Goal: Information Seeking & Learning: Learn about a topic

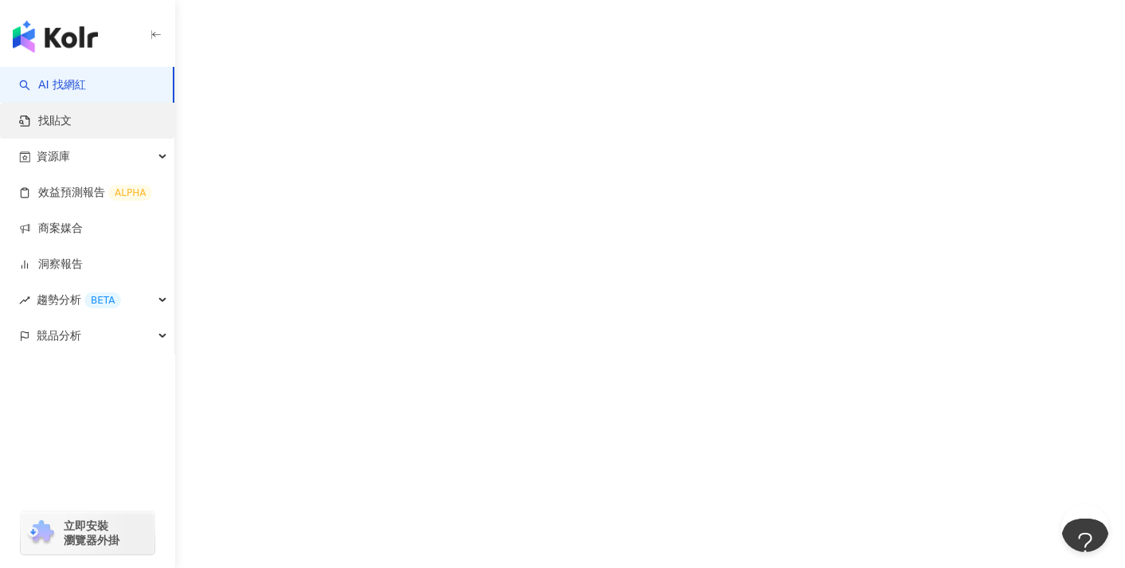
click at [72, 124] on link "找貼文" at bounding box center [45, 121] width 53 height 16
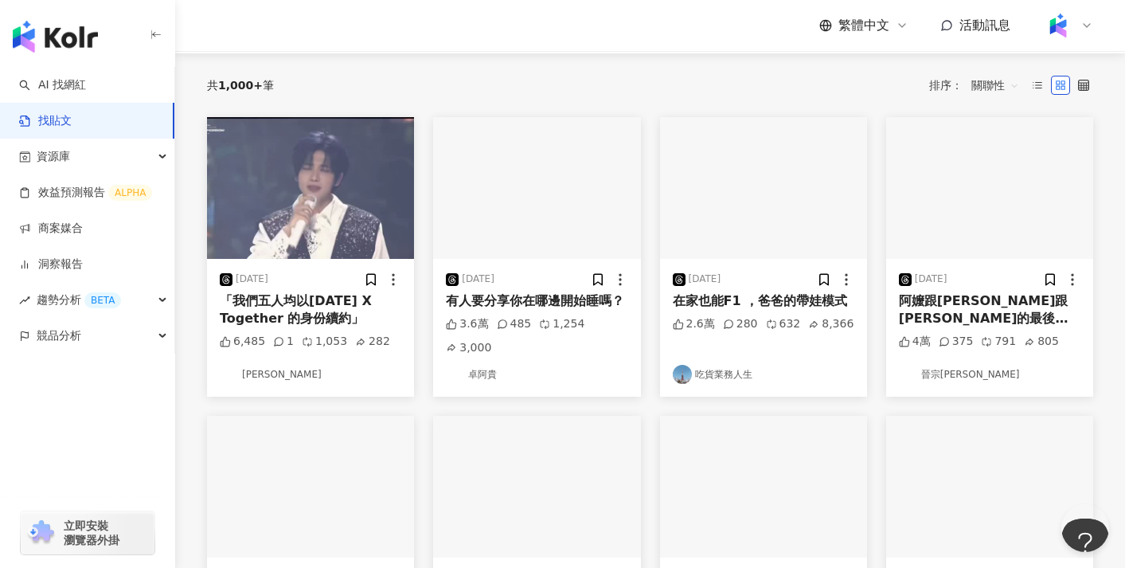
scroll to position [178, 0]
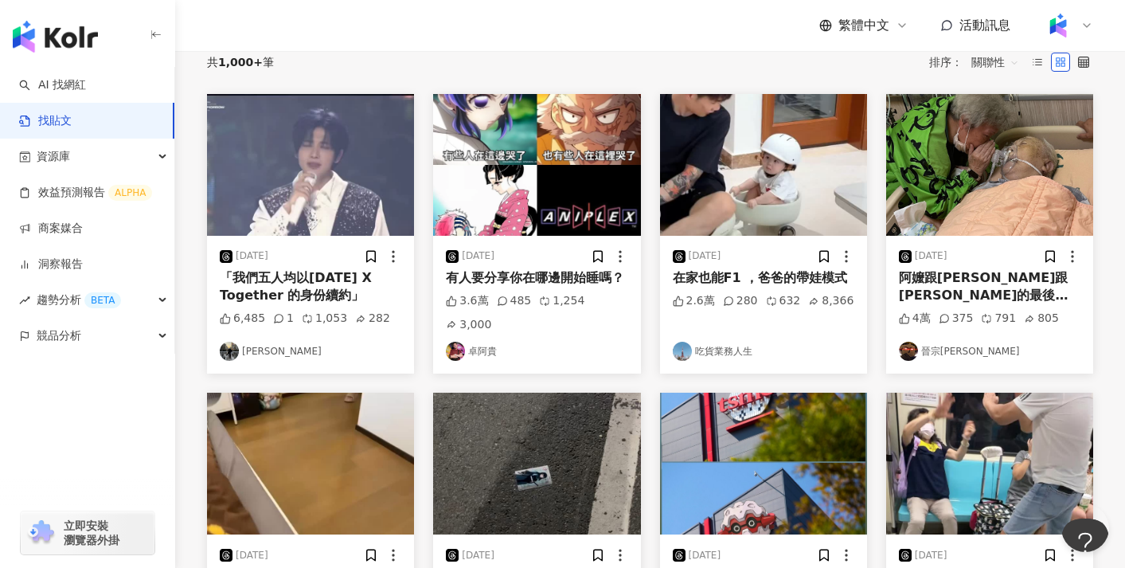
click at [363, 209] on img at bounding box center [310, 165] width 207 height 142
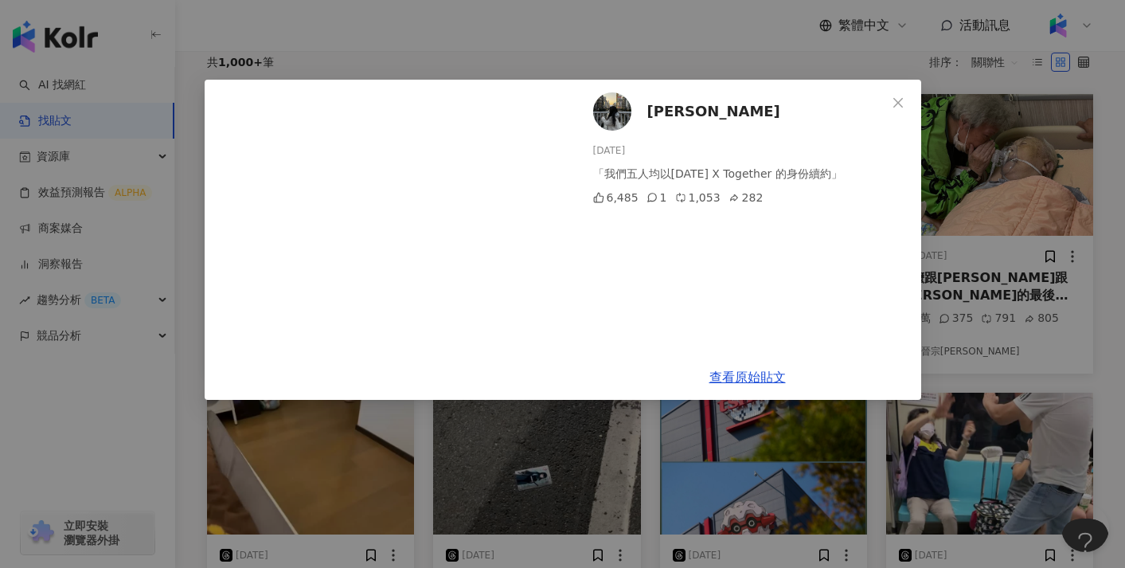
click at [495, 53] on div "Nina 2025/8/22 「我們五人均以Tomorrow X Together 的身份續約」 6,485 1 1,053 282 查看原始貼文" at bounding box center [562, 284] width 1125 height 568
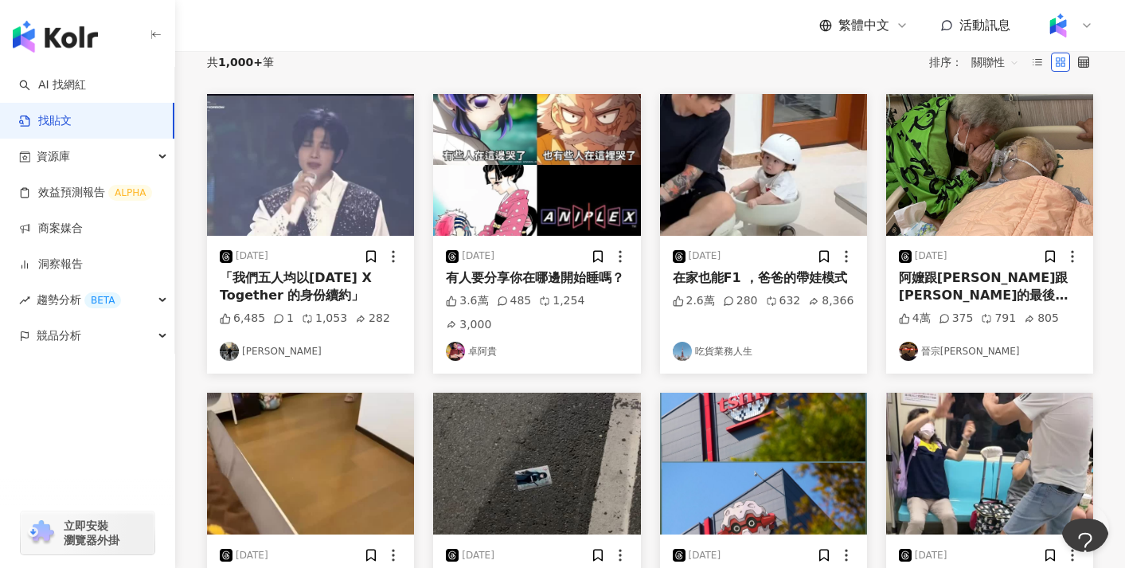
scroll to position [0, 0]
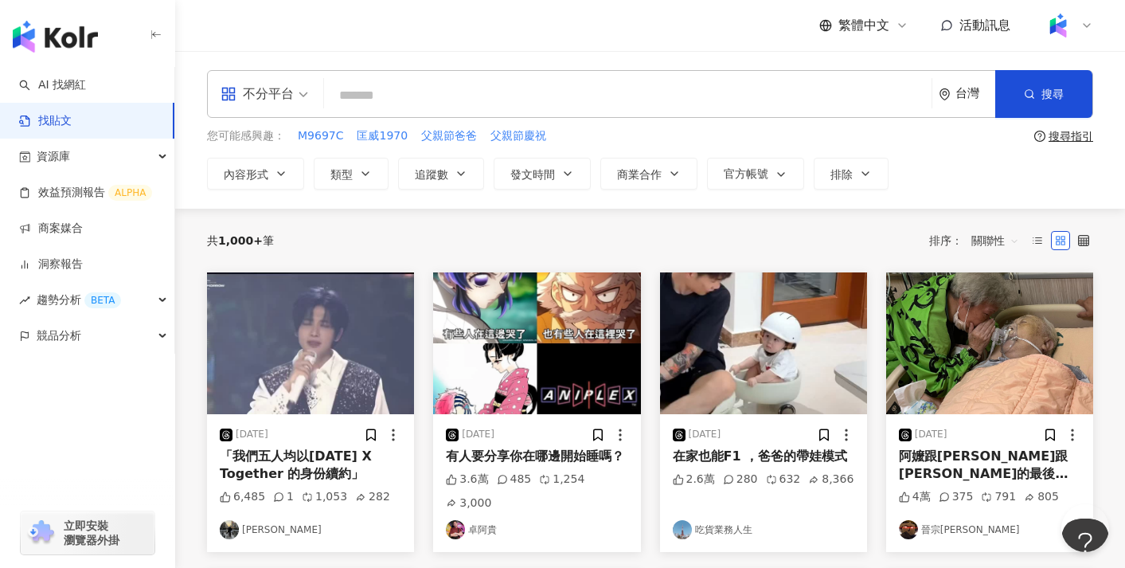
click at [483, 89] on input "search" at bounding box center [628, 95] width 595 height 34
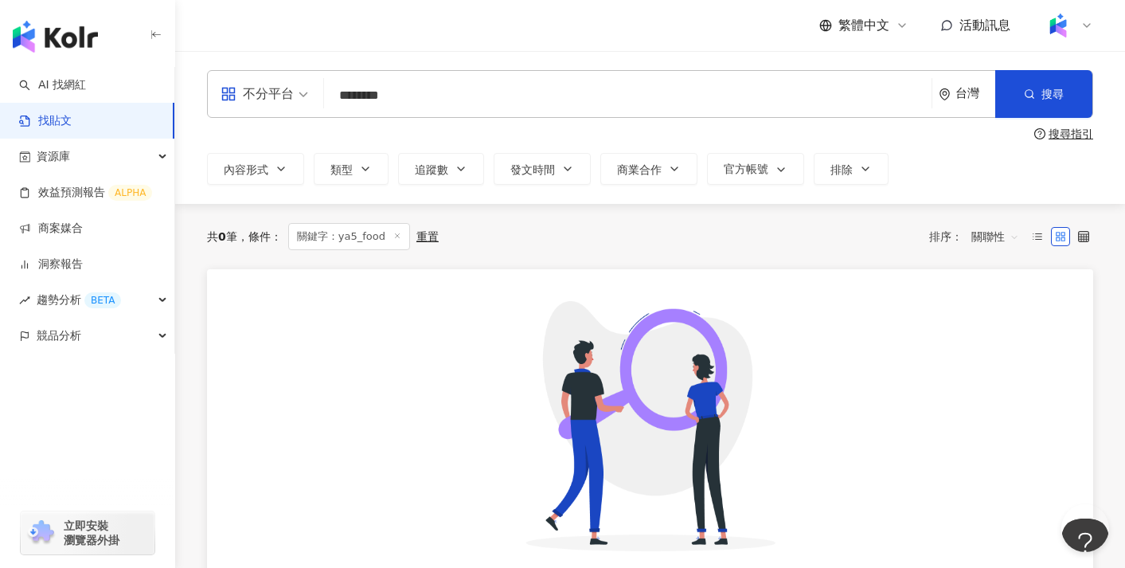
click at [475, 88] on input "********" at bounding box center [628, 95] width 595 height 34
type input "*"
type input "*******"
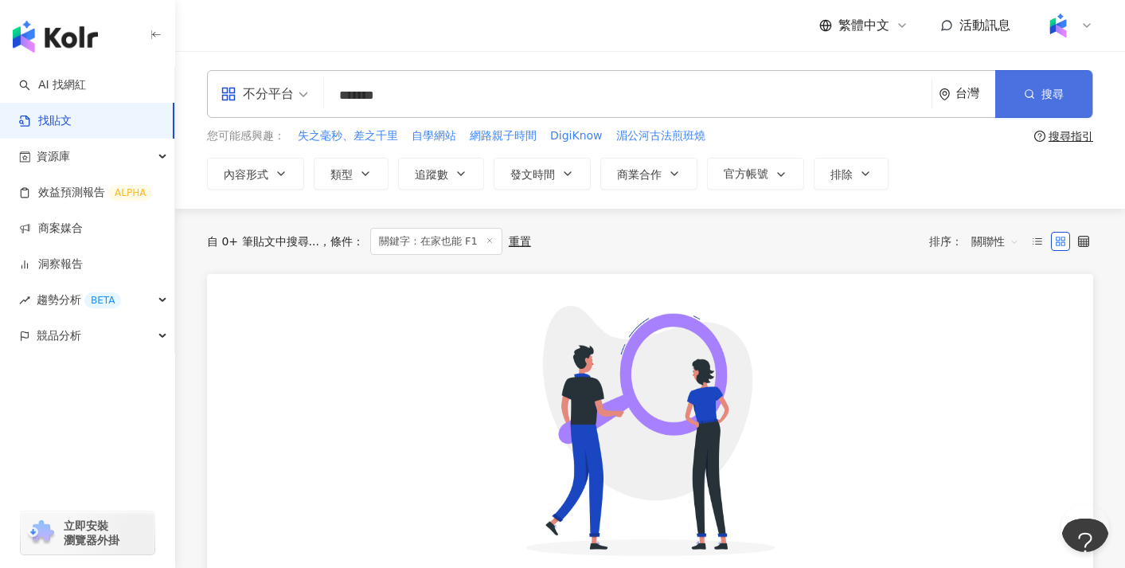
click at [1015, 100] on button "搜尋" at bounding box center [1044, 94] width 97 height 48
click at [964, 97] on div "台灣" at bounding box center [976, 94] width 40 height 14
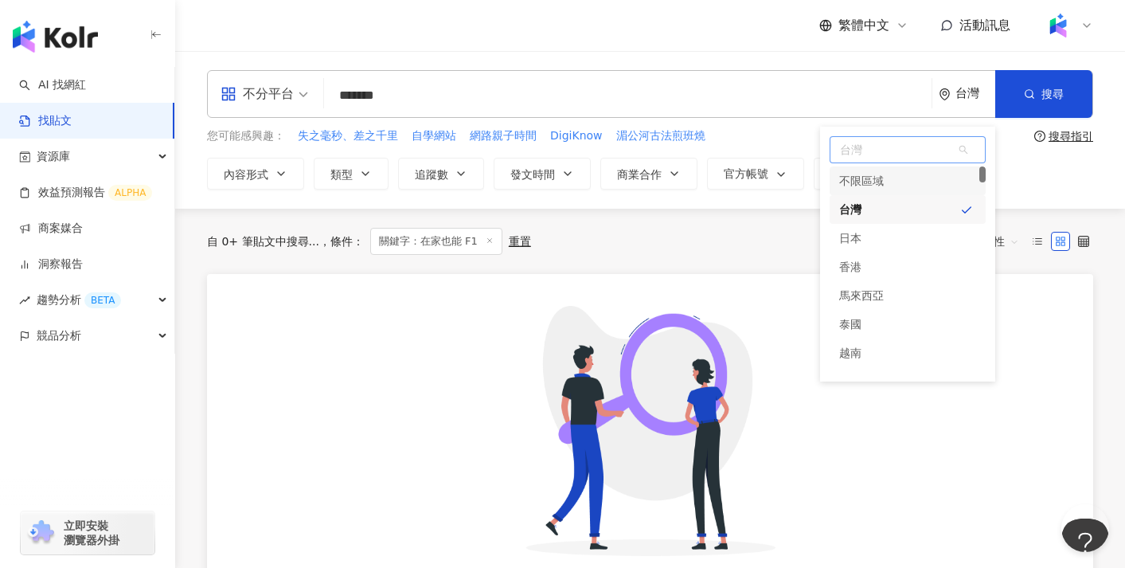
click at [929, 167] on div "不限區域" at bounding box center [908, 180] width 156 height 29
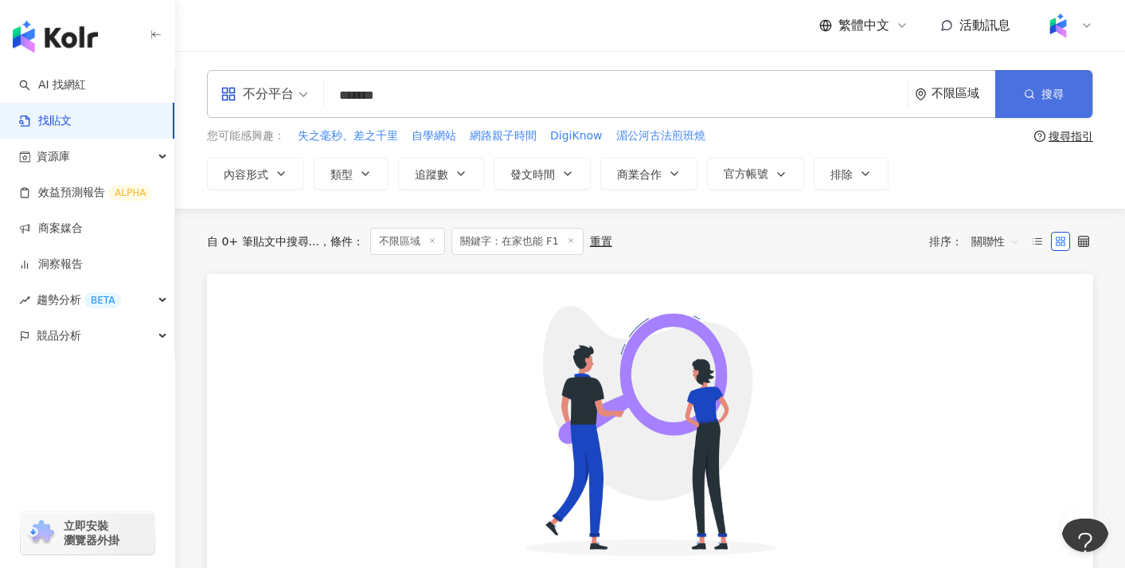
click at [1040, 84] on button "搜尋" at bounding box center [1044, 94] width 97 height 48
click at [838, 89] on input "*******" at bounding box center [616, 95] width 571 height 34
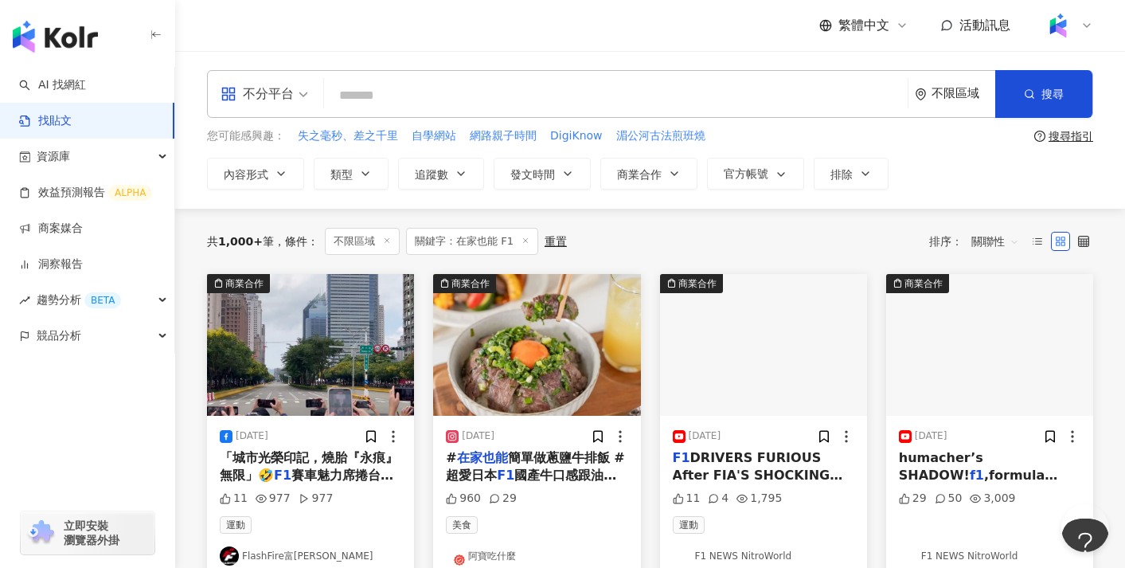
paste input "*******"
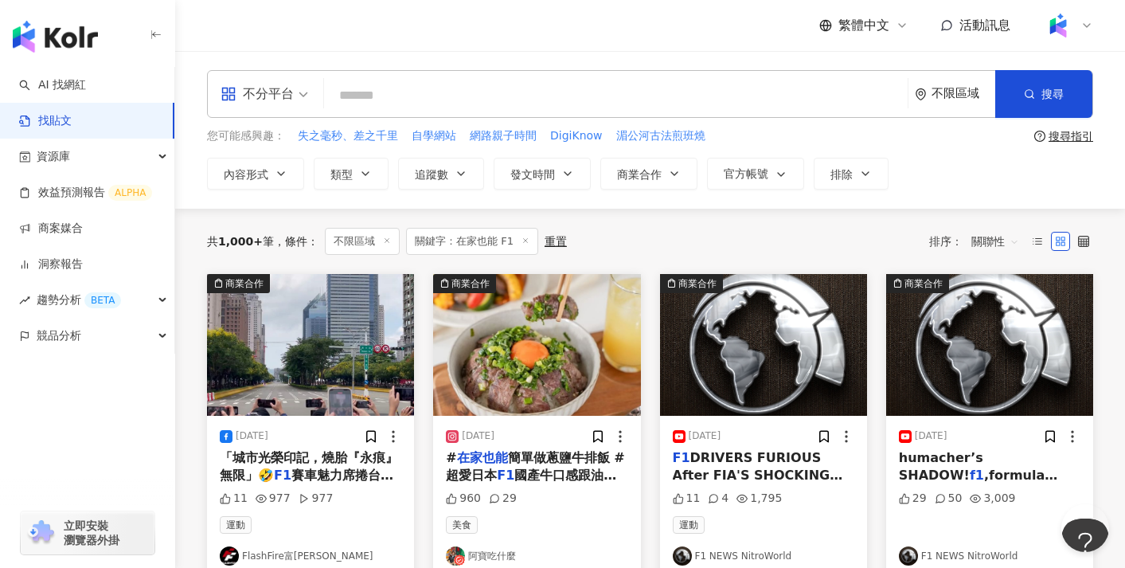
type input "*******"
click at [1068, 80] on button "搜尋" at bounding box center [1044, 94] width 97 height 48
click at [720, 83] on input "*******" at bounding box center [616, 95] width 571 height 34
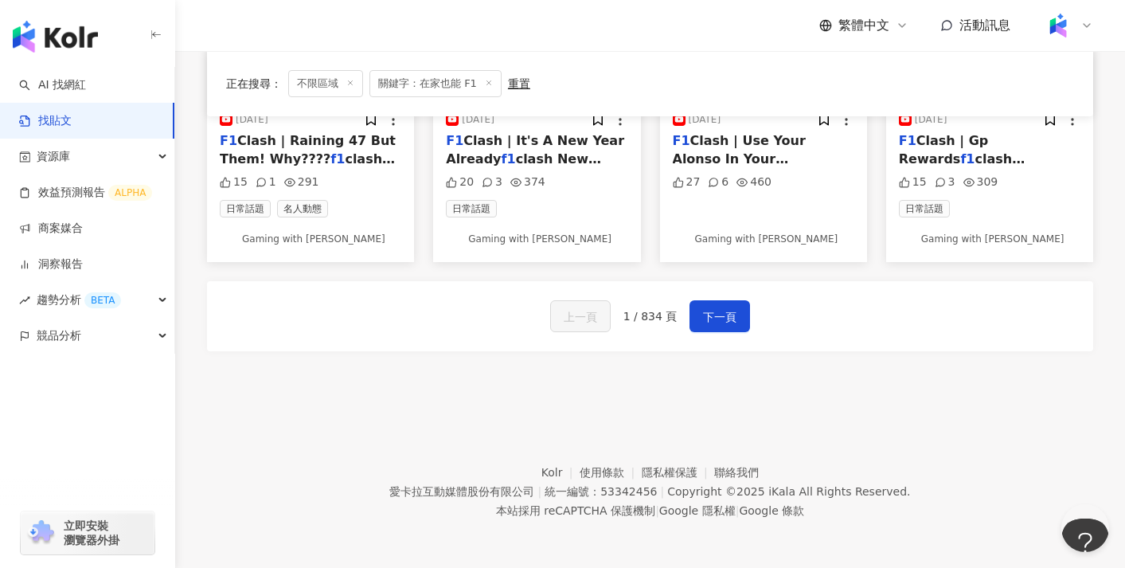
scroll to position [853, 0]
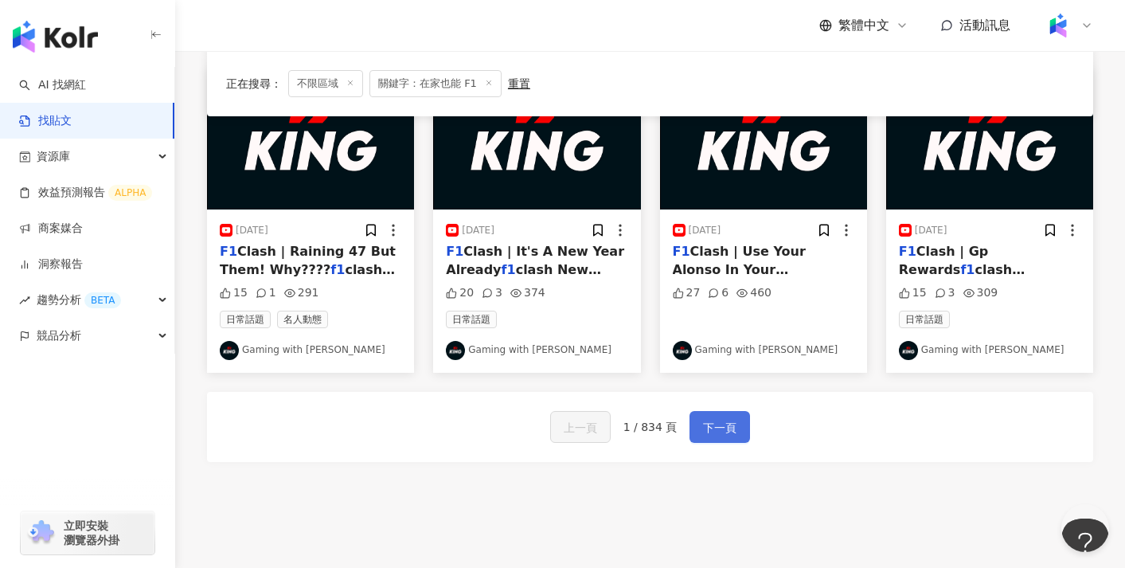
click at [718, 426] on span "下一頁" at bounding box center [719, 427] width 33 height 19
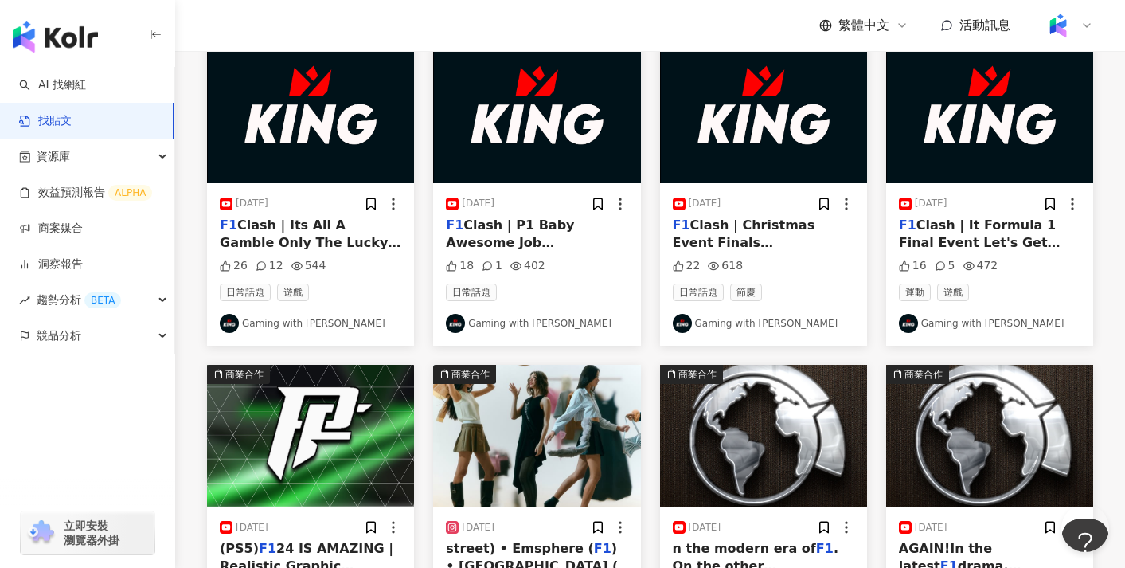
scroll to position [0, 0]
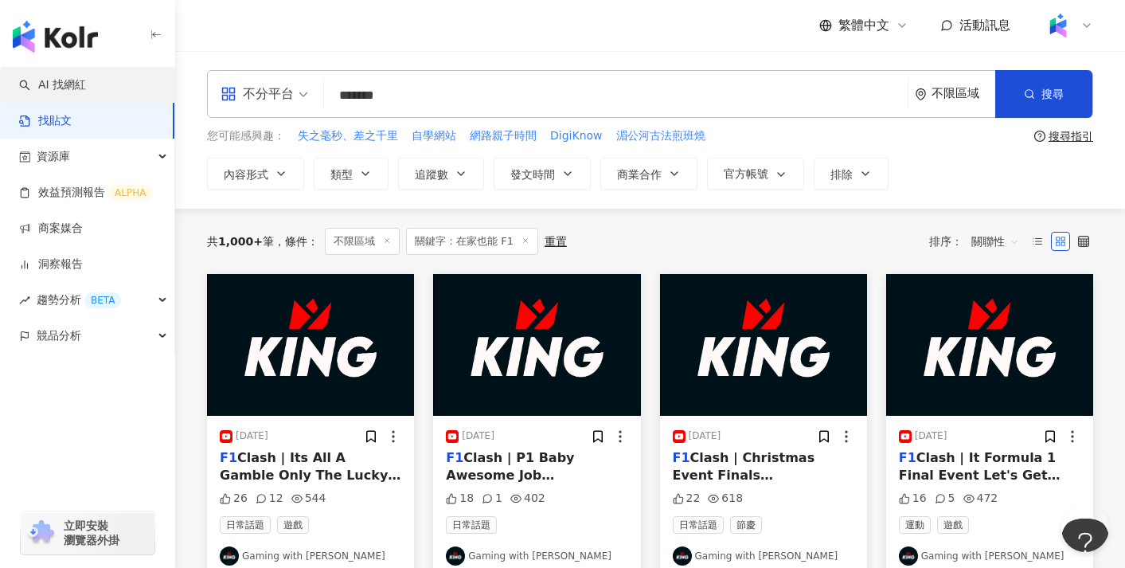
click at [66, 87] on link "AI 找網紅" at bounding box center [52, 85] width 67 height 16
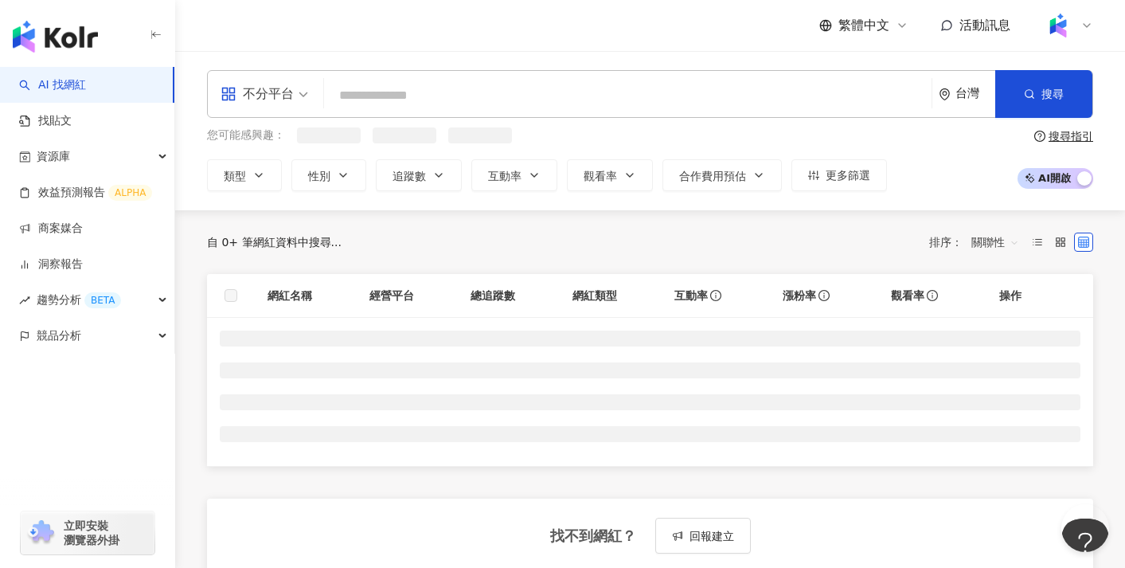
click at [374, 96] on input "search" at bounding box center [628, 95] width 595 height 30
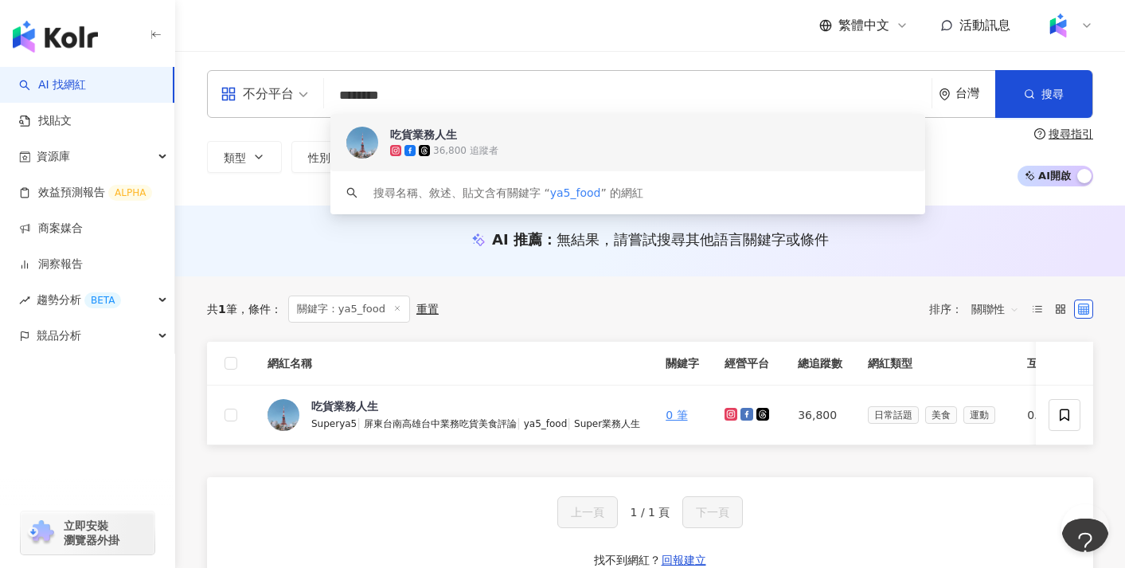
paste input "search"
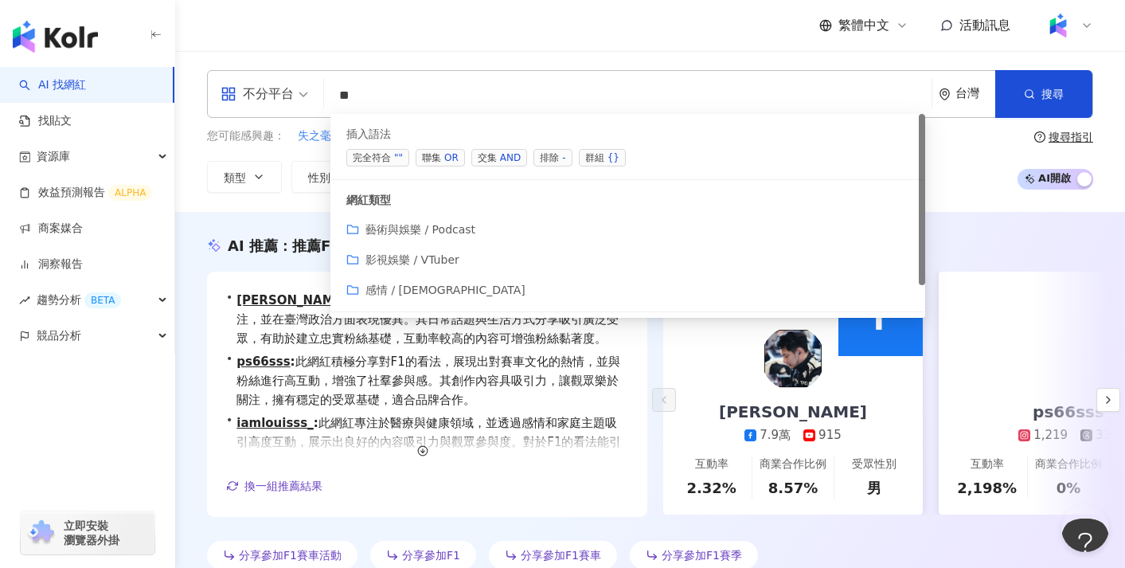
type input "*"
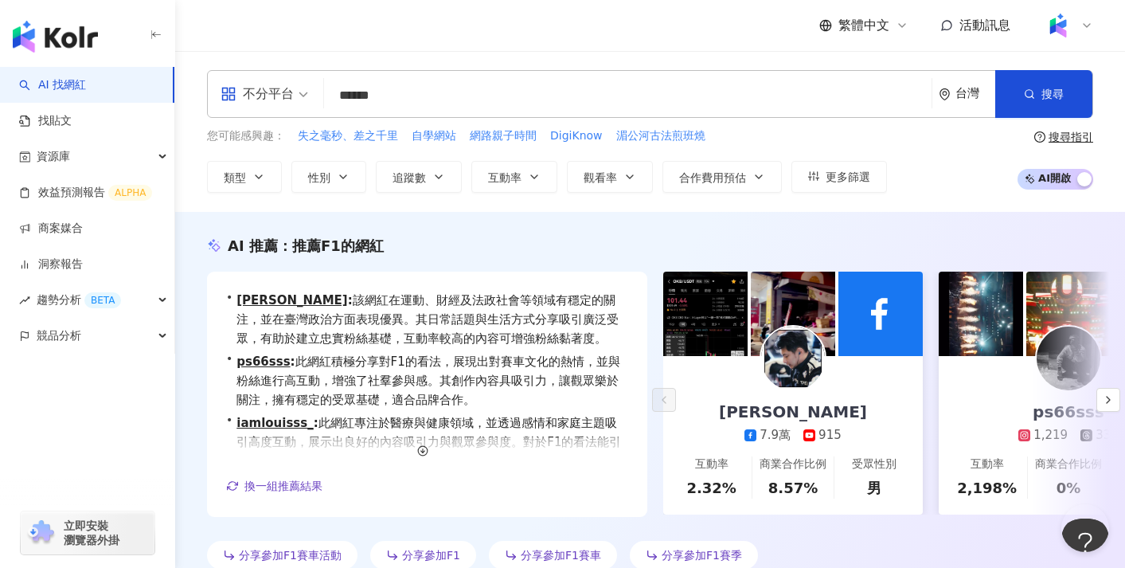
type input "******"
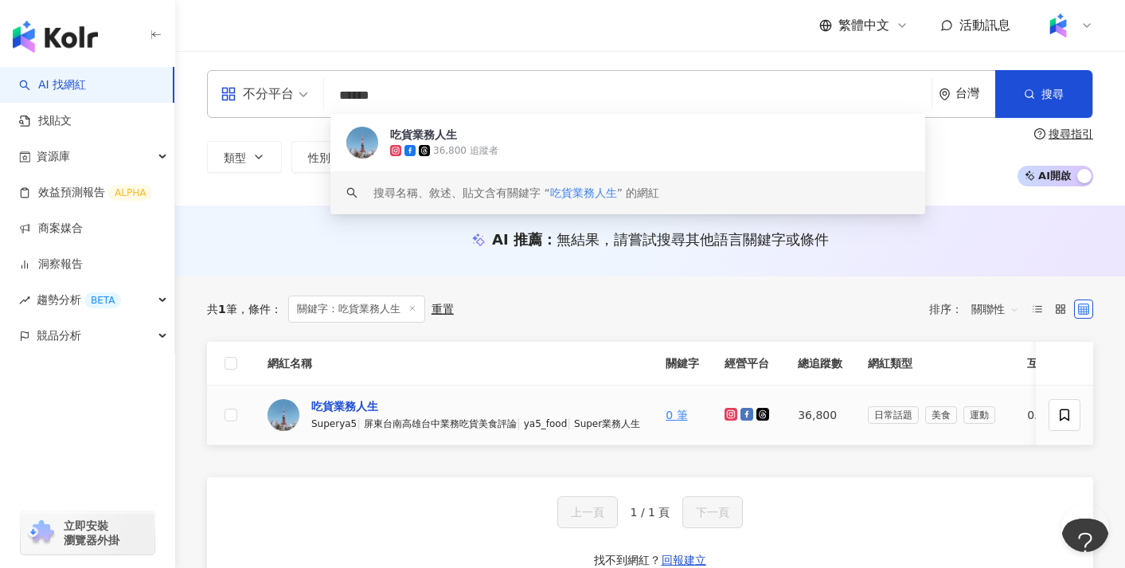
click at [362, 411] on div "吃貨業務人生" at bounding box center [344, 406] width 67 height 16
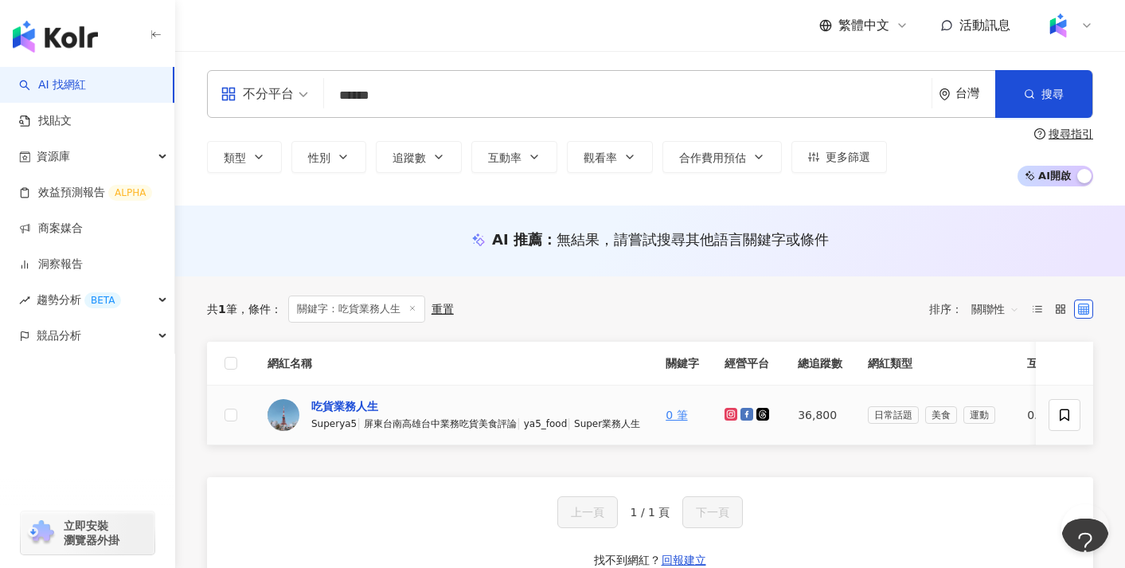
click at [346, 407] on div "吃貨業務人生" at bounding box center [344, 406] width 67 height 16
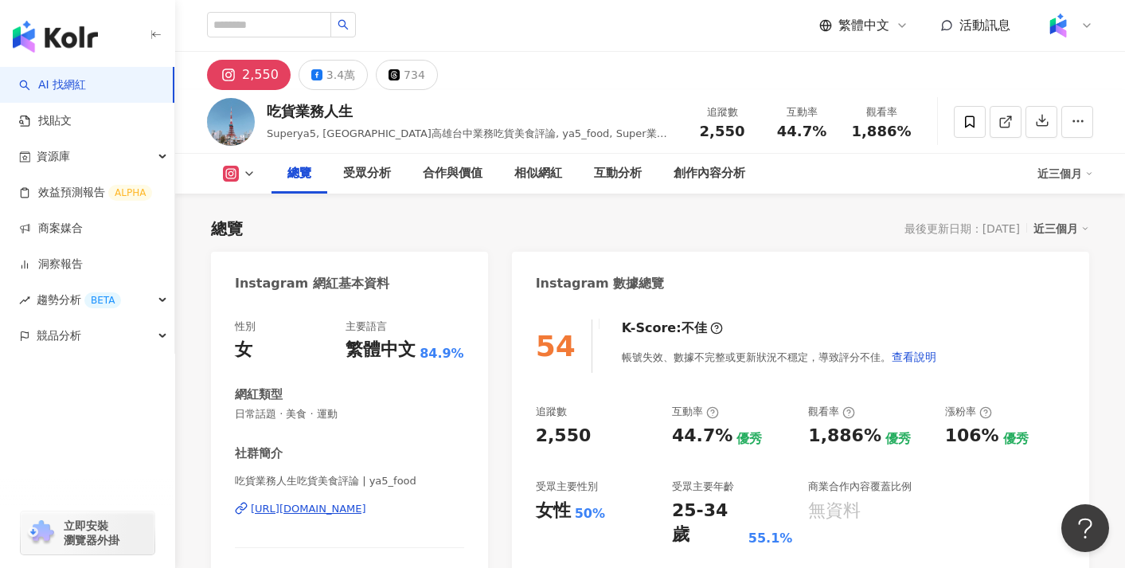
click at [699, 192] on div "創作內容分析" at bounding box center [710, 174] width 104 height 40
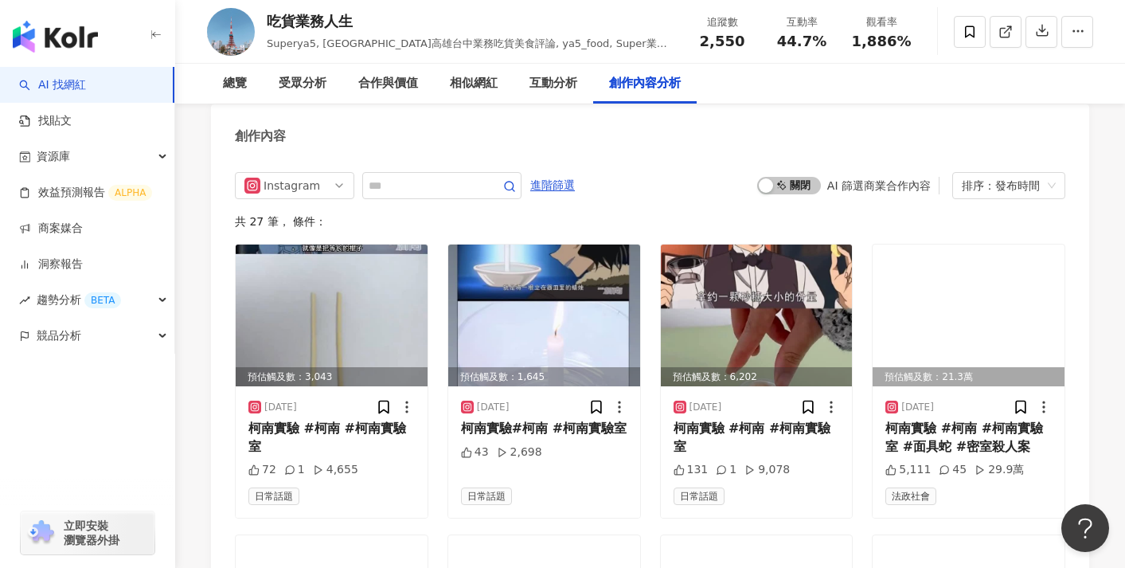
scroll to position [4900, 0]
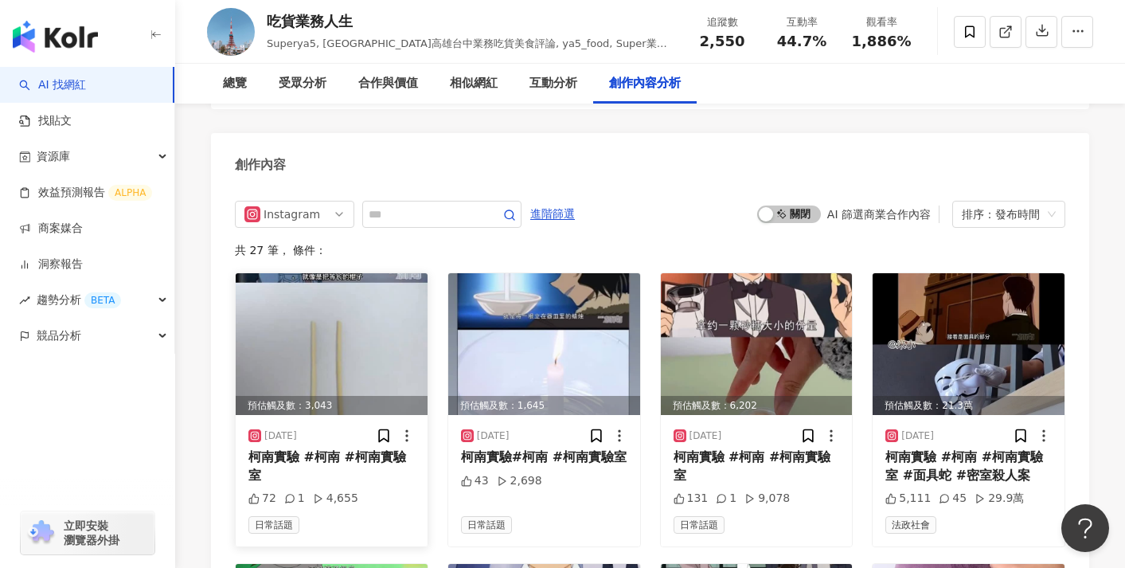
click at [414, 320] on img at bounding box center [332, 344] width 192 height 142
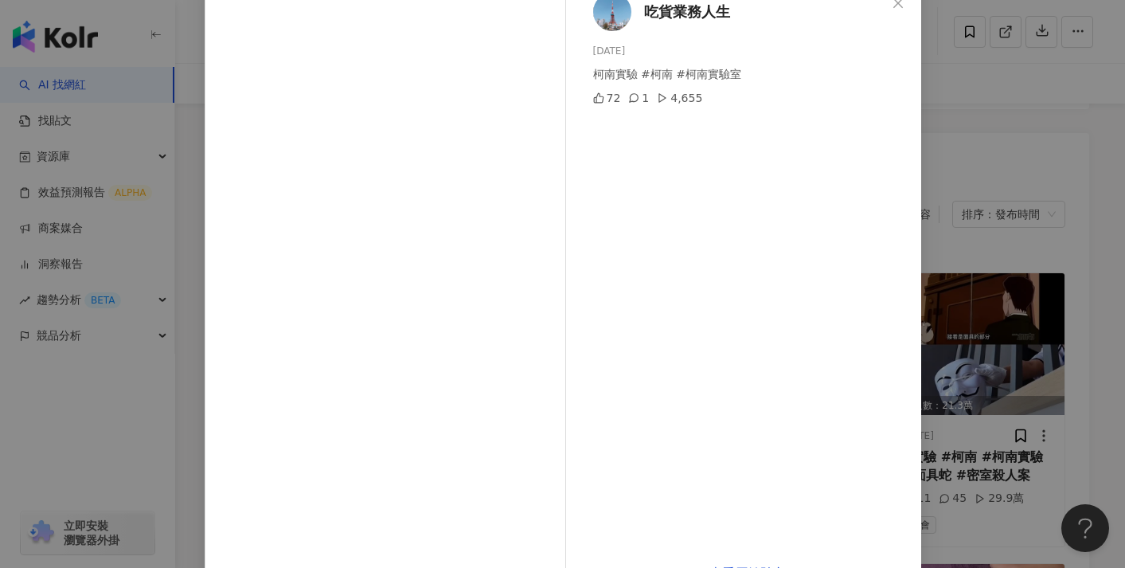
scroll to position [147, 0]
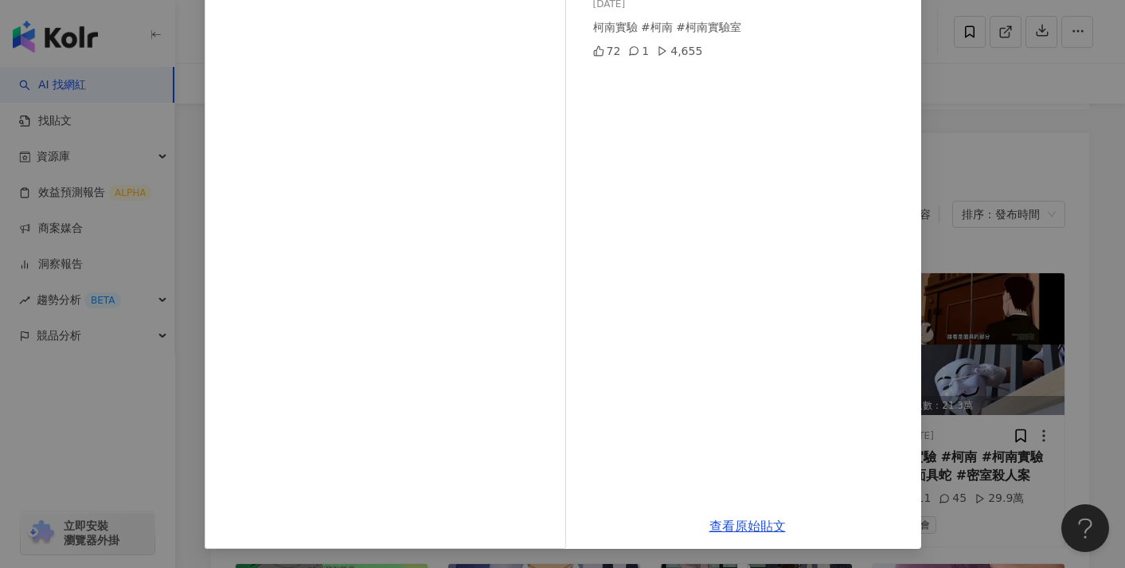
click at [185, 350] on div "吃貨業務人生 [DATE] 柯南實驗 #柯南 #柯南實驗室 72 1 4,655 查看原始貼文" at bounding box center [562, 284] width 1125 height 568
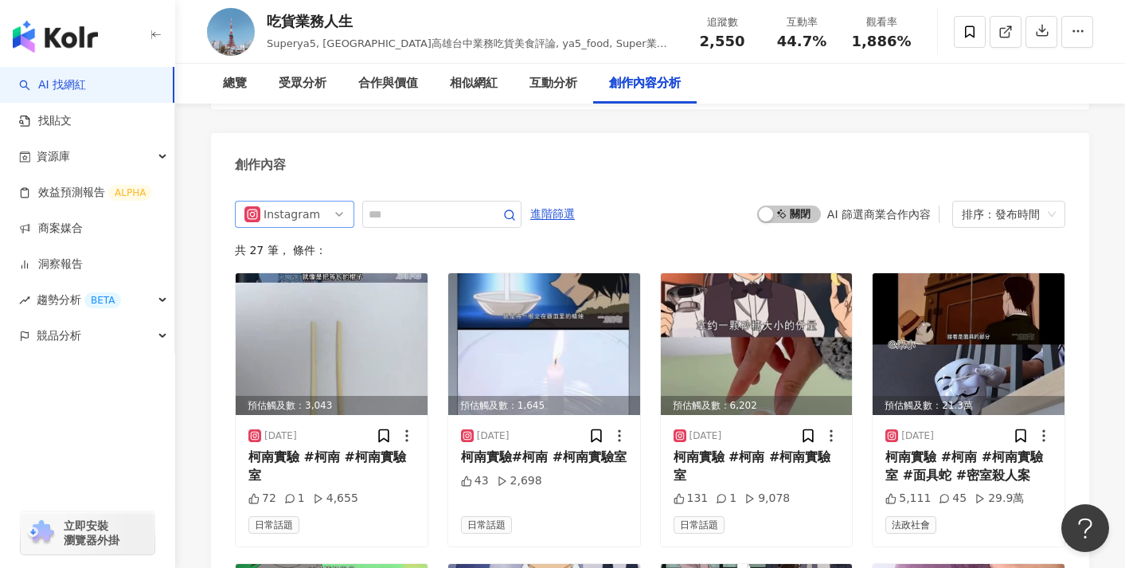
click at [287, 201] on div "Instagram" at bounding box center [290, 213] width 52 height 25
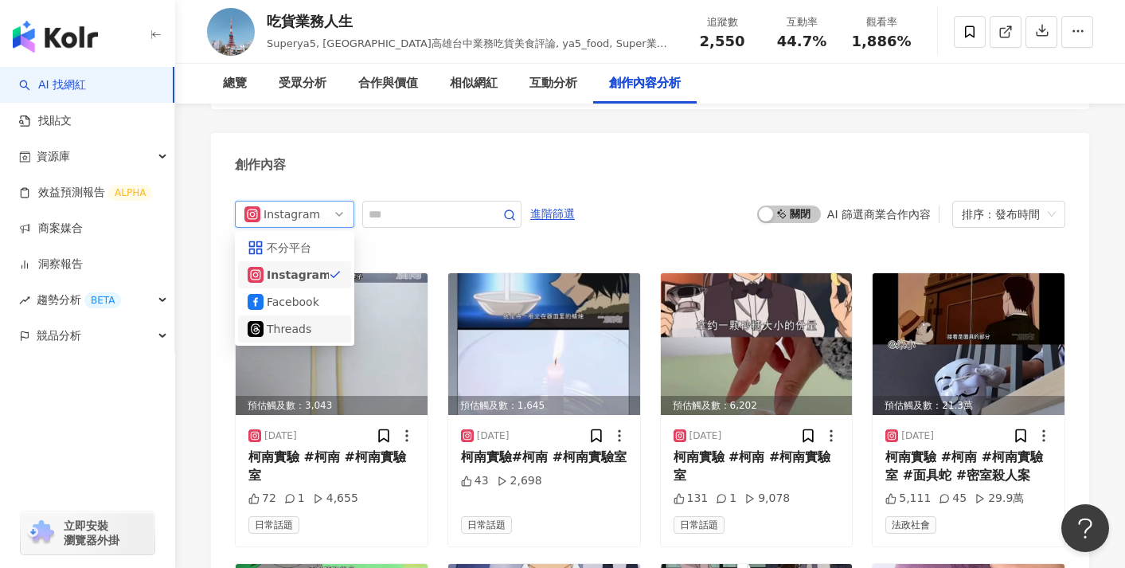
click at [287, 320] on div "Threads" at bounding box center [293, 329] width 52 height 18
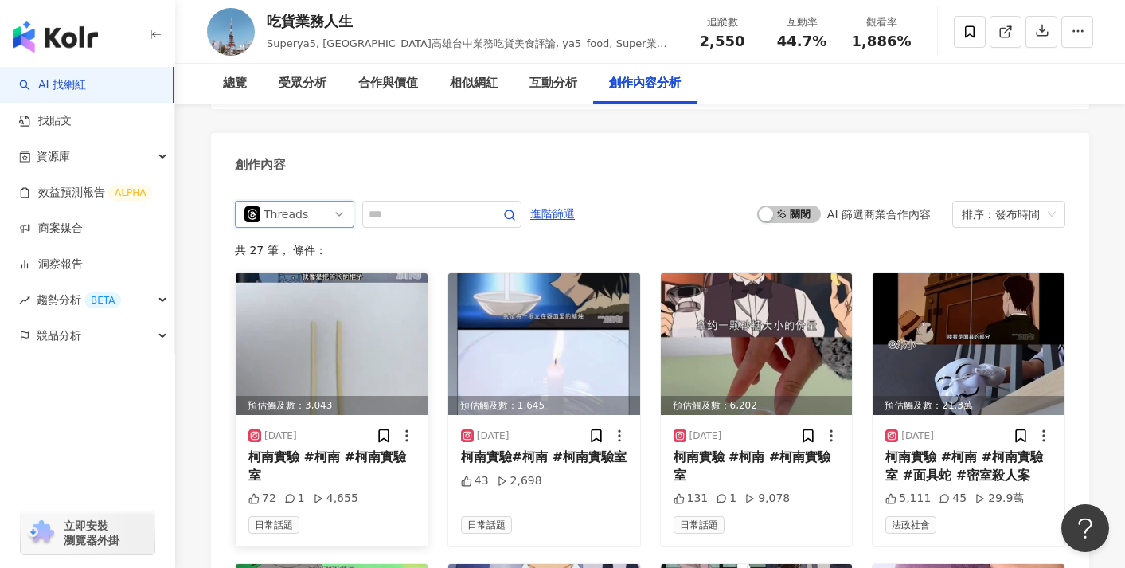
scroll to position [4871, 0]
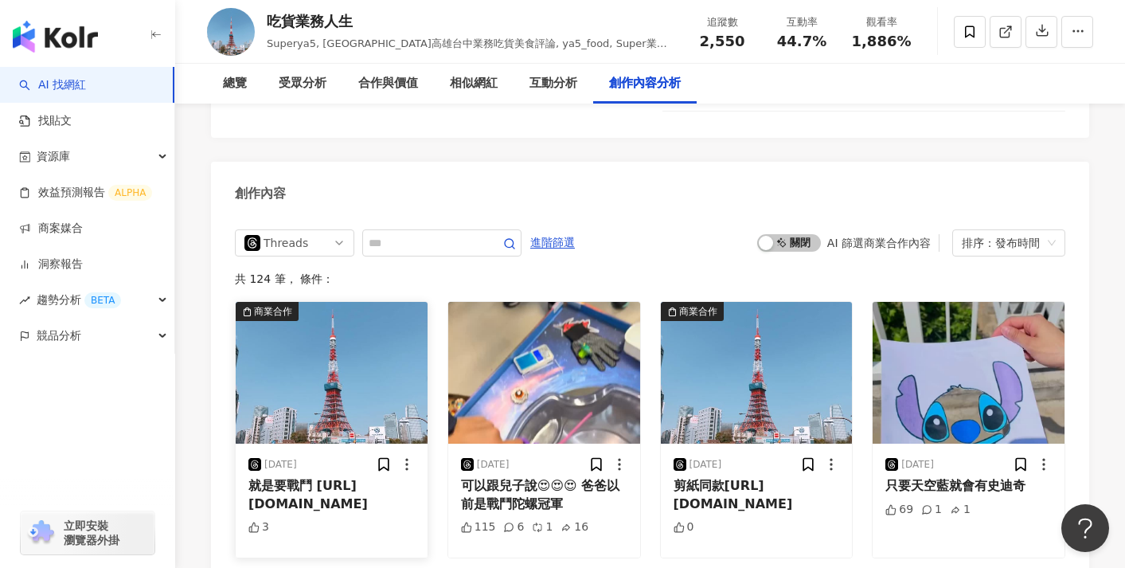
click at [348, 362] on img at bounding box center [332, 373] width 192 height 142
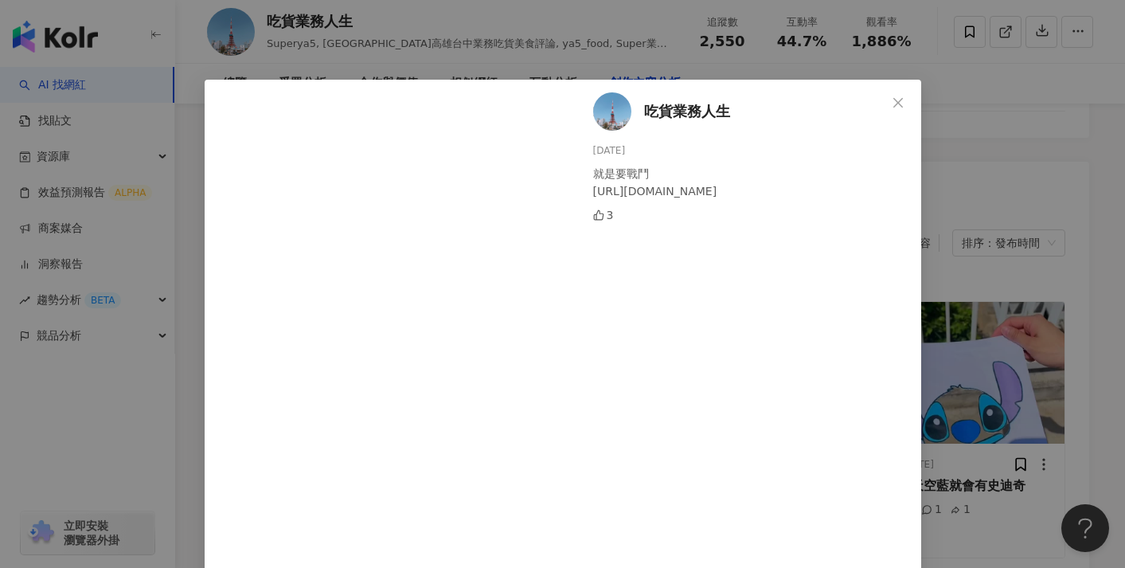
click at [185, 382] on div "吃貨業務人生 2025/8/25 就是要戰鬥 https://s.shopee.tw/9UrYtvTPWP 3 查看原始貼文" at bounding box center [562, 284] width 1125 height 568
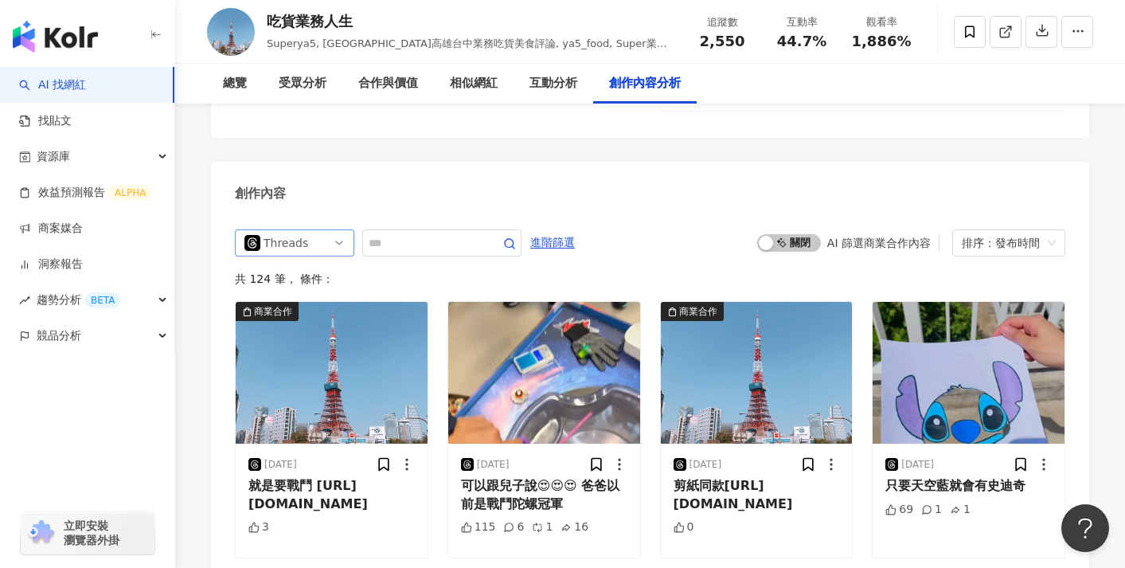
click at [329, 230] on span "Threads" at bounding box center [295, 242] width 100 height 25
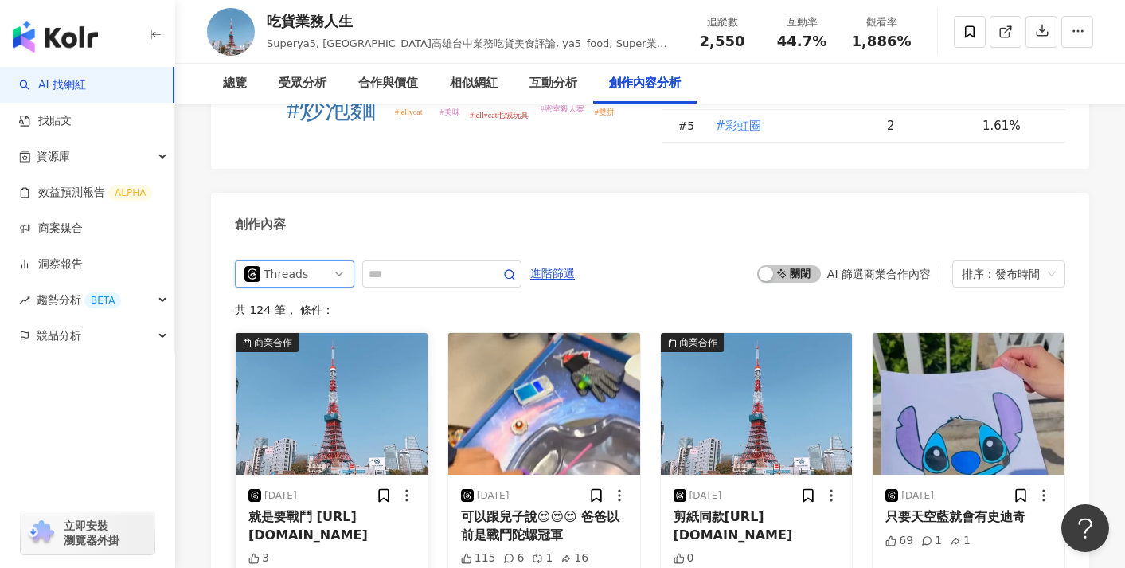
scroll to position [4826, 0]
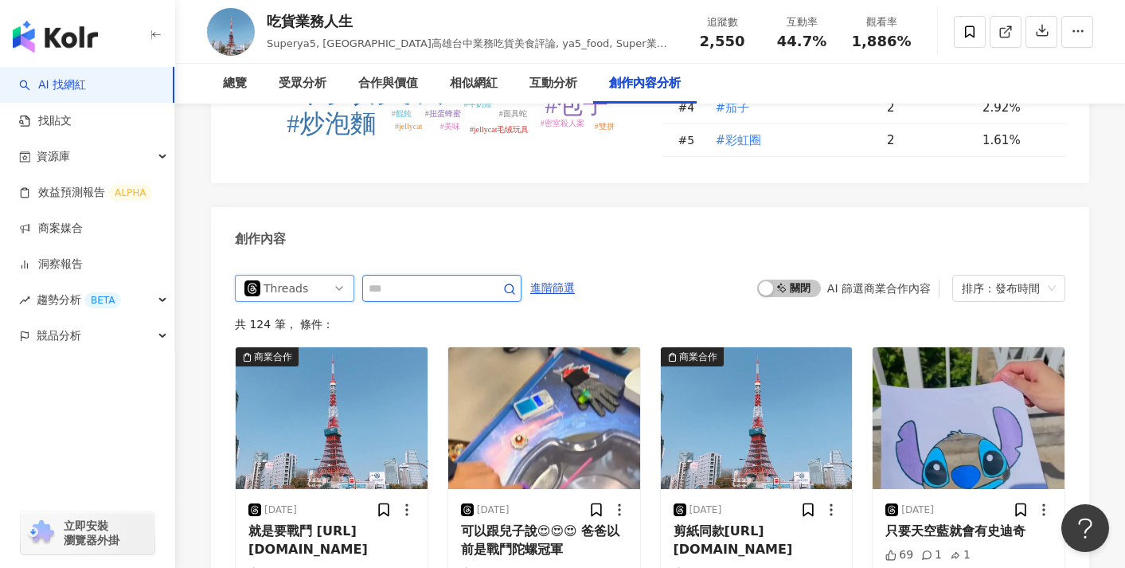
click at [444, 279] on input "text" at bounding box center [424, 288] width 111 height 19
type input "*"
type input "**"
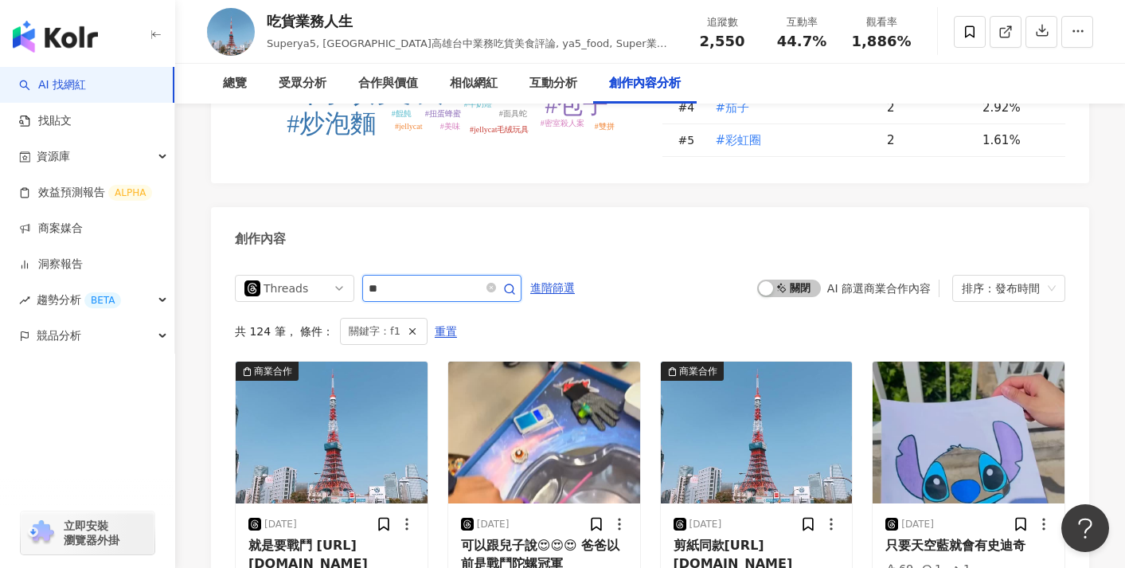
scroll to position [4871, 0]
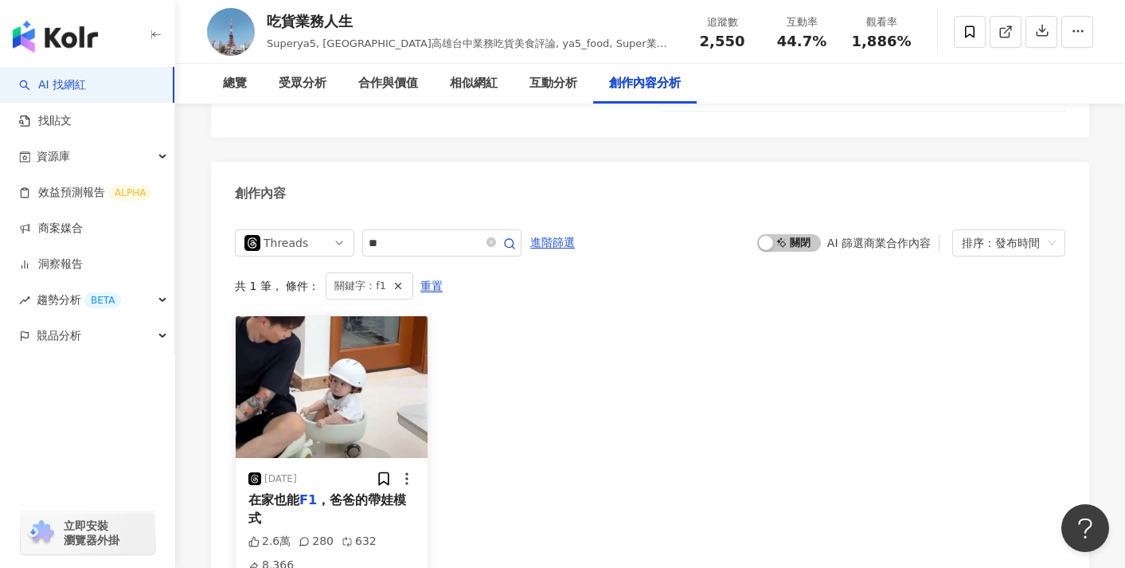
click at [403, 334] on img at bounding box center [332, 387] width 192 height 142
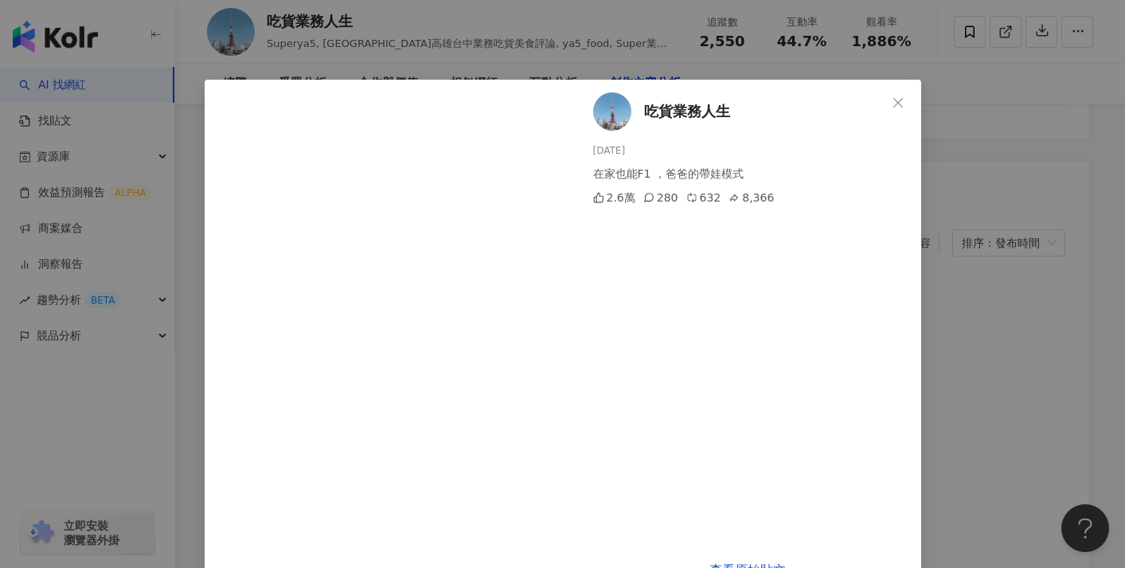
scroll to position [44, 0]
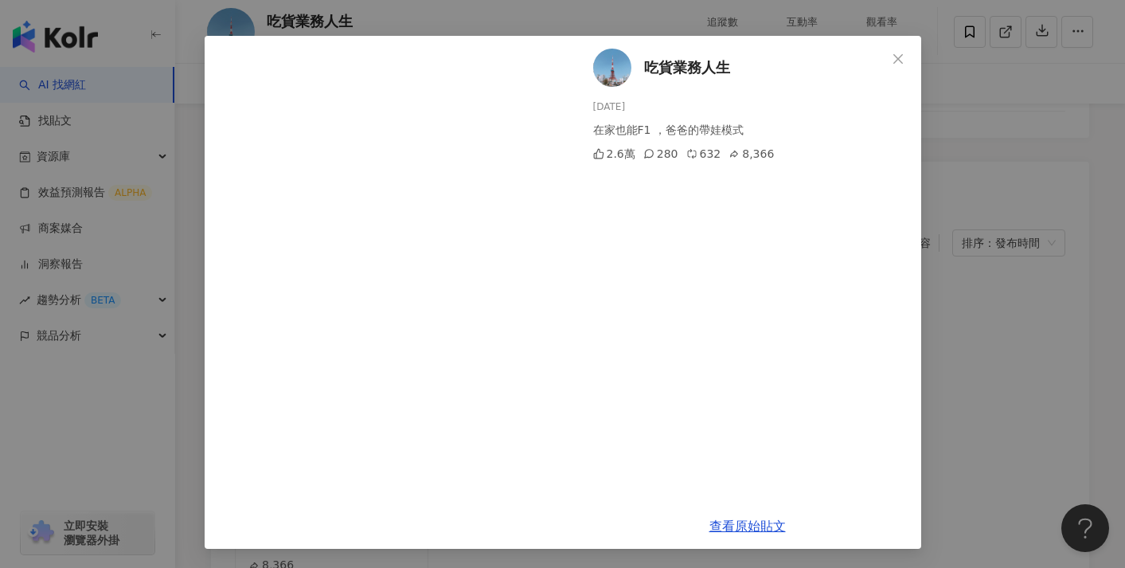
click at [585, 346] on div "吃貨業務人生 2025/8/20 在家也能F1 ，爸爸的帶娃模式 2.6萬 280 632 8,366" at bounding box center [747, 270] width 347 height 468
click at [898, 46] on button "Close" at bounding box center [898, 59] width 32 height 32
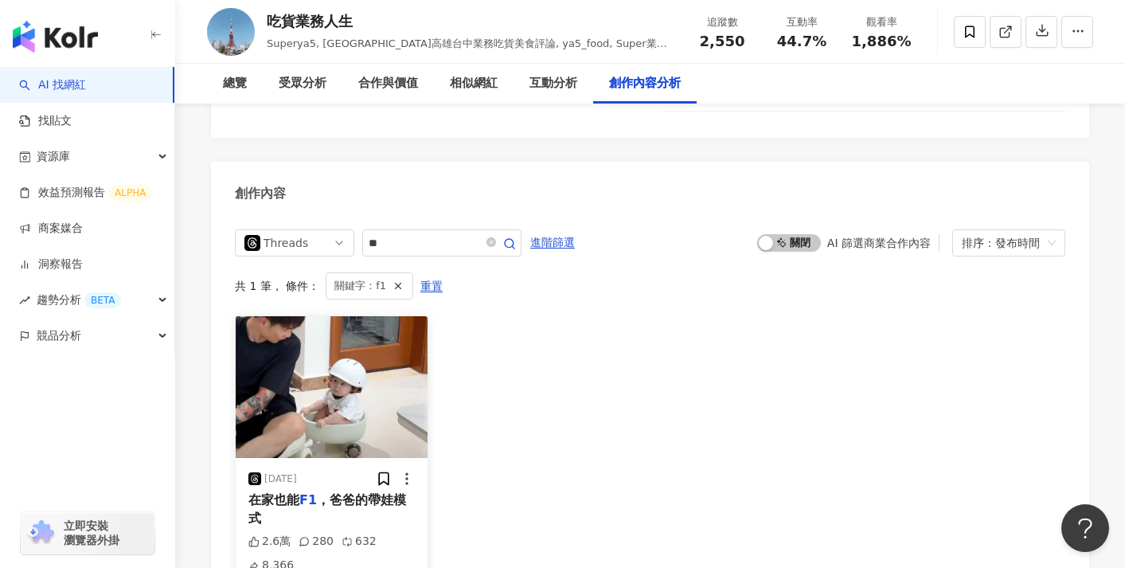
click at [348, 374] on img at bounding box center [332, 387] width 192 height 142
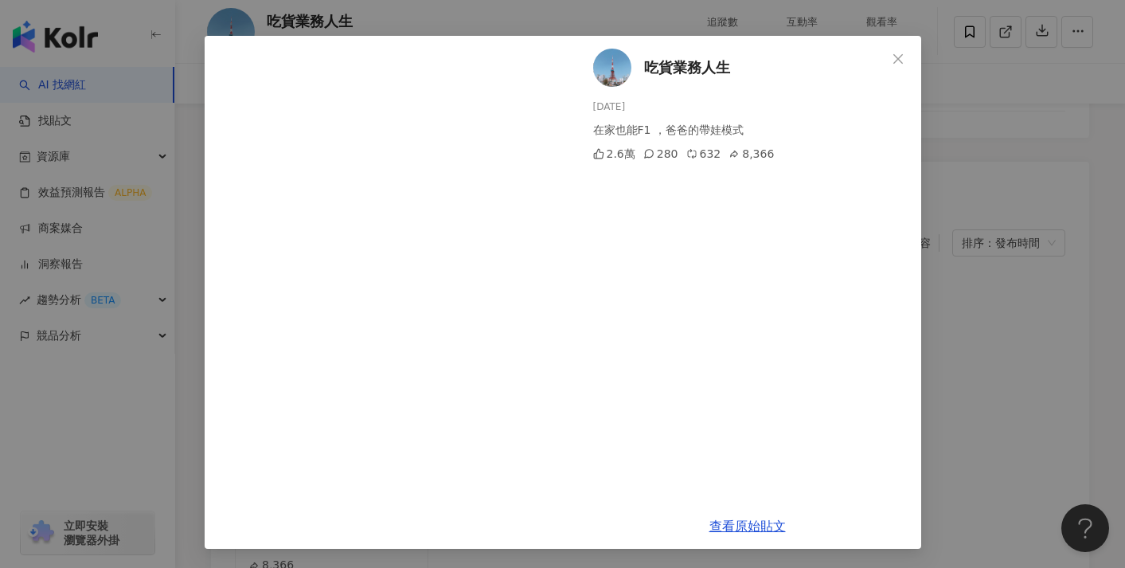
click at [976, 121] on div "吃貨業務人生 2025/8/20 在家也能F1 ，爸爸的帶娃模式 2.6萬 280 632 8,366 查看原始貼文" at bounding box center [562, 284] width 1125 height 568
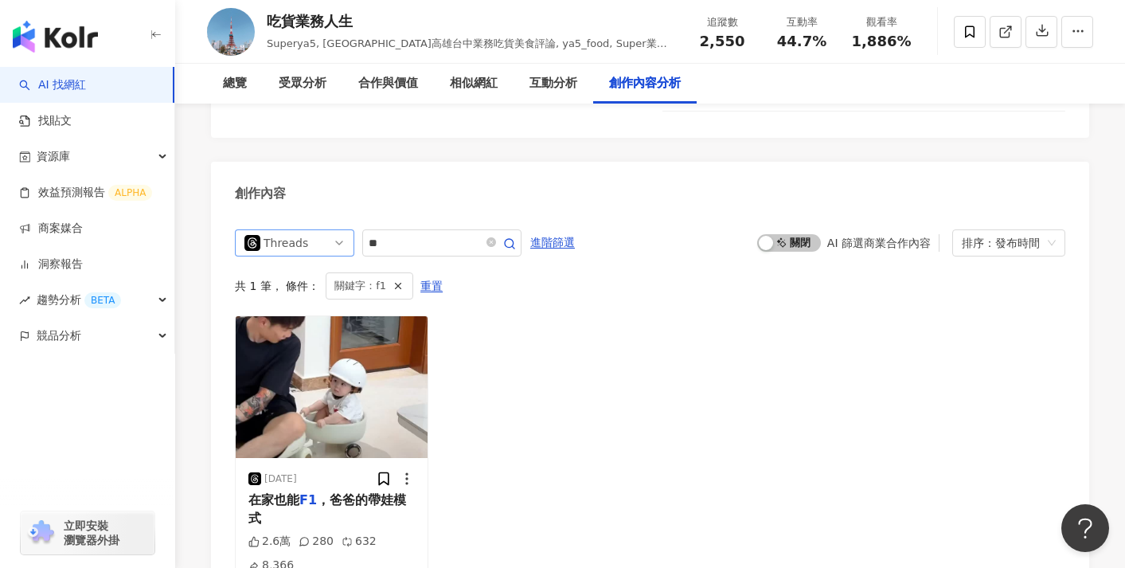
click at [307, 230] on div "Threads" at bounding box center [290, 242] width 52 height 25
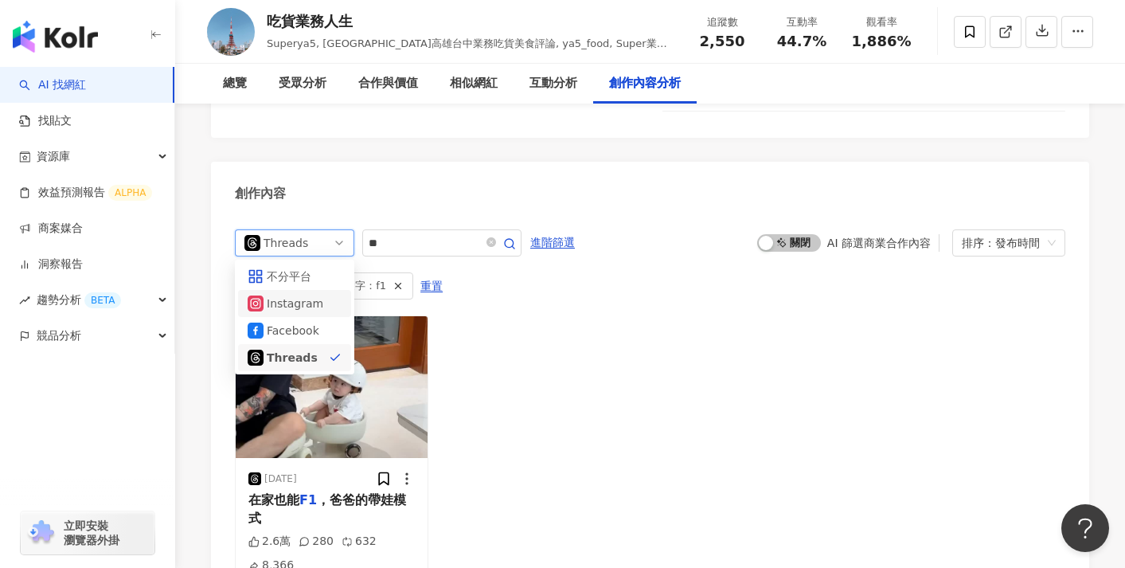
click at [307, 295] on div "Instagram" at bounding box center [293, 304] width 52 height 18
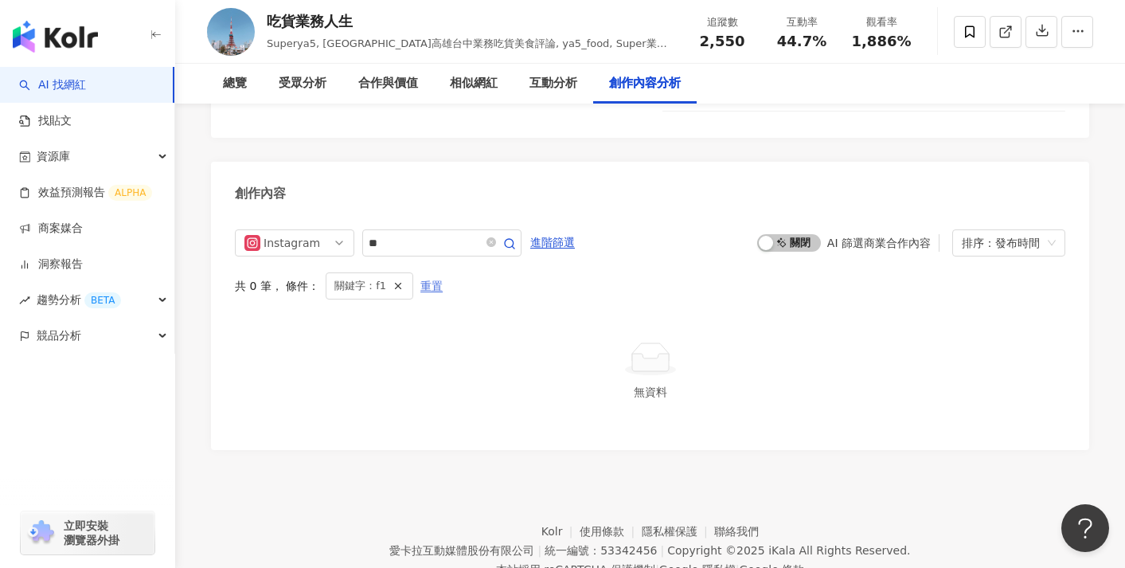
click at [440, 273] on button "重置" at bounding box center [432, 285] width 24 height 25
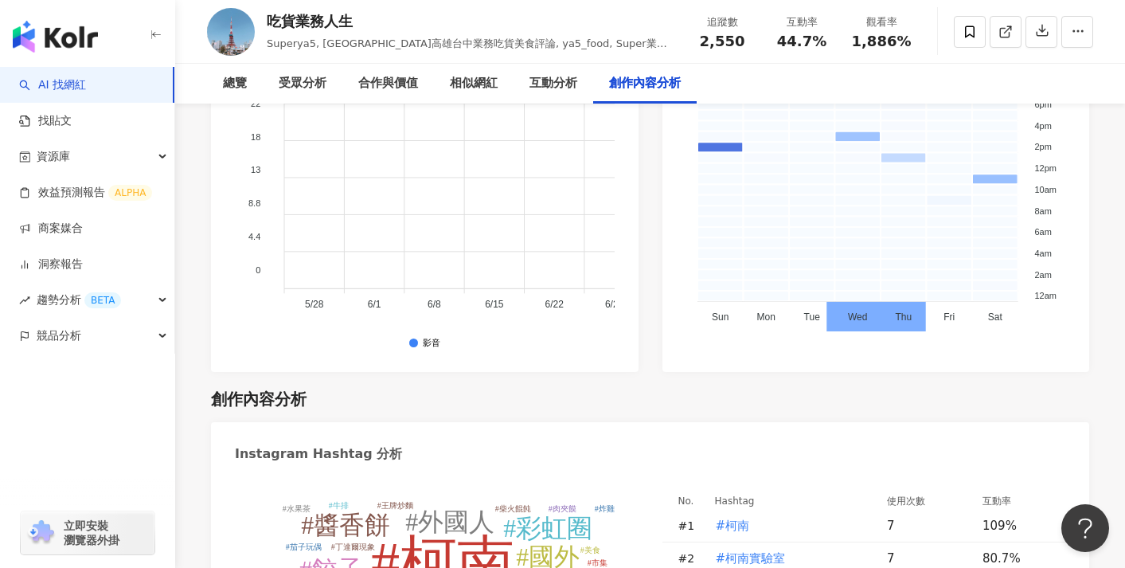
scroll to position [4853, 0]
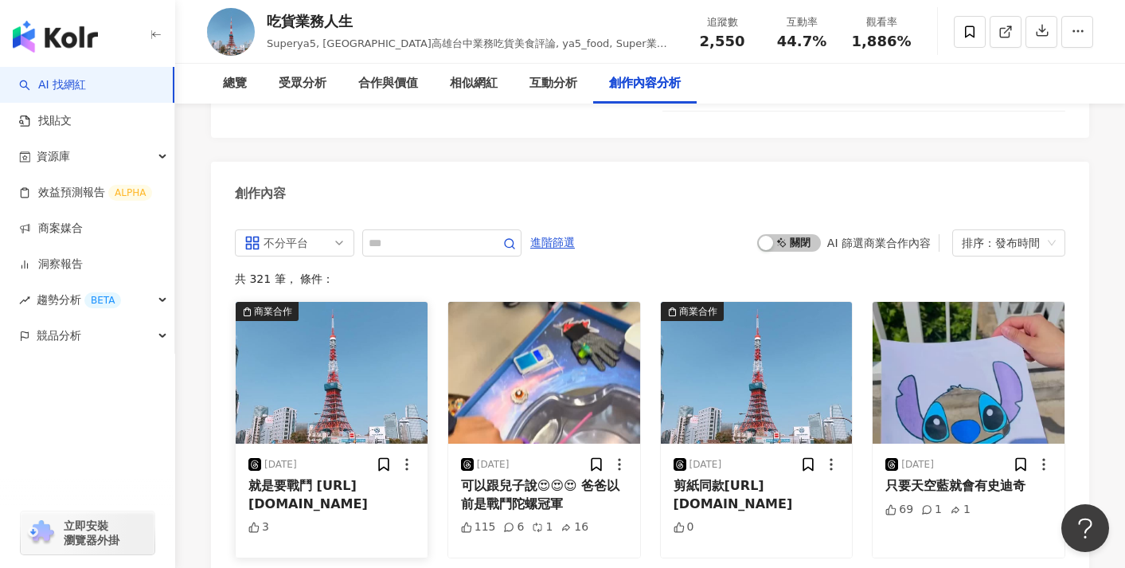
click at [408, 456] on icon at bounding box center [407, 464] width 16 height 16
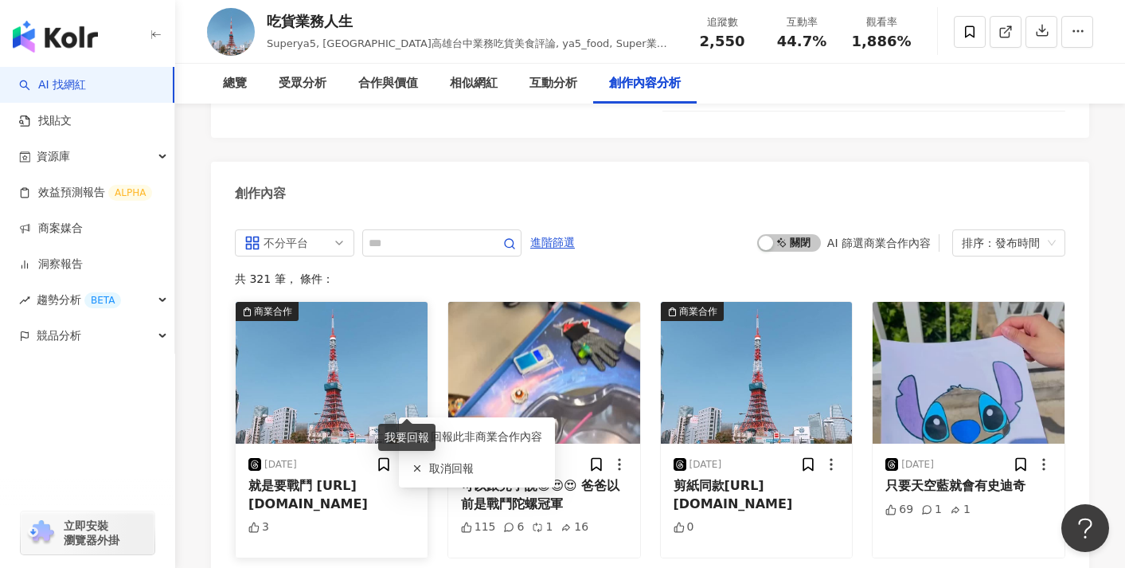
click at [399, 346] on img at bounding box center [332, 373] width 192 height 142
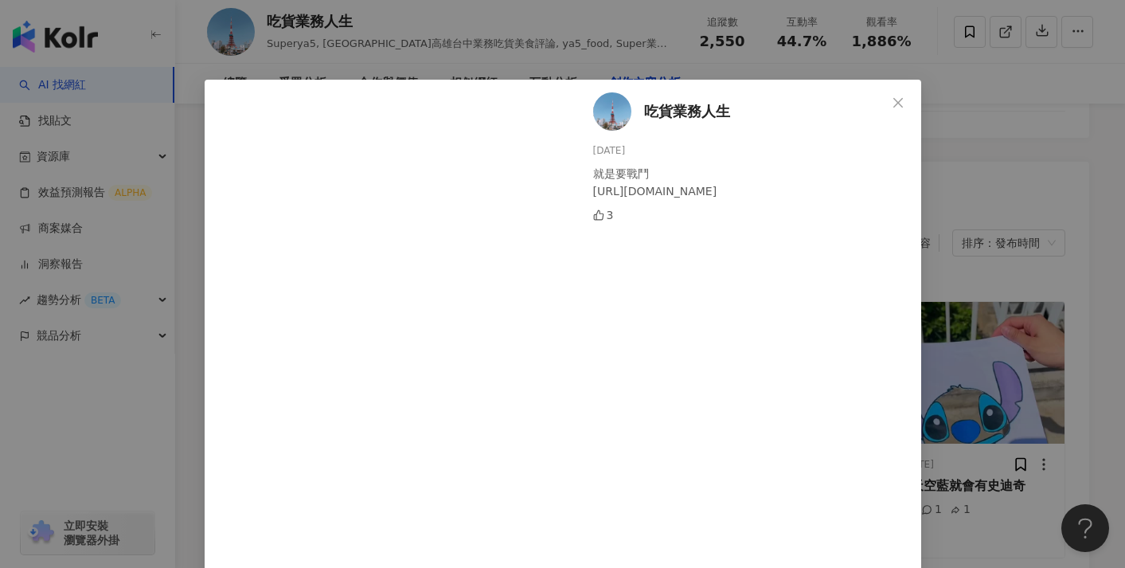
click at [994, 247] on div "吃貨業務人生 2025/8/25 就是要戰鬥 https://s.shopee.tw/9UrYtvTPWP 3 查看原始貼文" at bounding box center [562, 284] width 1125 height 568
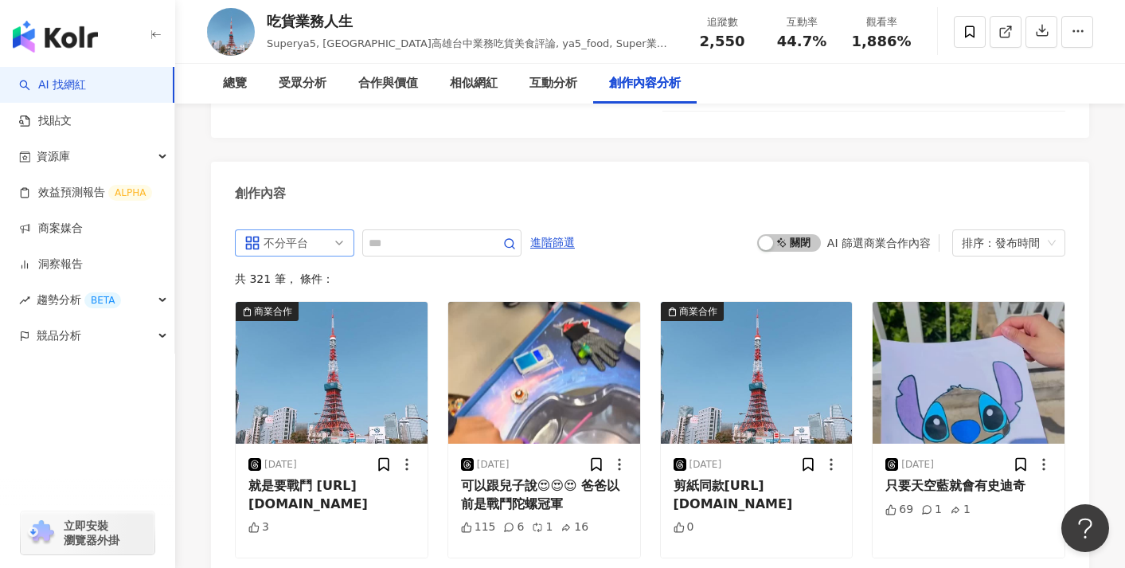
click at [309, 230] on div "不分平台" at bounding box center [290, 242] width 52 height 25
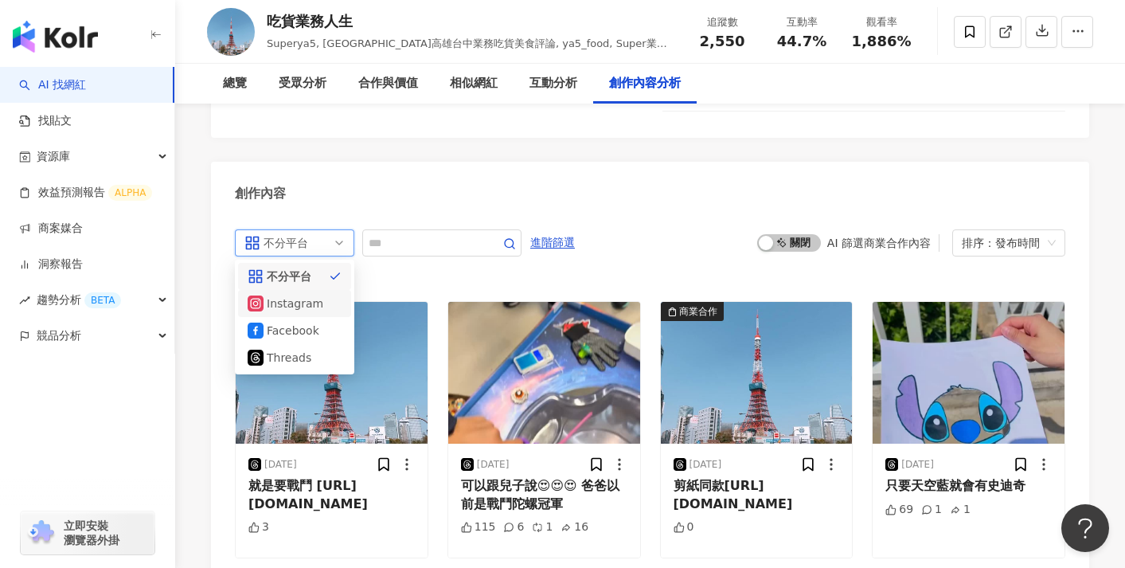
click at [309, 295] on div "Instagram" at bounding box center [293, 304] width 52 height 18
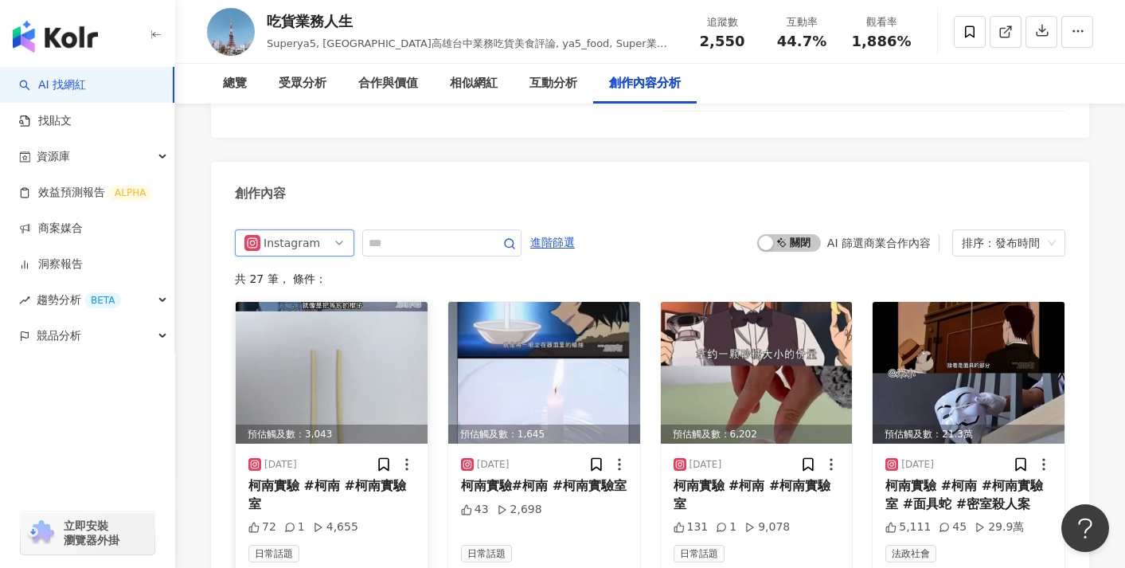
click at [393, 351] on img at bounding box center [332, 373] width 192 height 142
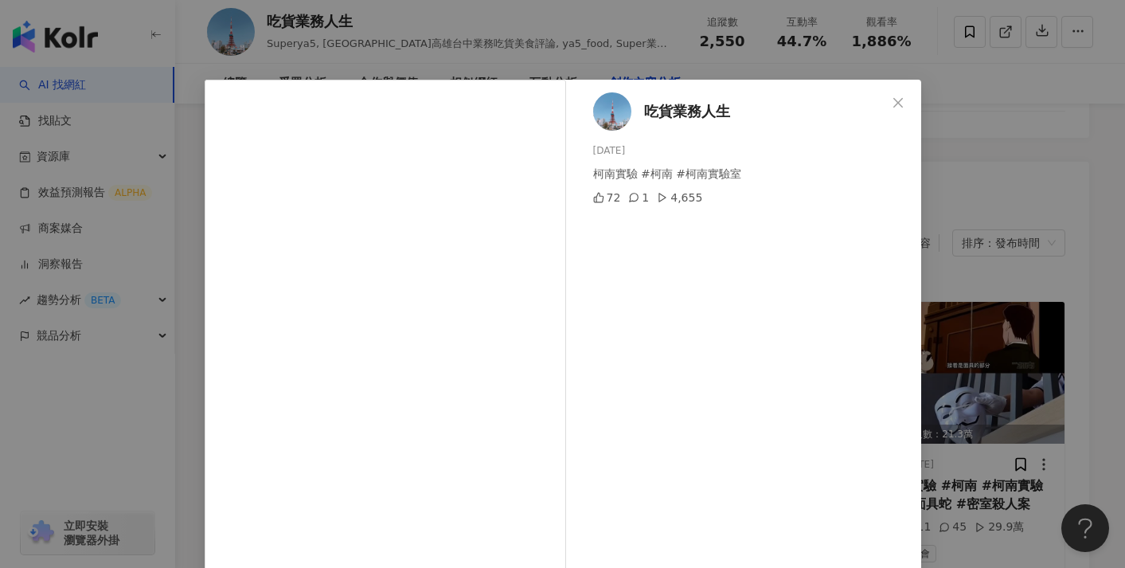
scroll to position [147, 0]
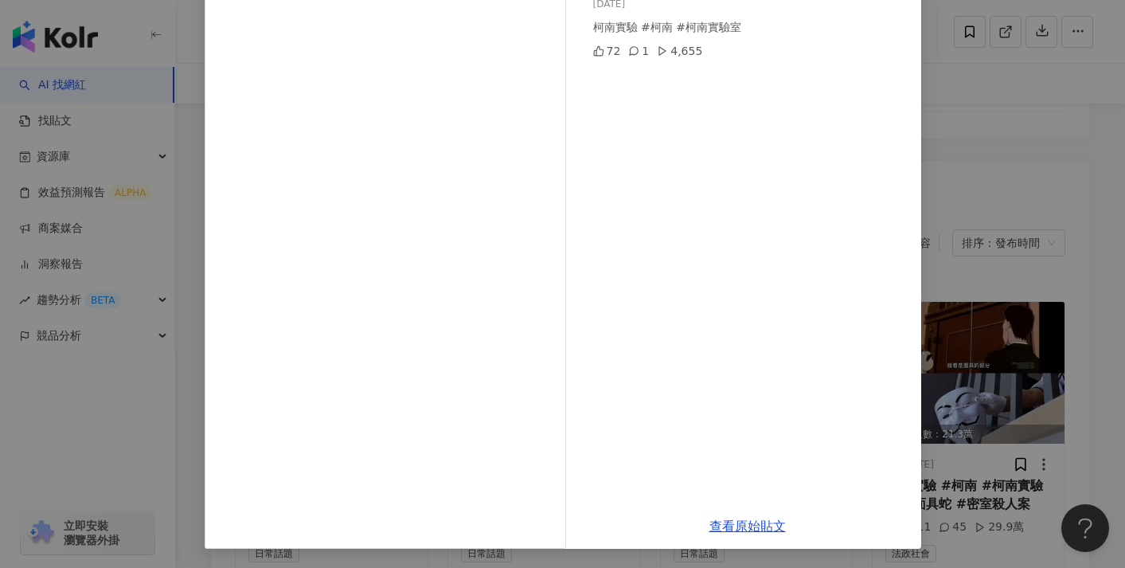
click at [978, 213] on div "吃貨業務人生 2025/8/22 柯南實驗 #柯南 #柯南實驗室 72 1 4,655 查看原始貼文" at bounding box center [562, 284] width 1125 height 568
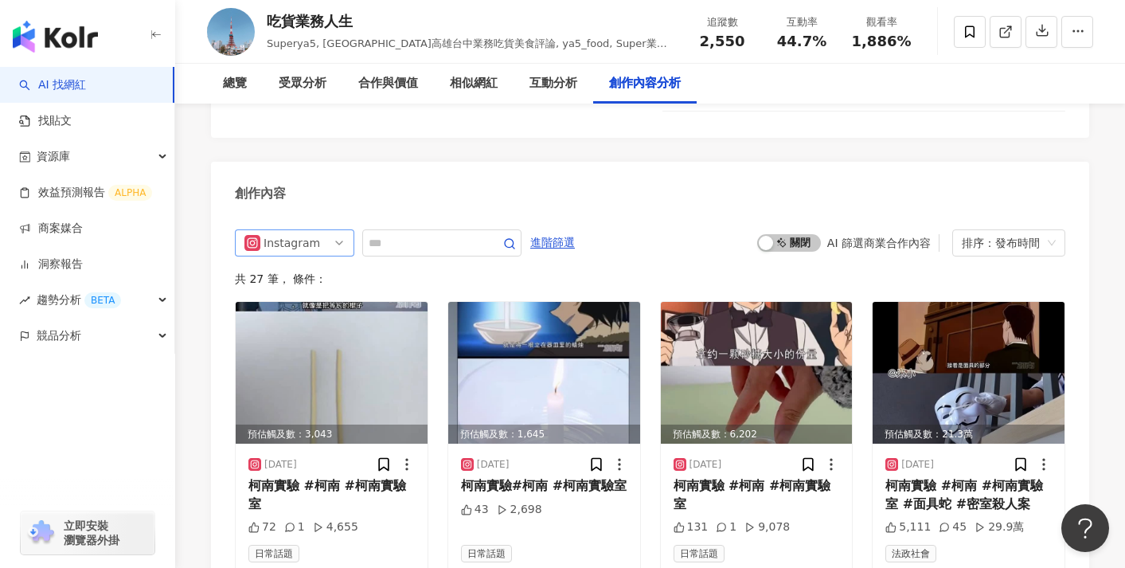
click at [327, 230] on span "Instagram" at bounding box center [295, 242] width 100 height 25
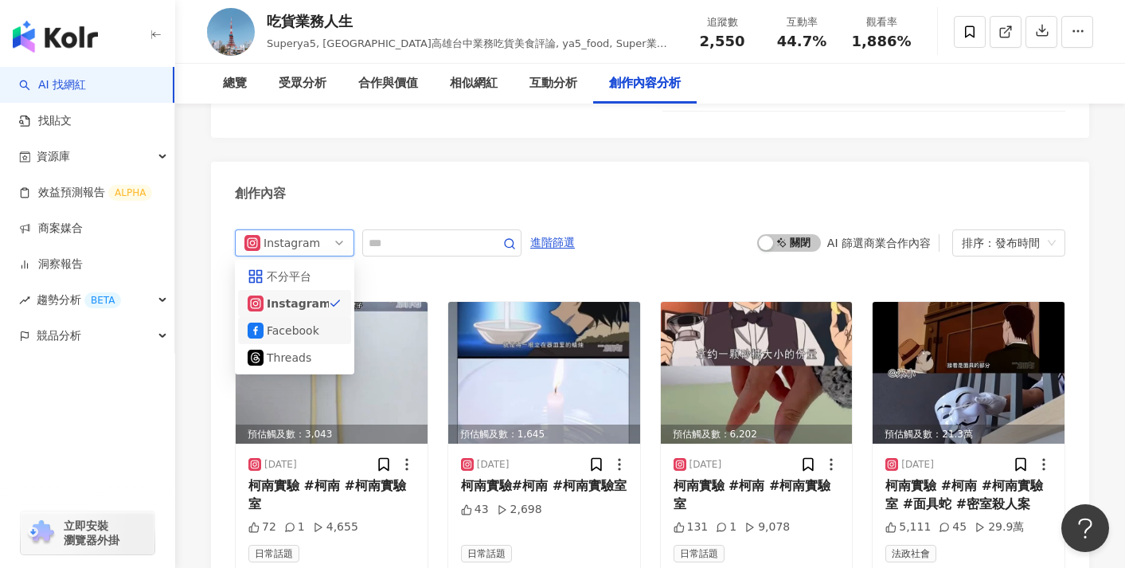
click at [323, 322] on div "Facebook" at bounding box center [295, 331] width 94 height 18
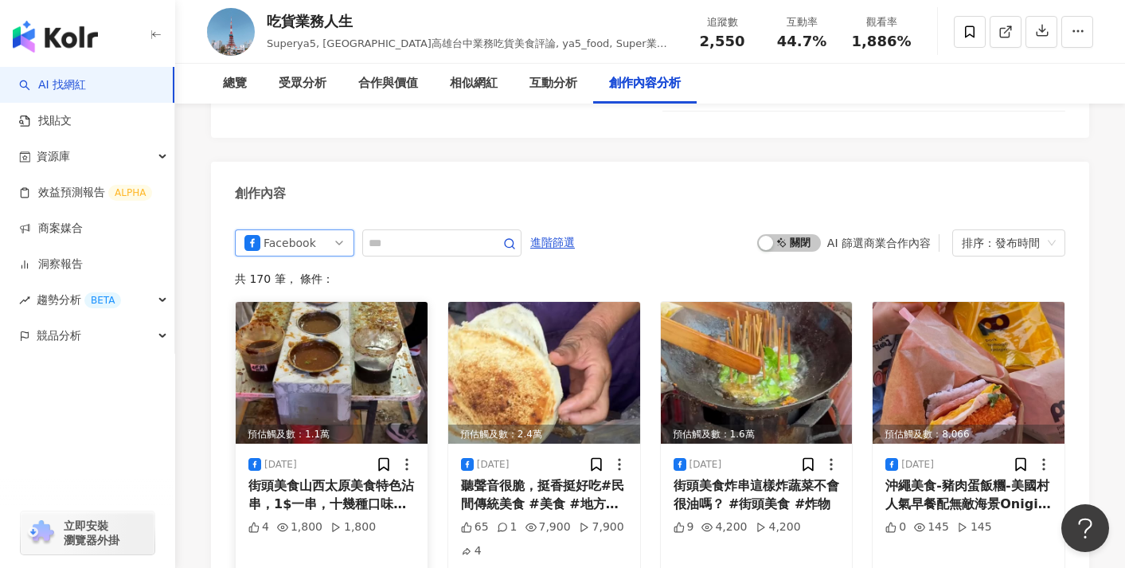
click at [391, 314] on img at bounding box center [332, 373] width 192 height 142
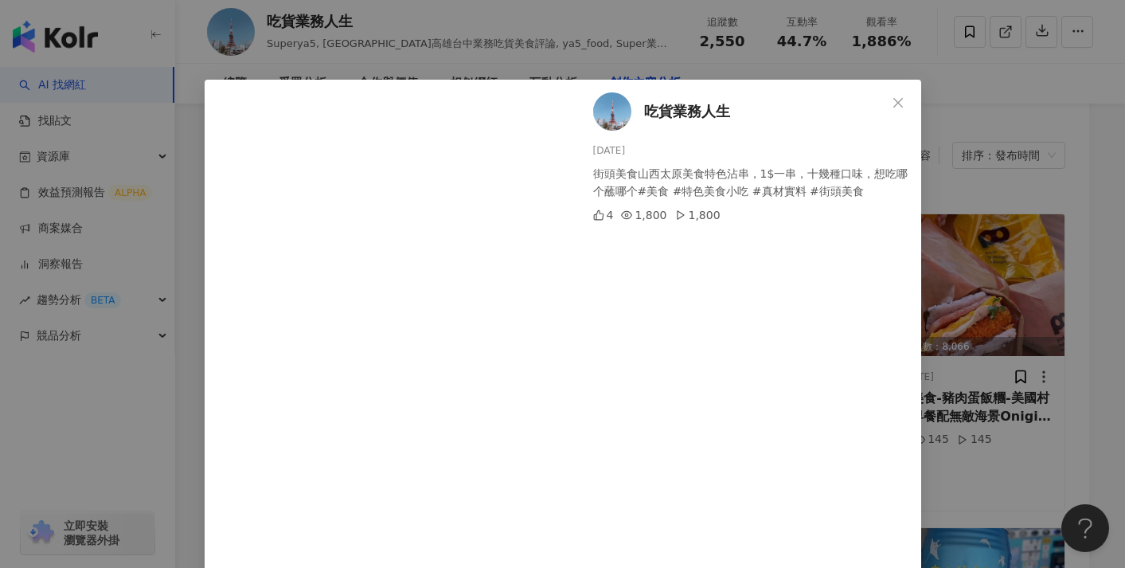
scroll to position [51, 0]
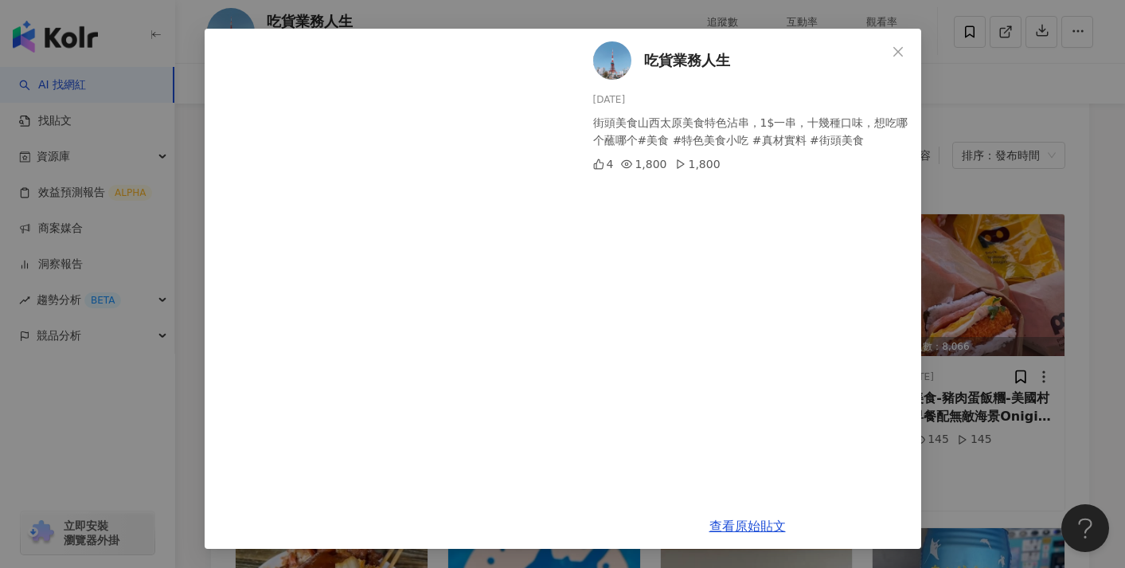
click at [971, 236] on div "吃貨業務人生 2025/8/17 街頭美食山西太原美食特色沾串，1$一串，十幾種口味，想吃哪个蘸哪个#美食 #特色美食小吃 #真材實料 #街頭美食 4 1,8…" at bounding box center [562, 284] width 1125 height 568
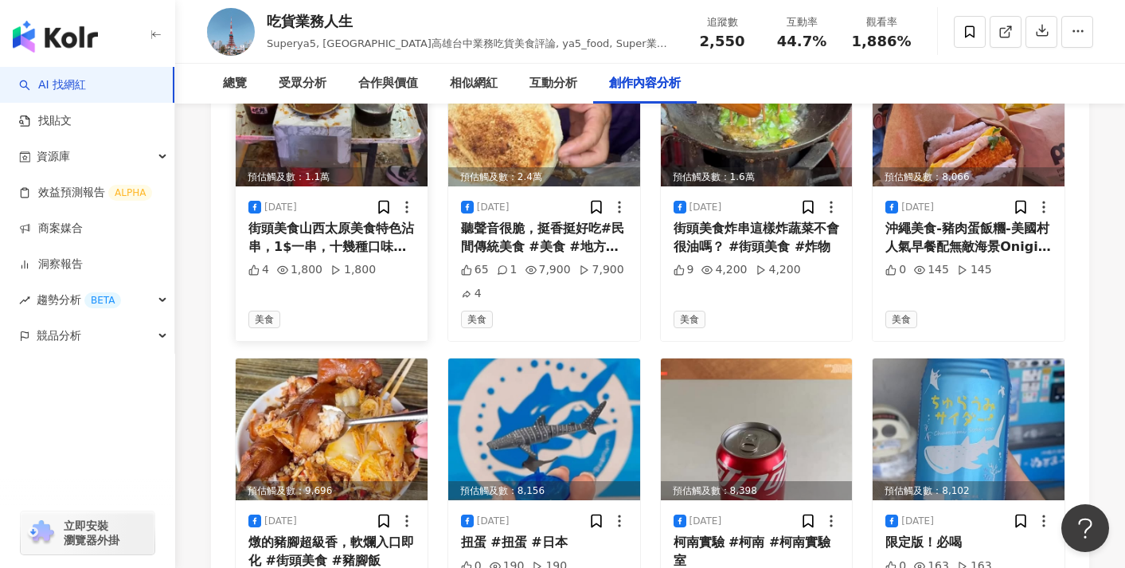
scroll to position [4869, 0]
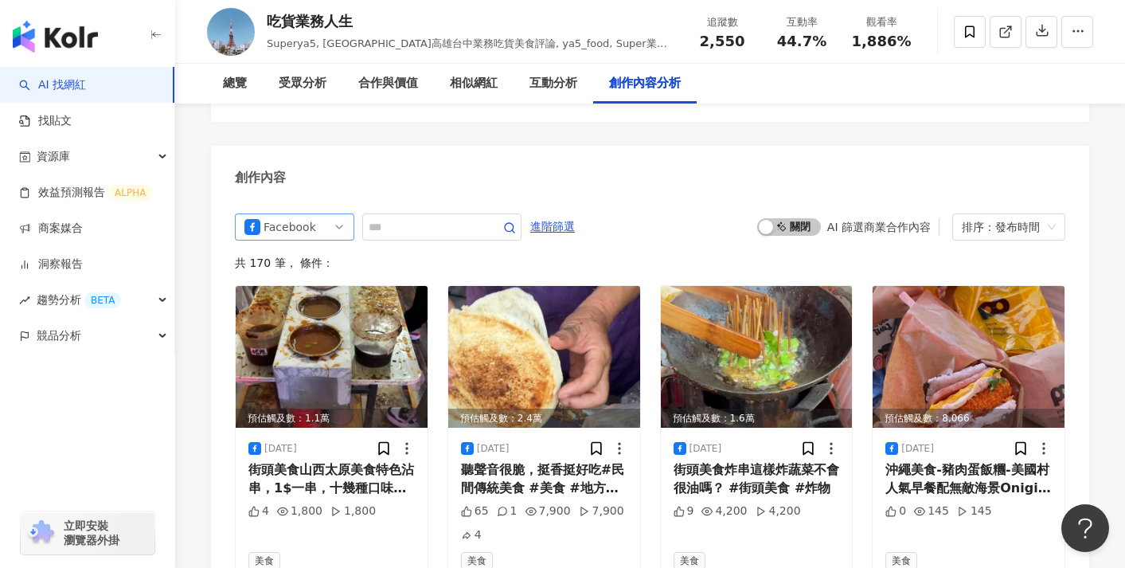
click at [310, 214] on div "Facebook" at bounding box center [290, 226] width 52 height 25
click at [86, 92] on link "AI 找網紅" at bounding box center [52, 85] width 67 height 16
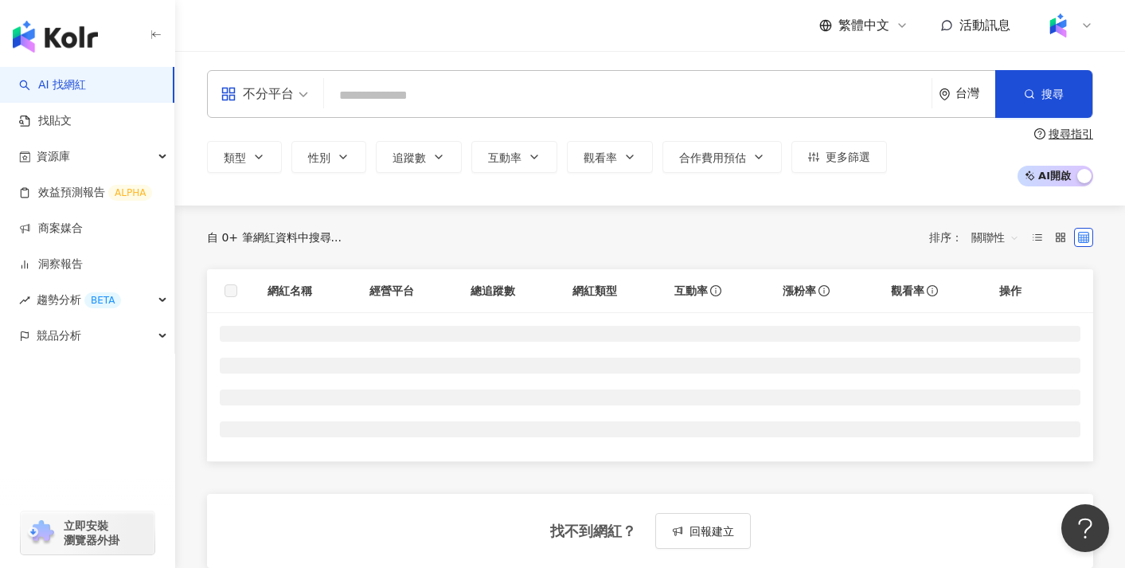
scroll to position [5, 0]
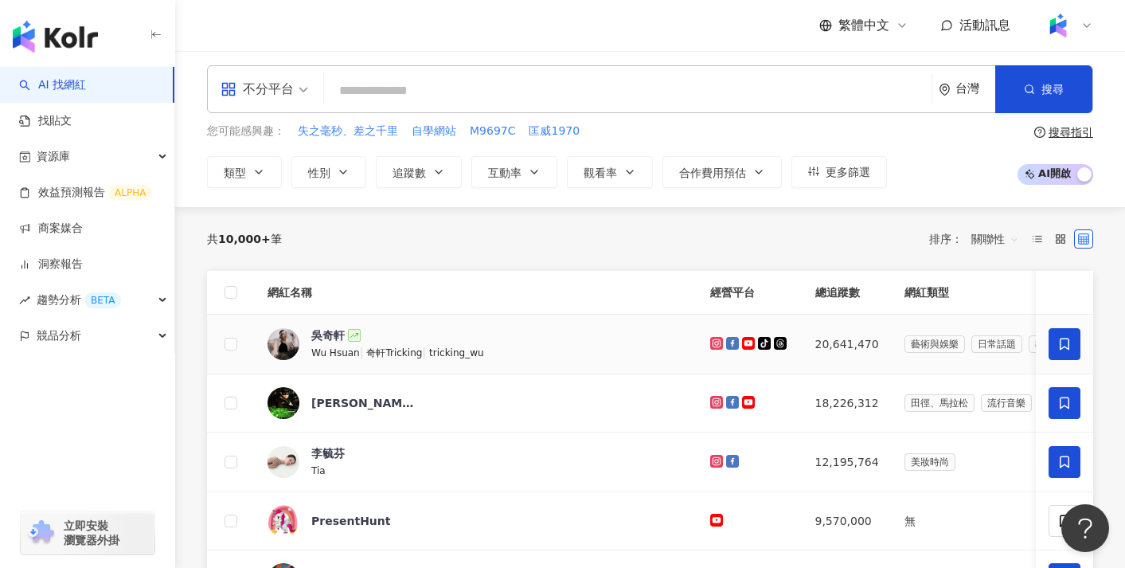
click at [433, 351] on span "tricking_wu" at bounding box center [456, 352] width 55 height 11
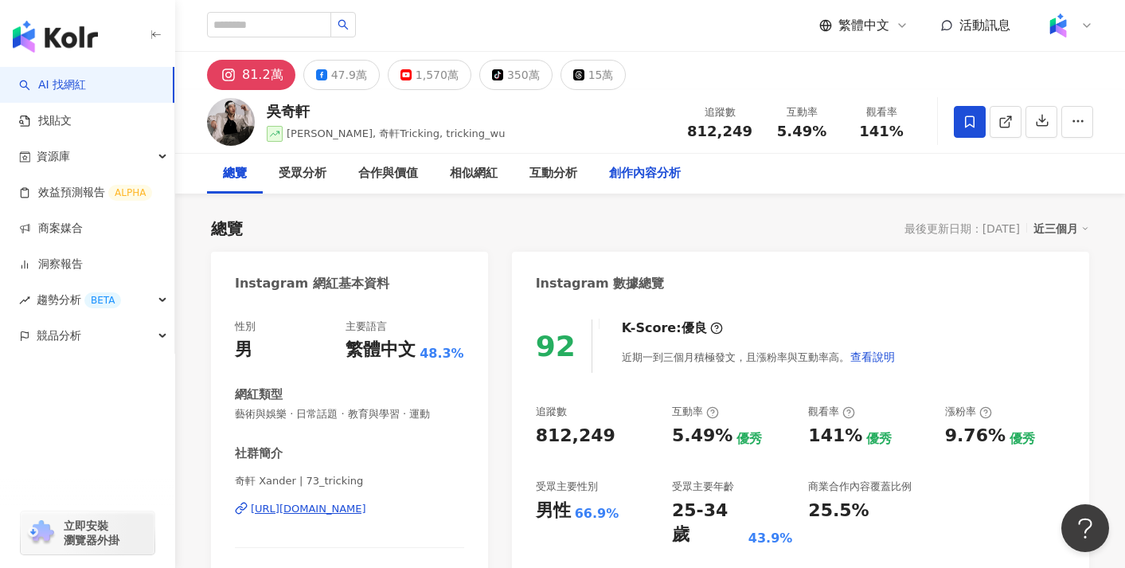
click at [624, 178] on div "創作內容分析" at bounding box center [645, 173] width 72 height 19
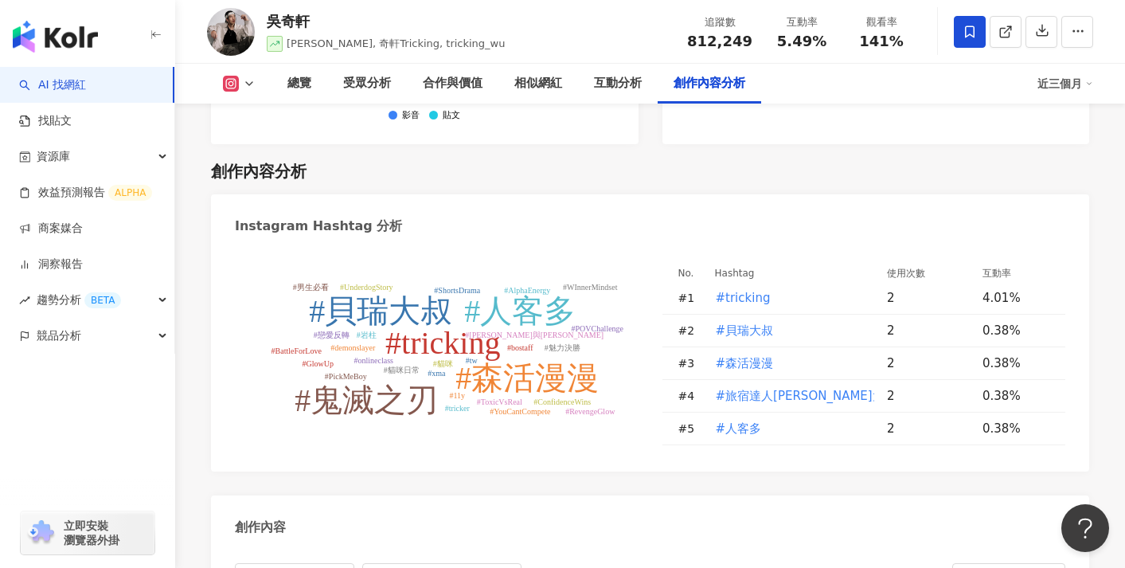
scroll to position [4869, 0]
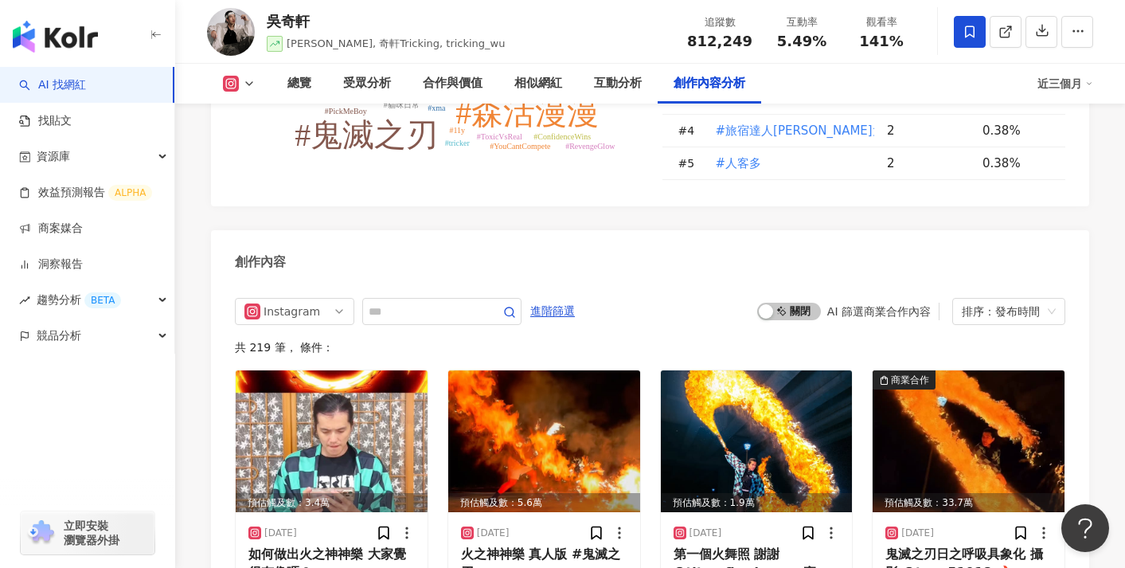
click at [285, 341] on div "共 219 筆 ， 條件：" at bounding box center [650, 347] width 831 height 13
click at [310, 299] on div "Instagram" at bounding box center [290, 311] width 52 height 25
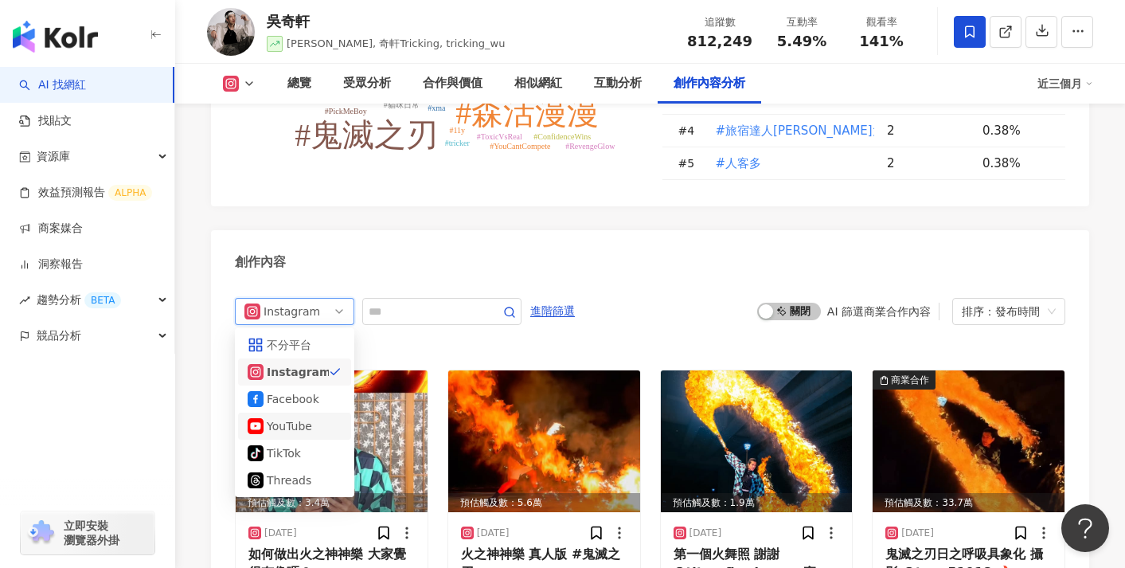
click at [285, 417] on div "YouTube" at bounding box center [293, 426] width 52 height 18
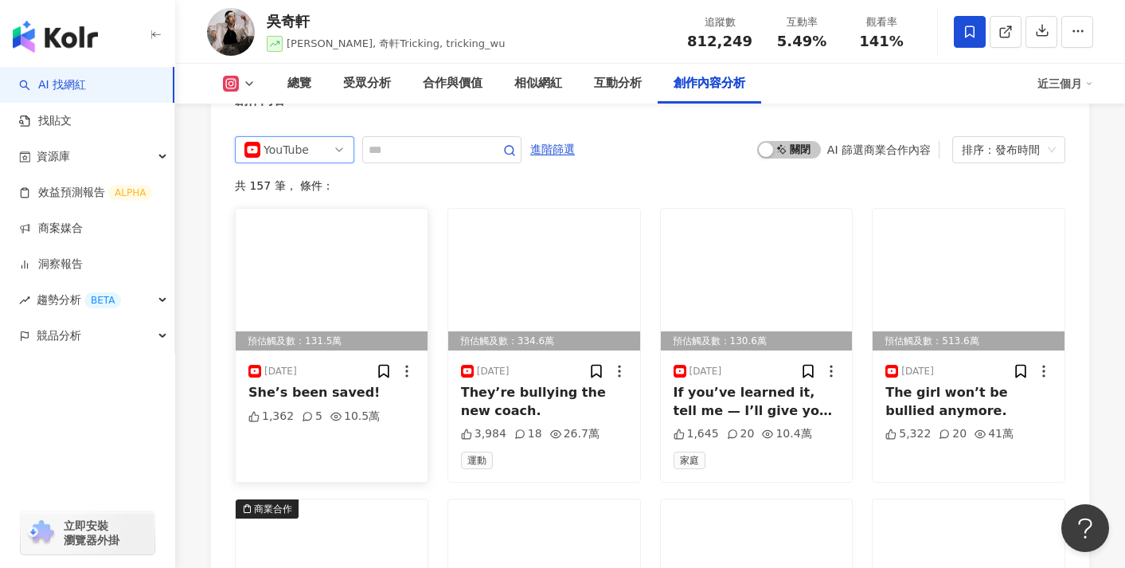
scroll to position [5108, 0]
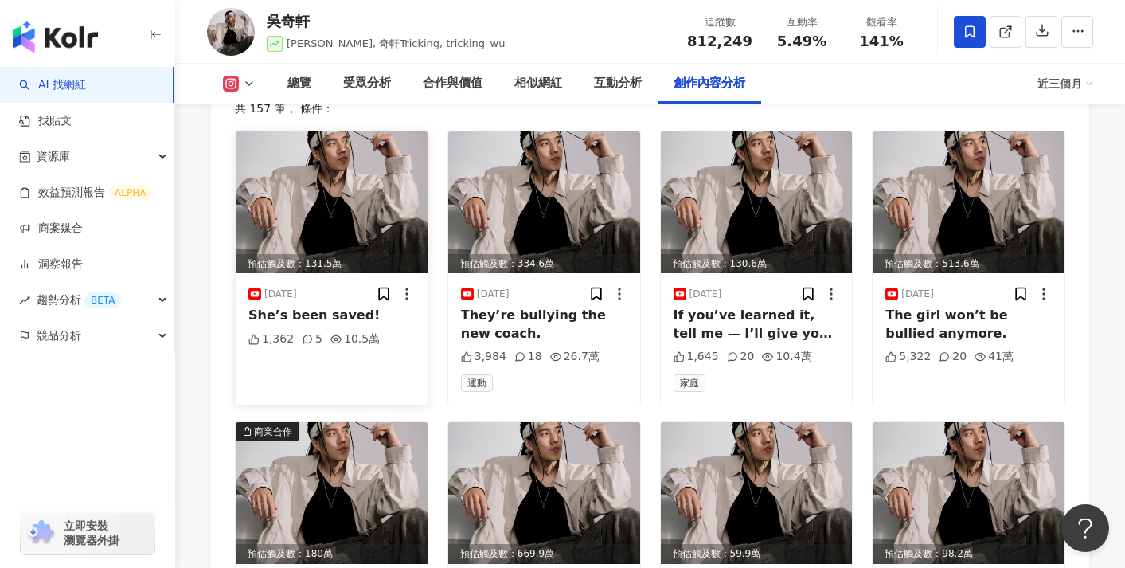
click at [409, 286] on icon at bounding box center [407, 294] width 16 height 16
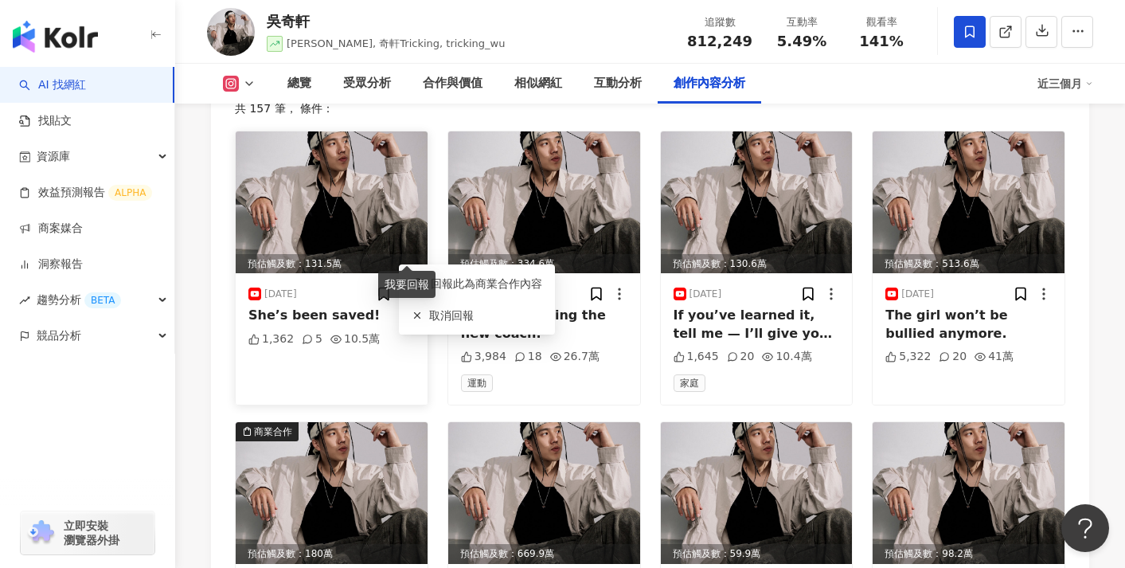
click at [395, 174] on img at bounding box center [332, 202] width 192 height 142
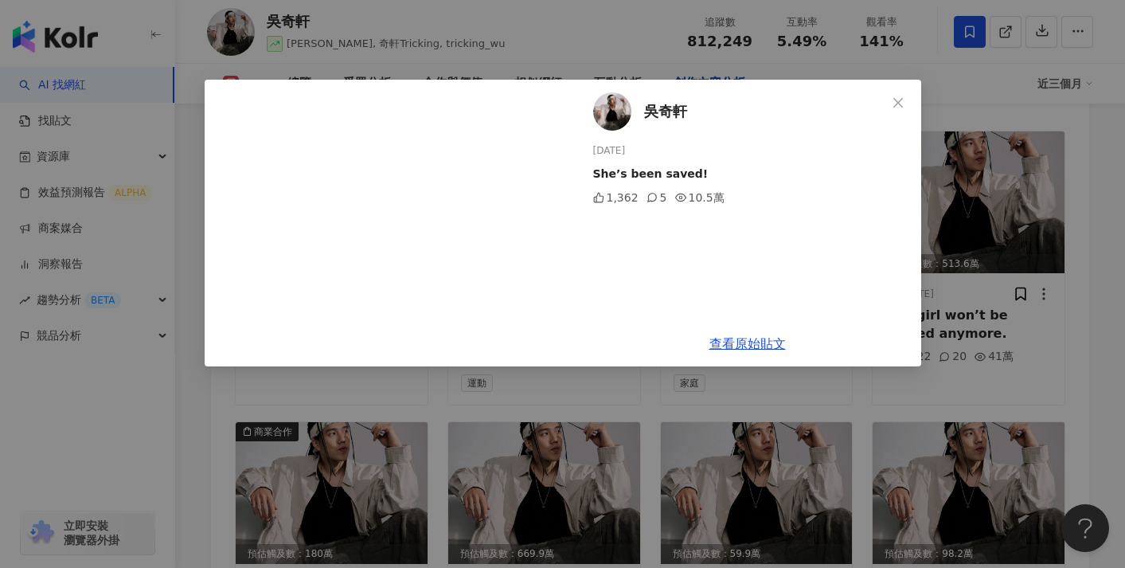
click at [581, 486] on div "吳奇軒 2025/8/24 She’s been saved! 1,362 5 10.5萬 查看原始貼文" at bounding box center [562, 284] width 1125 height 568
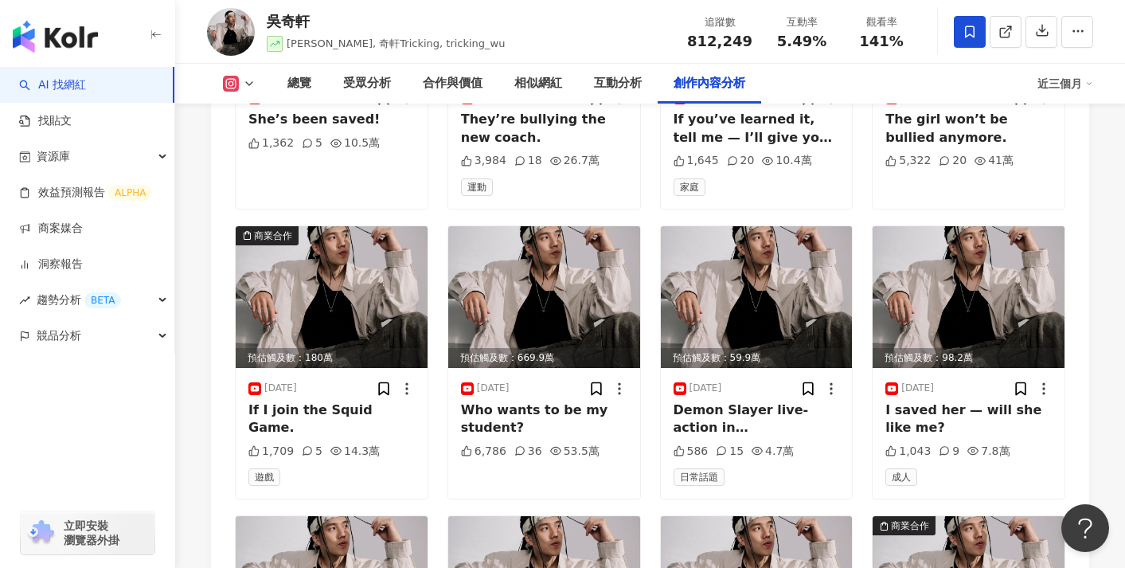
scroll to position [5272, 0]
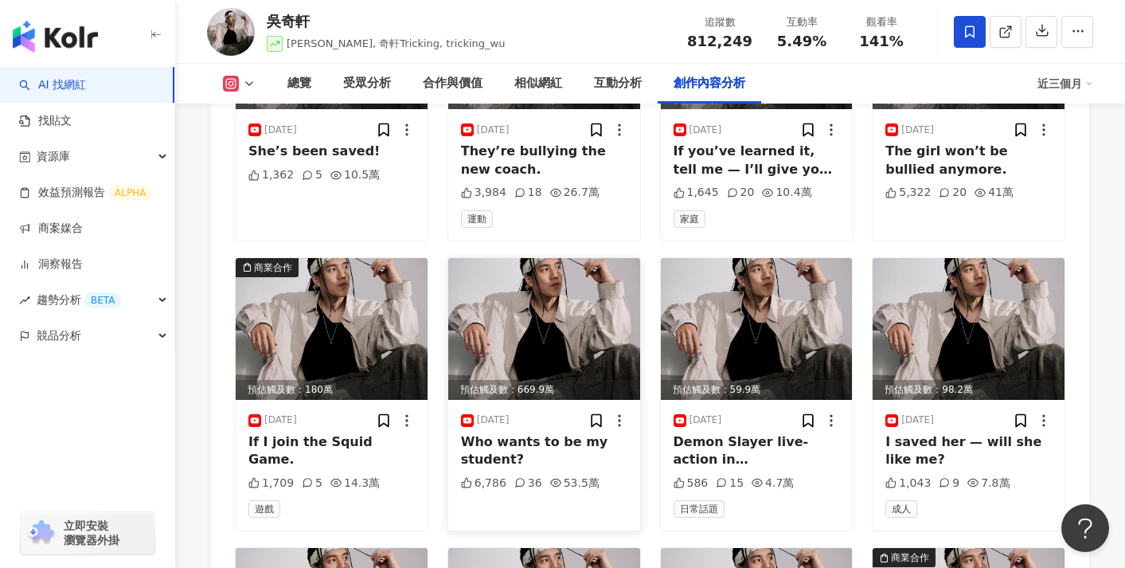
click at [479, 284] on img at bounding box center [544, 329] width 192 height 142
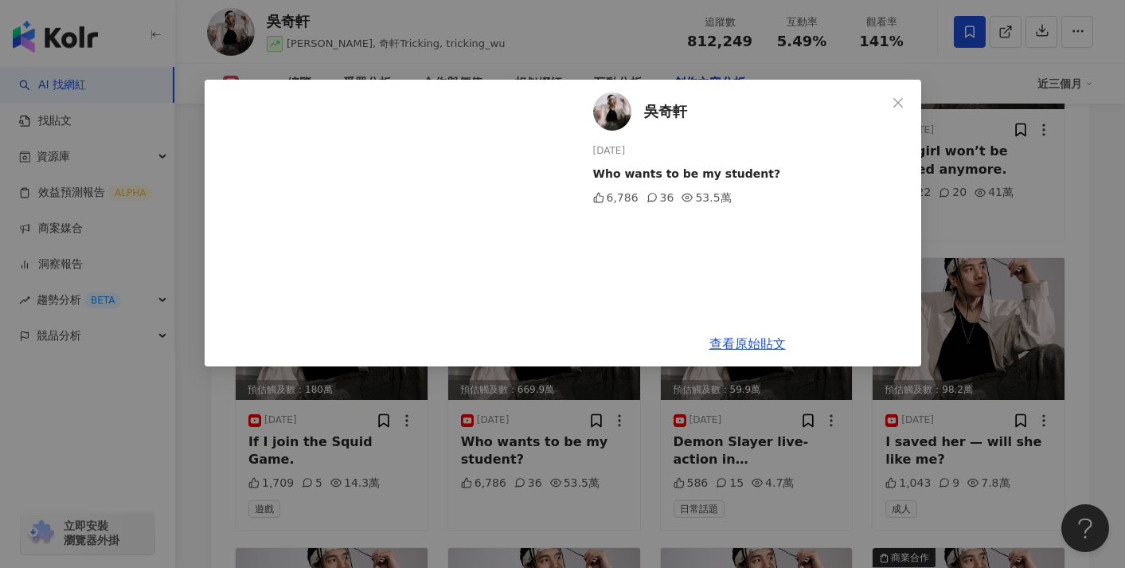
click at [399, 409] on div "吳奇軒 2025/8/16 Who wants to be my student? 6,786 36 53.5萬 查看原始貼文" at bounding box center [562, 284] width 1125 height 568
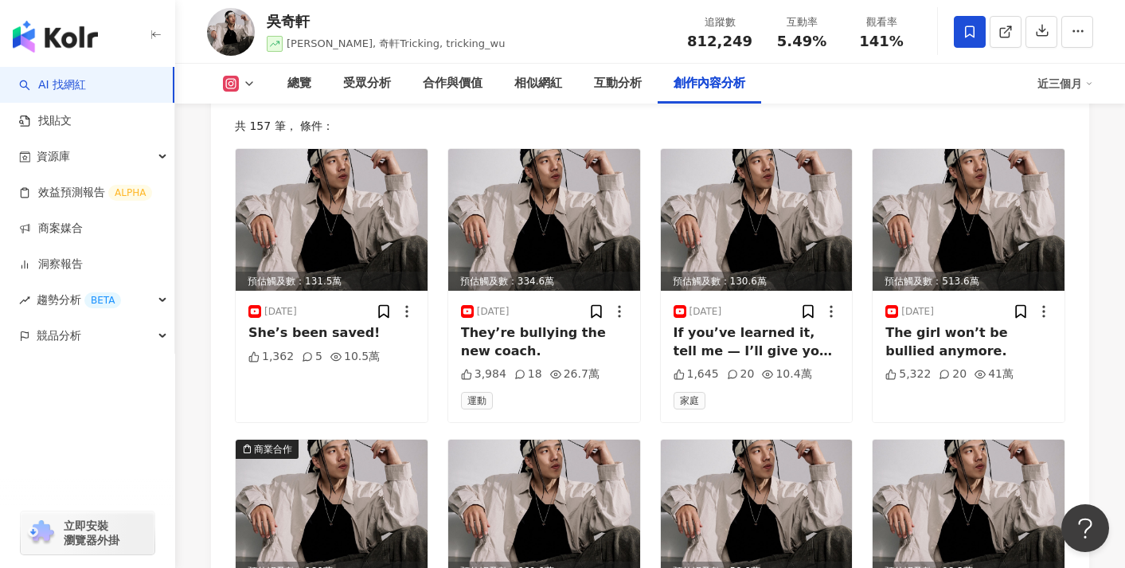
scroll to position [5022, 0]
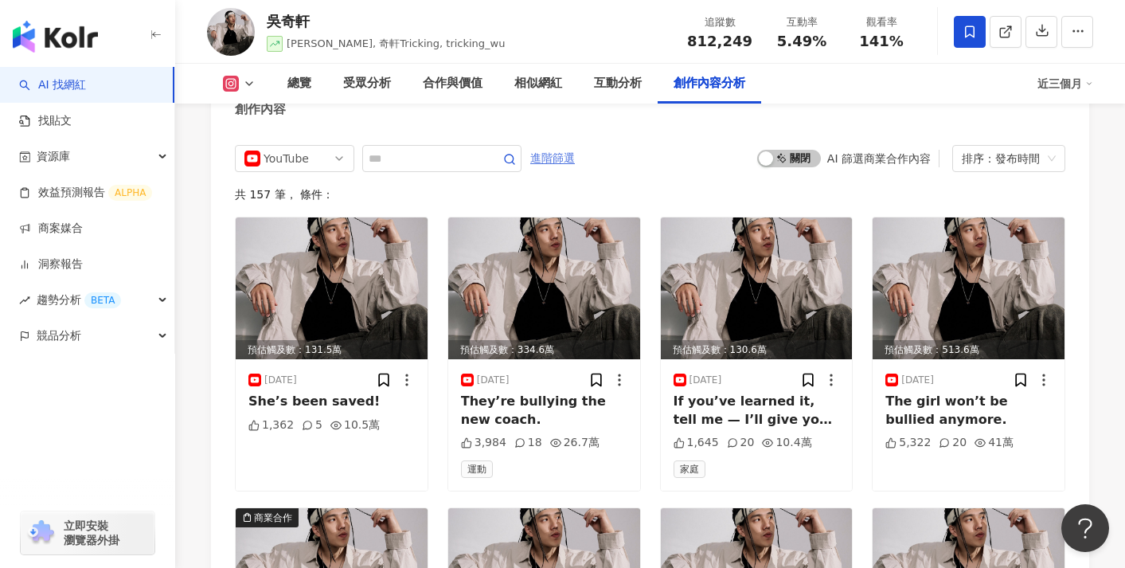
click at [565, 146] on span "進階篩選" at bounding box center [552, 158] width 45 height 25
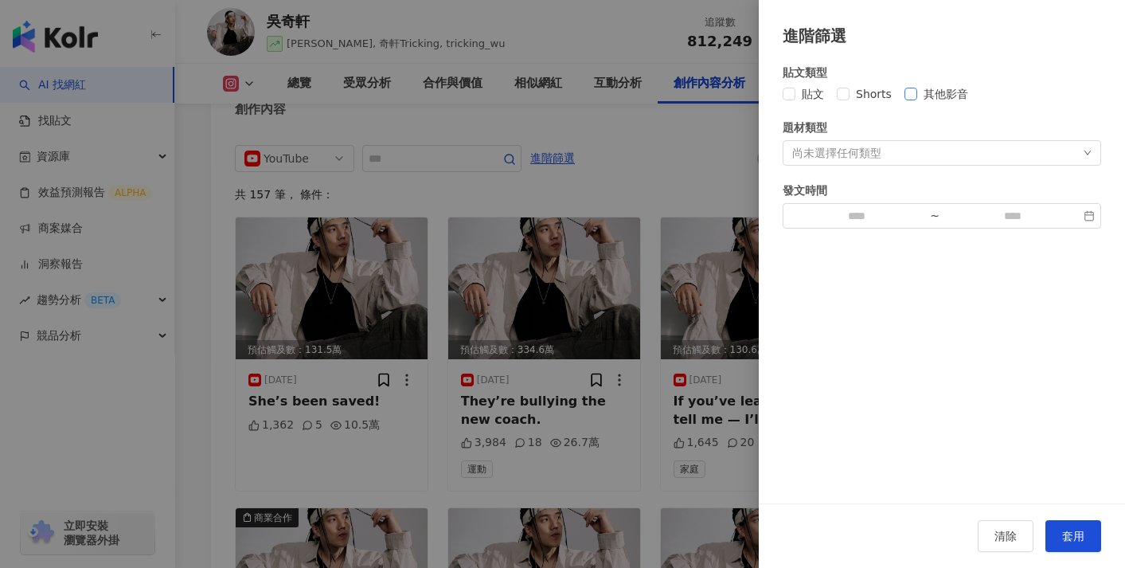
click at [937, 94] on span "其他影音" at bounding box center [945, 94] width 57 height 18
click at [1078, 539] on span "套用" at bounding box center [1073, 536] width 22 height 13
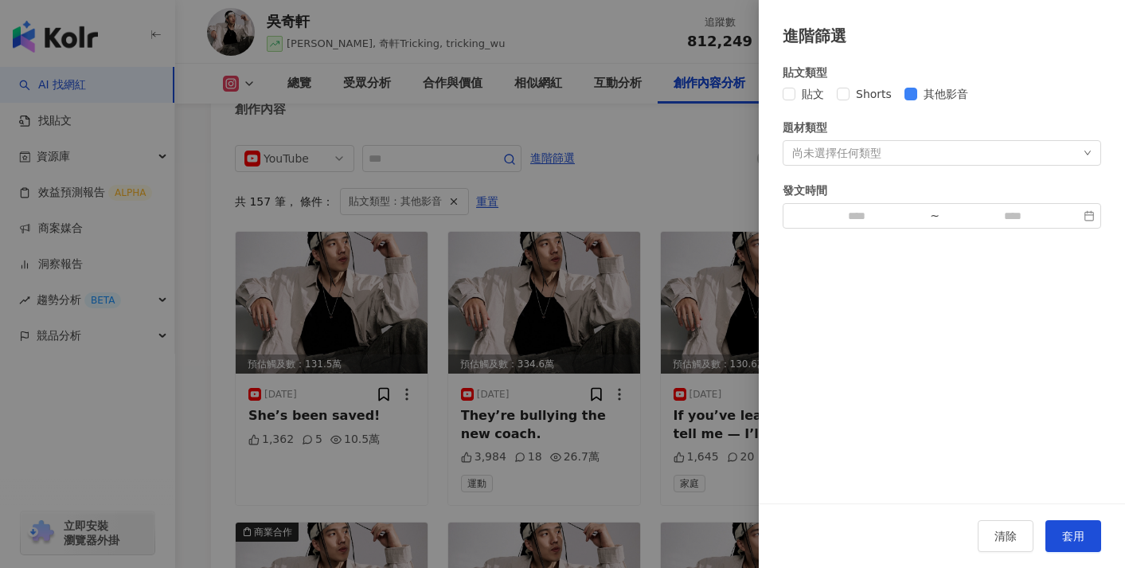
scroll to position [4955, 0]
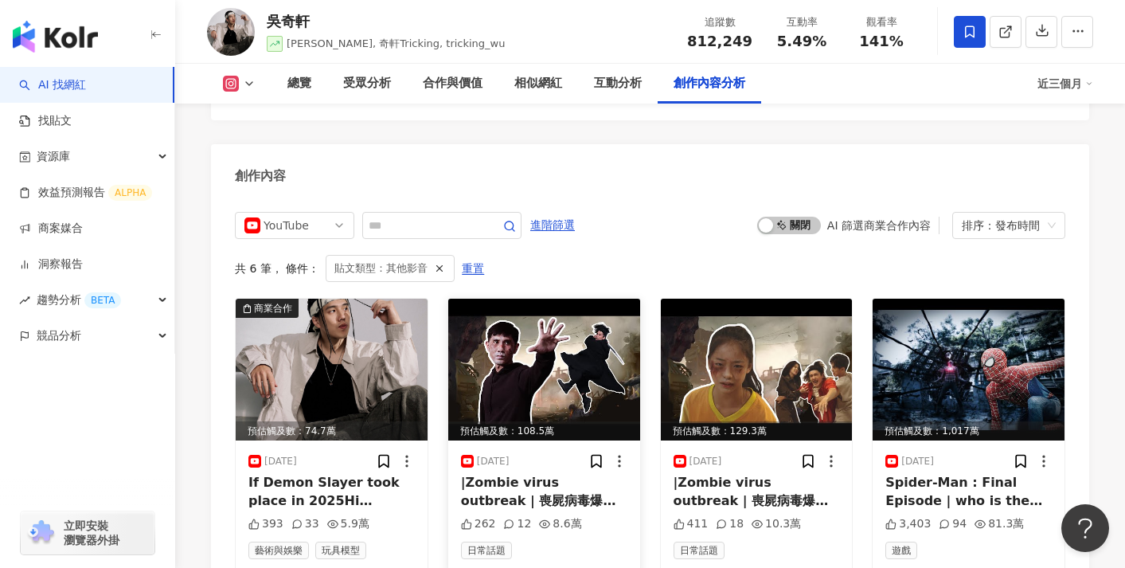
click at [561, 327] on img at bounding box center [544, 370] width 192 height 142
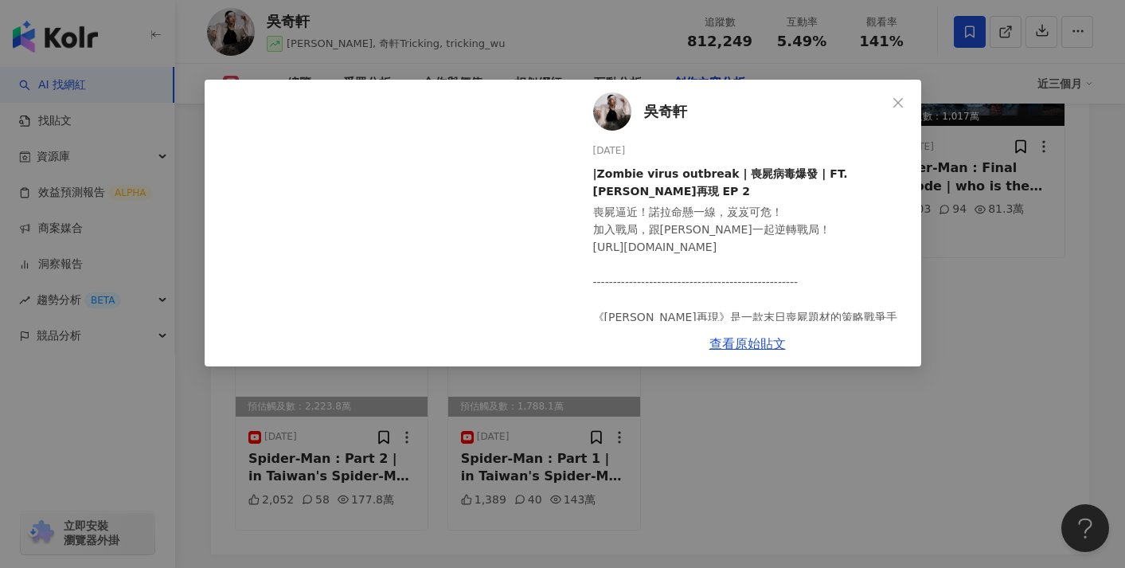
scroll to position [5280, 0]
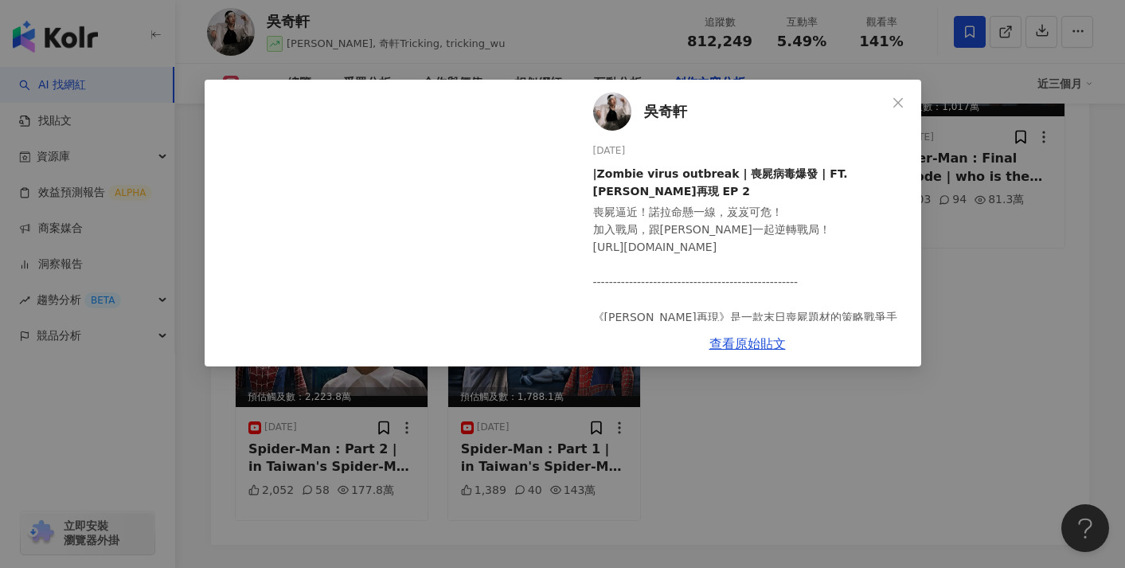
click at [471, 439] on div "吳奇軒 2025/6/19 |Zombie virus outbreak | 喪屍病毒爆發 | FT.黎明再現 EP 2 喪屍逼近！諾拉命懸一線，岌岌可危！ …" at bounding box center [562, 284] width 1125 height 568
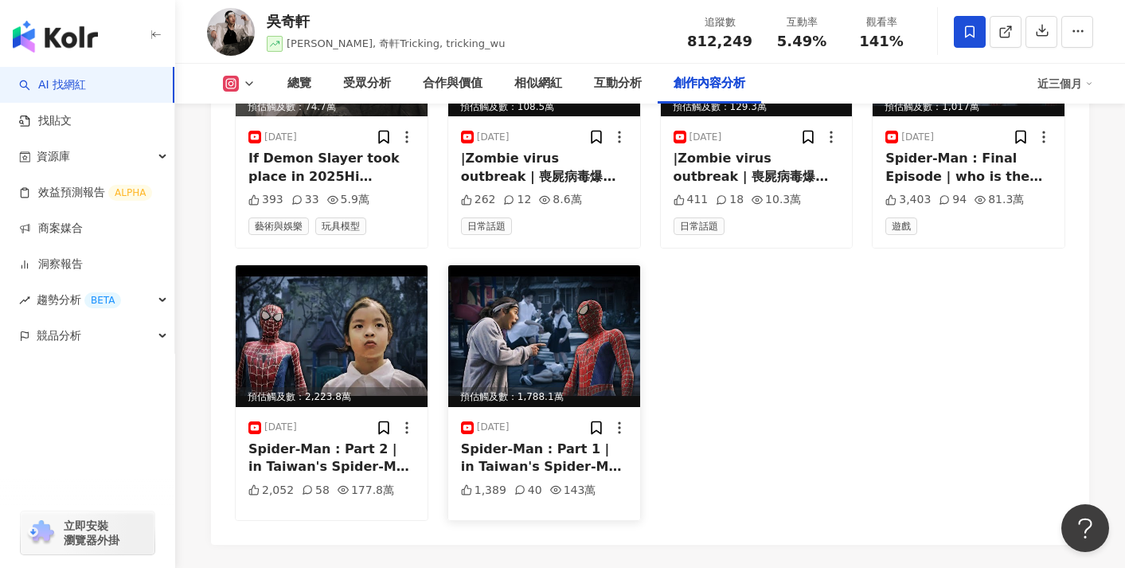
click at [493, 302] on img at bounding box center [544, 336] width 192 height 142
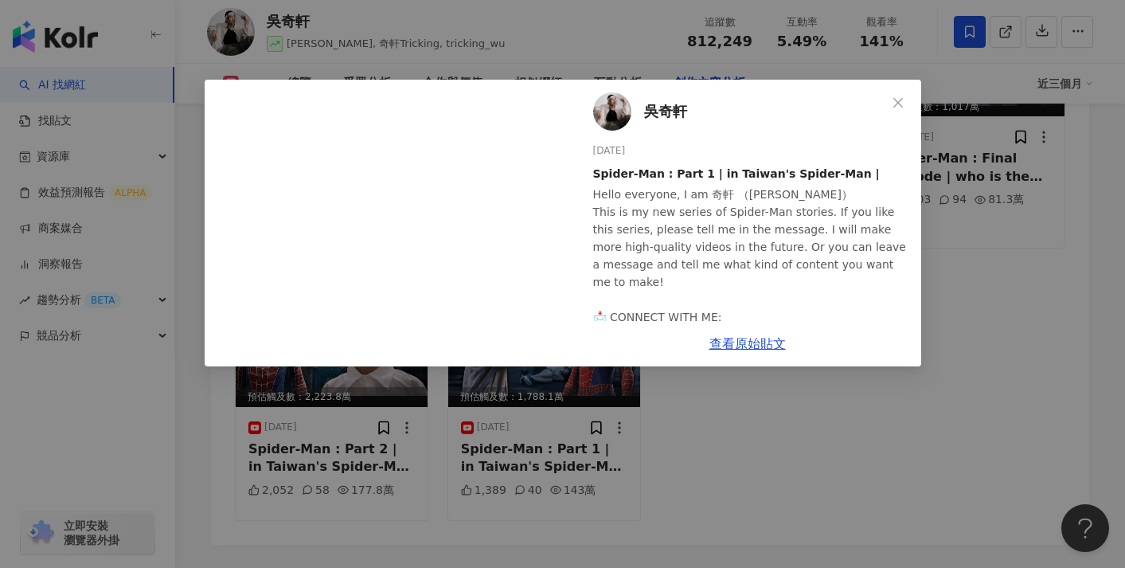
click at [417, 421] on div "吳奇軒 2024/9/7 Spider-Man : Part 1 | in Taiwan's Spider-Man | Hello everyone, I a…" at bounding box center [562, 284] width 1125 height 568
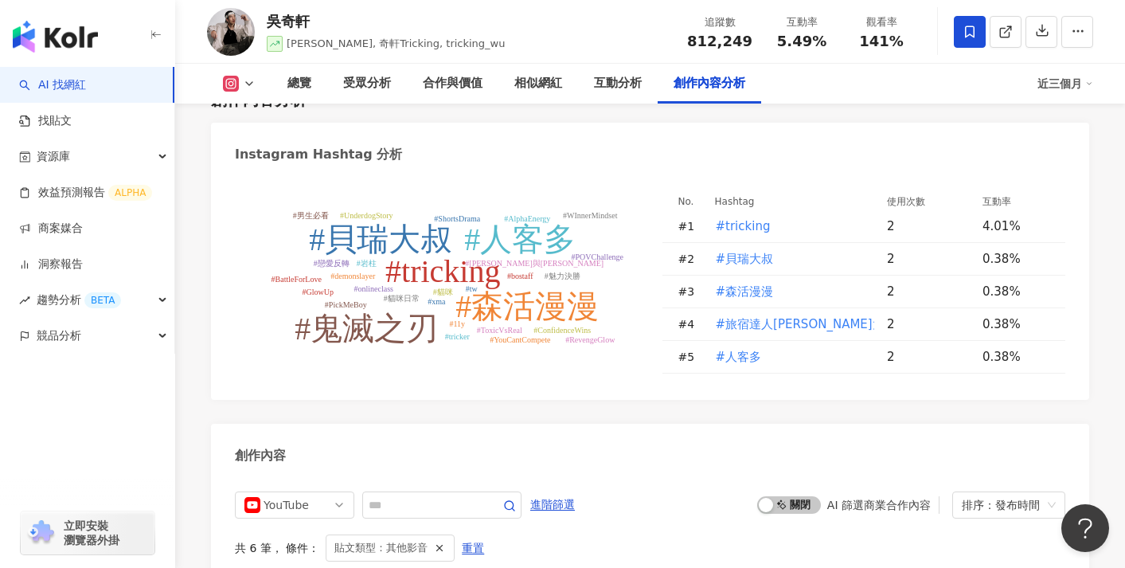
scroll to position [4769, 0]
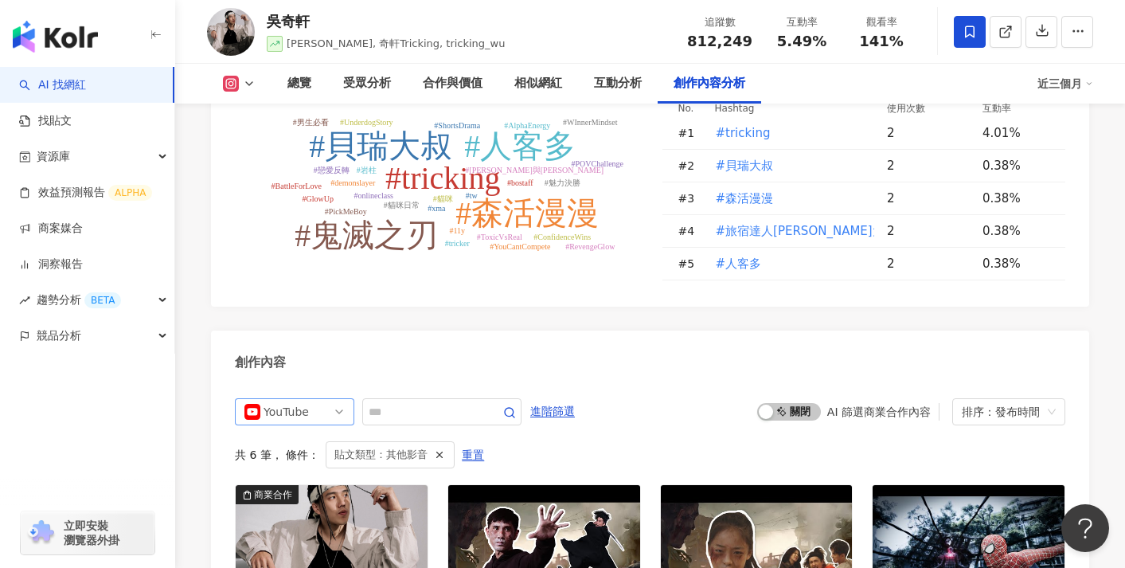
click at [288, 399] on div "YouTube" at bounding box center [290, 411] width 52 height 25
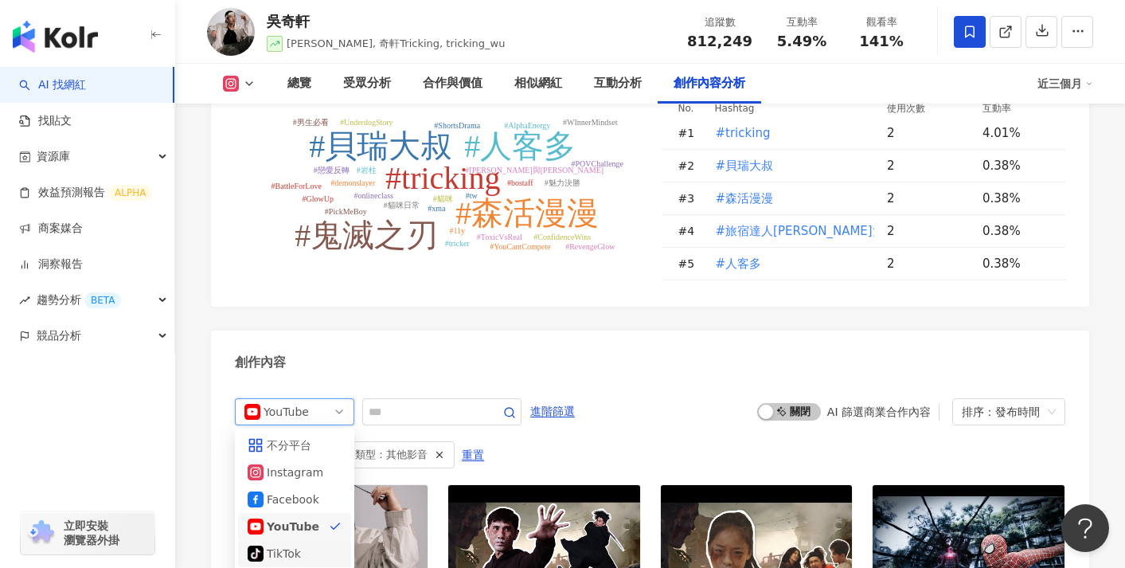
click at [286, 545] on div "TikTok" at bounding box center [293, 554] width 52 height 18
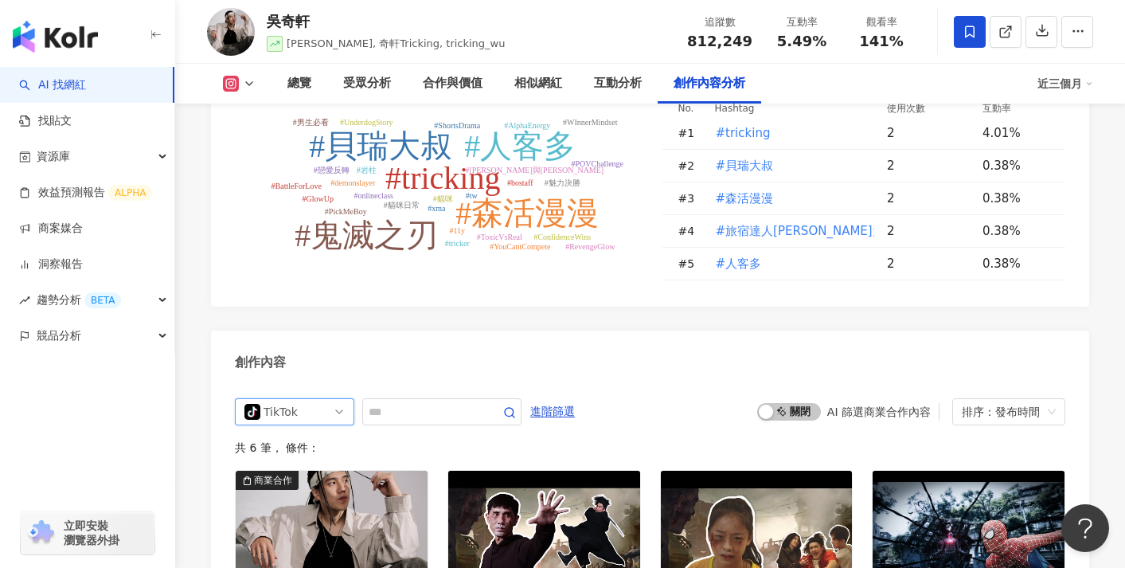
scroll to position [4955, 0]
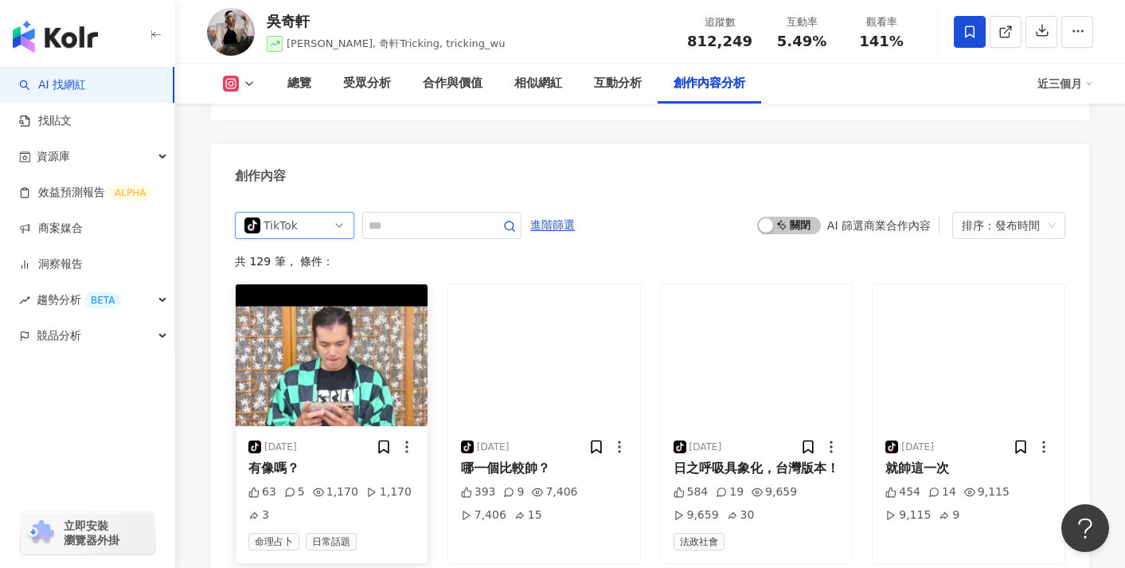
click at [392, 351] on img at bounding box center [332, 355] width 192 height 142
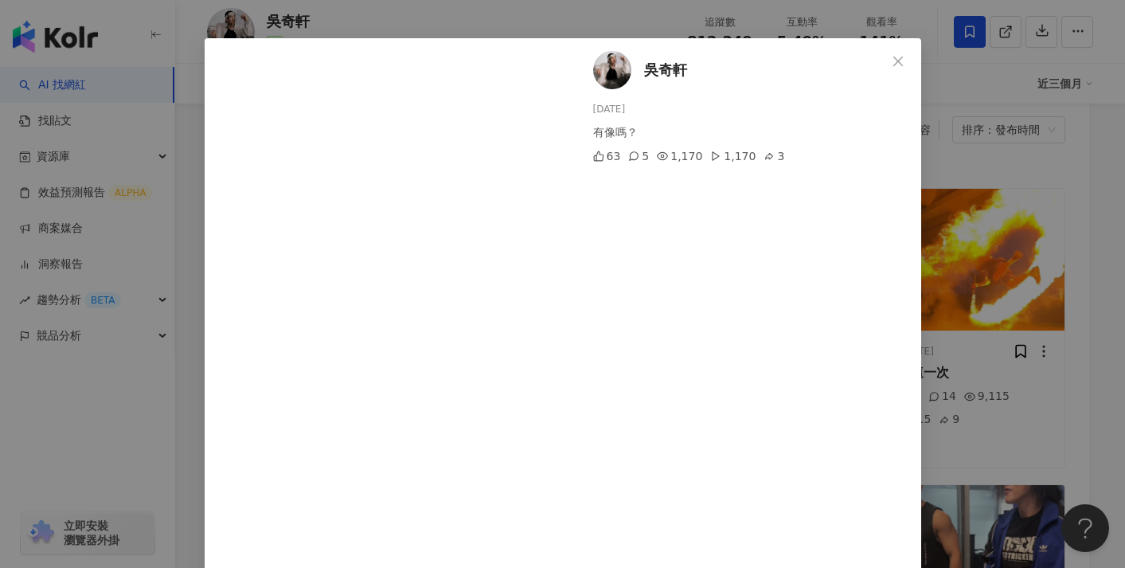
scroll to position [55, 0]
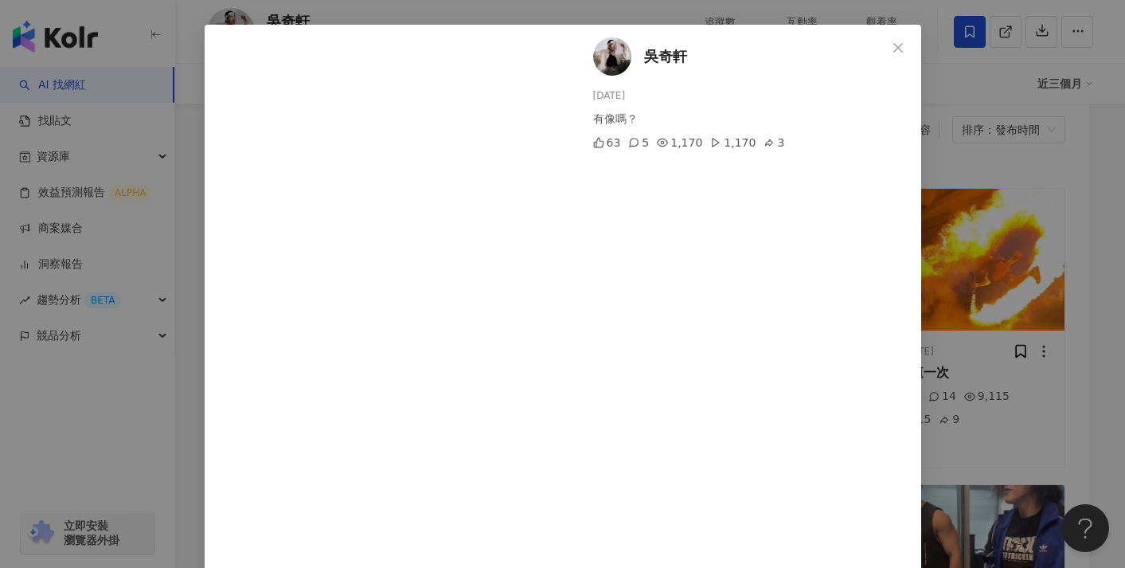
click at [158, 397] on div "吳奇軒 2025/8/24 有像嗎？ 63 5 1,170 1,170 3 查看原始貼文" at bounding box center [562, 284] width 1125 height 568
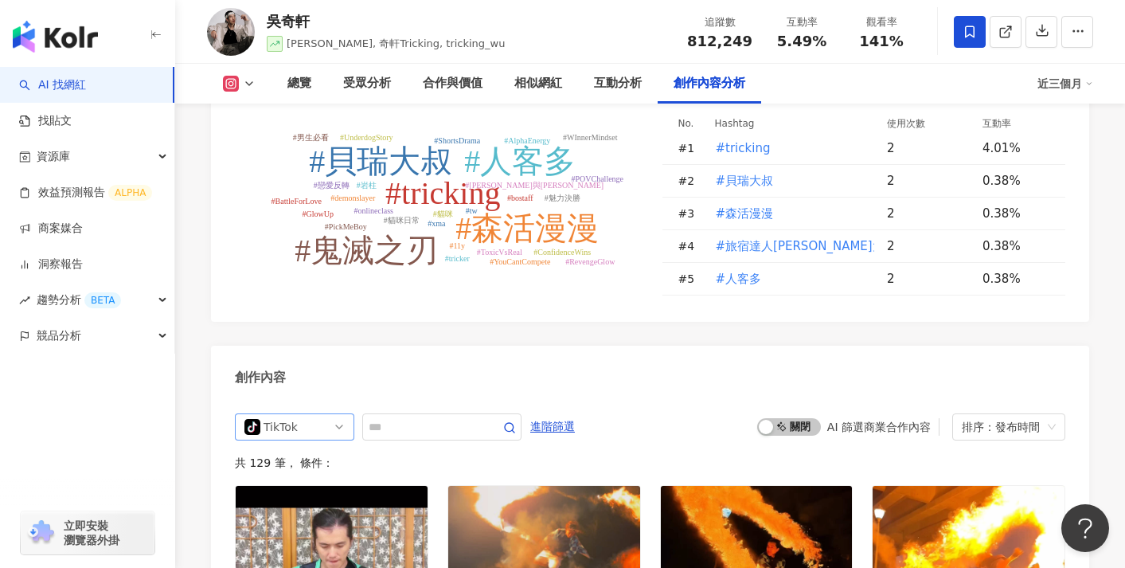
scroll to position [4693, 0]
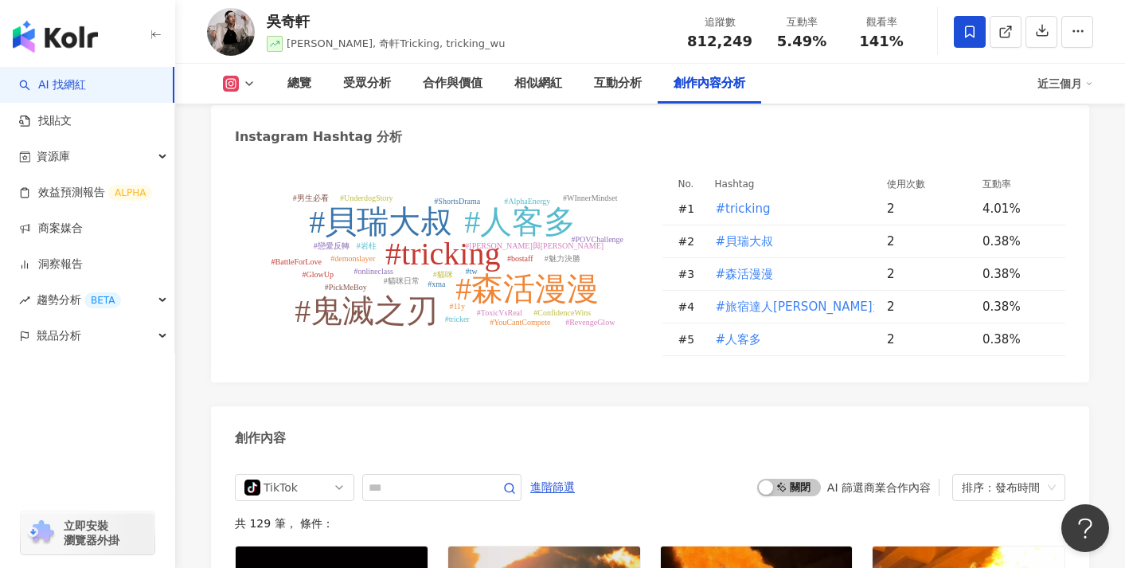
click at [247, 82] on polyline at bounding box center [249, 83] width 6 height 3
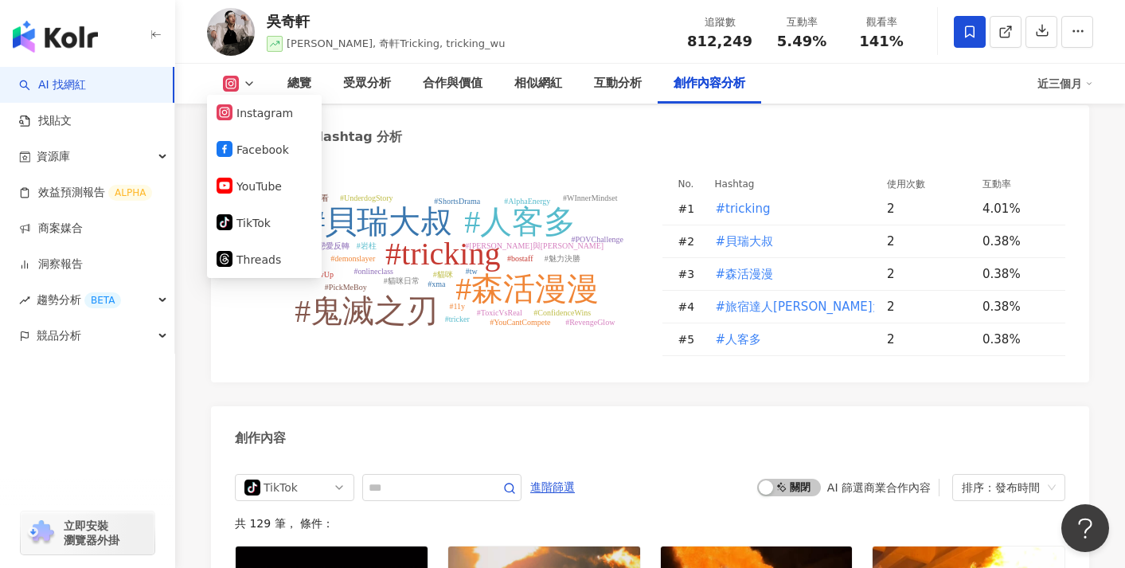
click at [307, 406] on div "創作內容" at bounding box center [650, 432] width 878 height 52
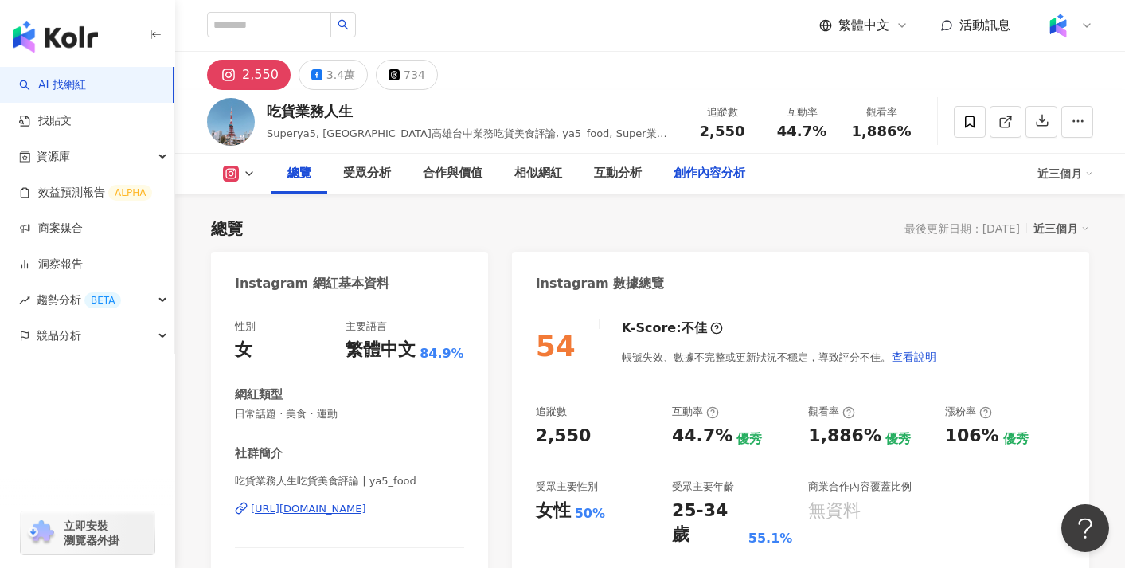
click at [699, 174] on div "創作內容分析" at bounding box center [710, 173] width 72 height 19
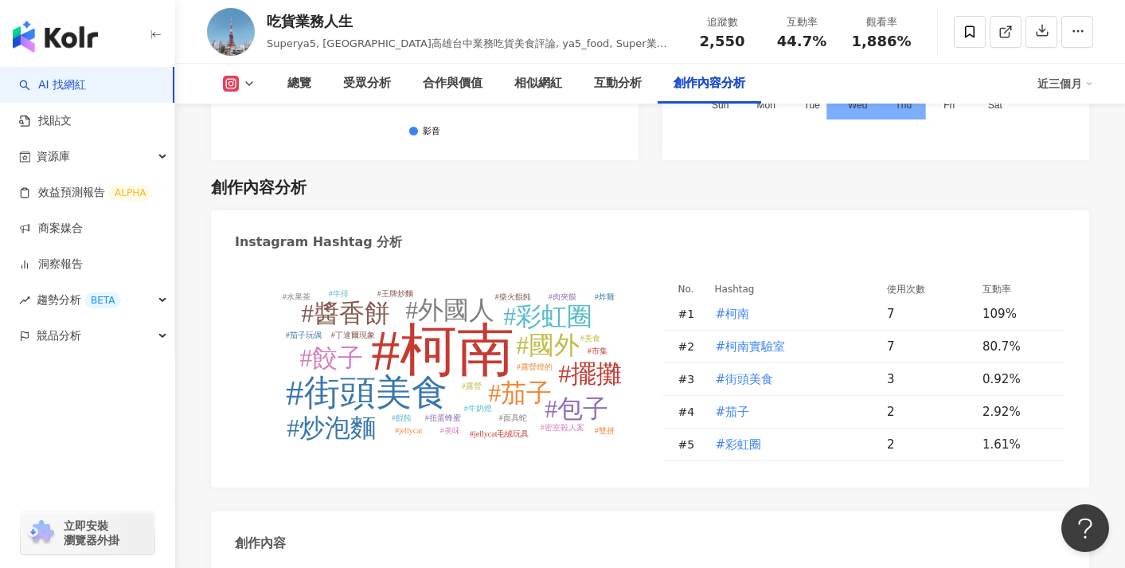
scroll to position [4893, 0]
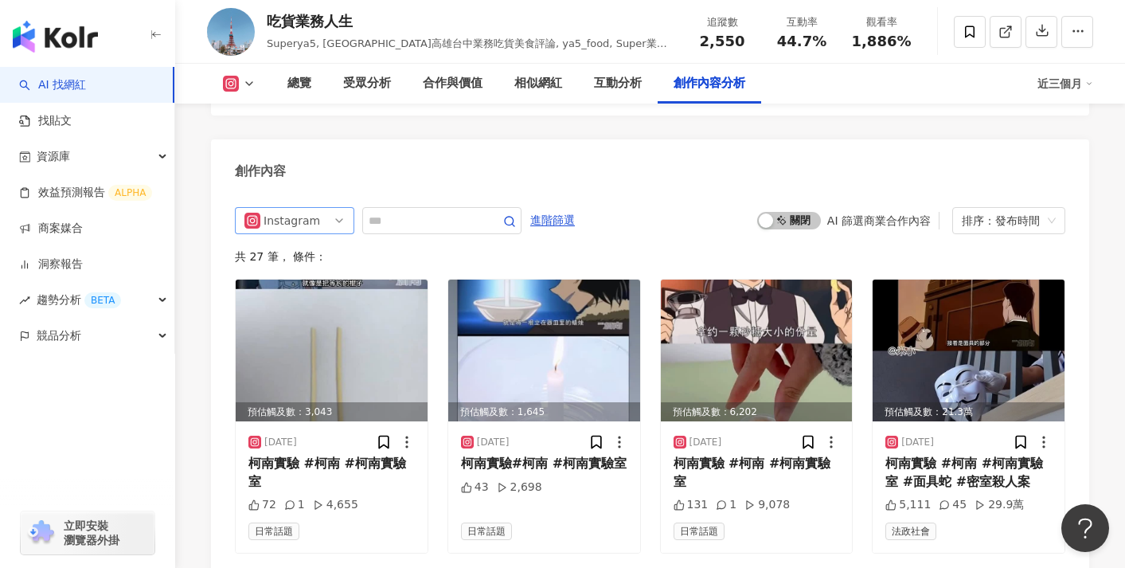
click at [304, 208] on div "Instagram" at bounding box center [290, 220] width 52 height 25
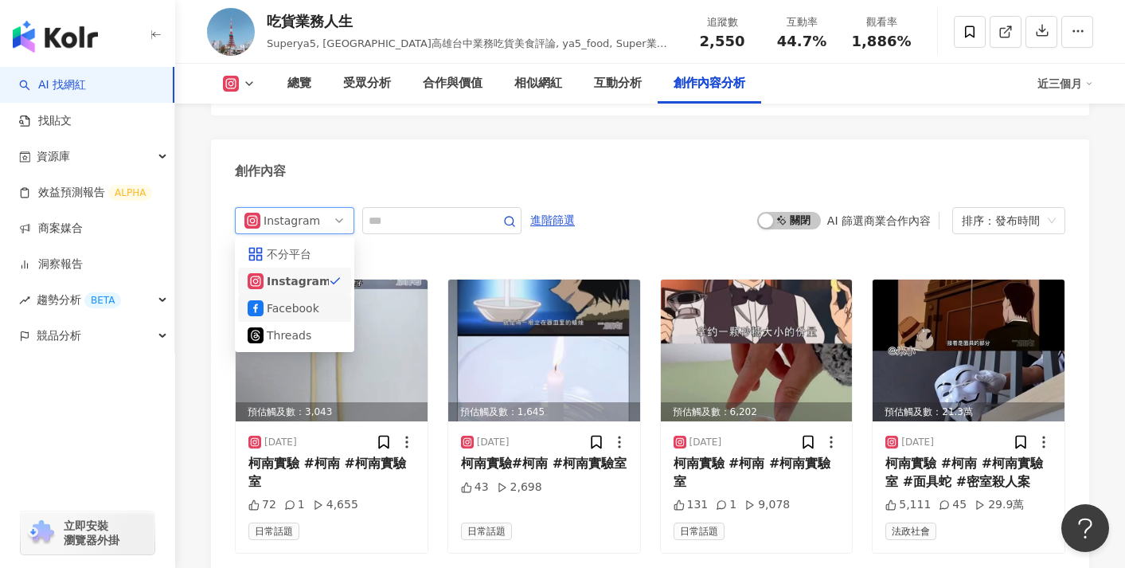
click at [296, 327] on div "Threads" at bounding box center [293, 336] width 52 height 18
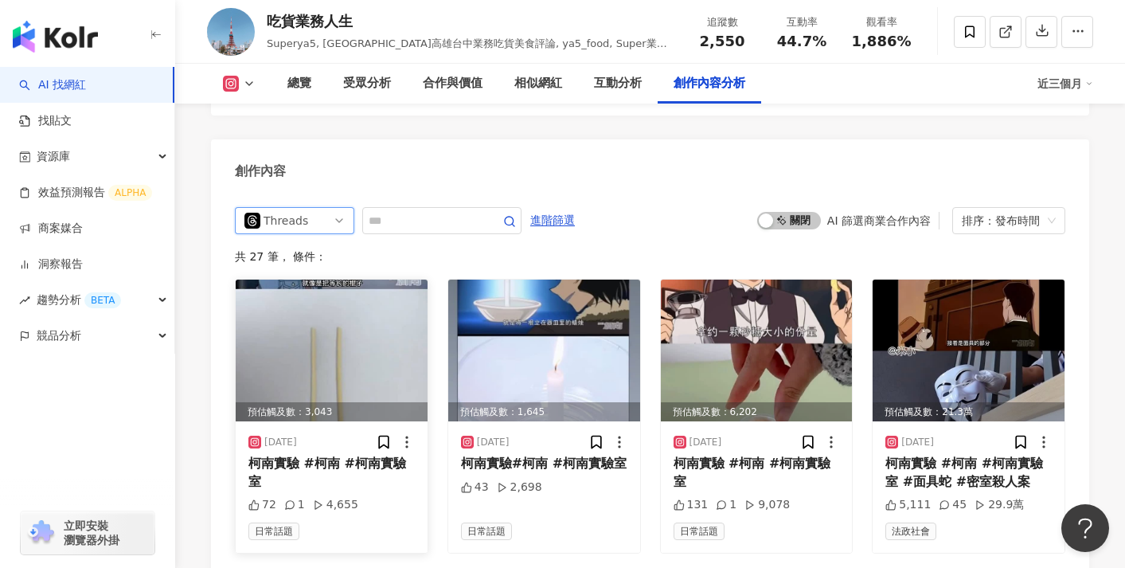
scroll to position [4871, 0]
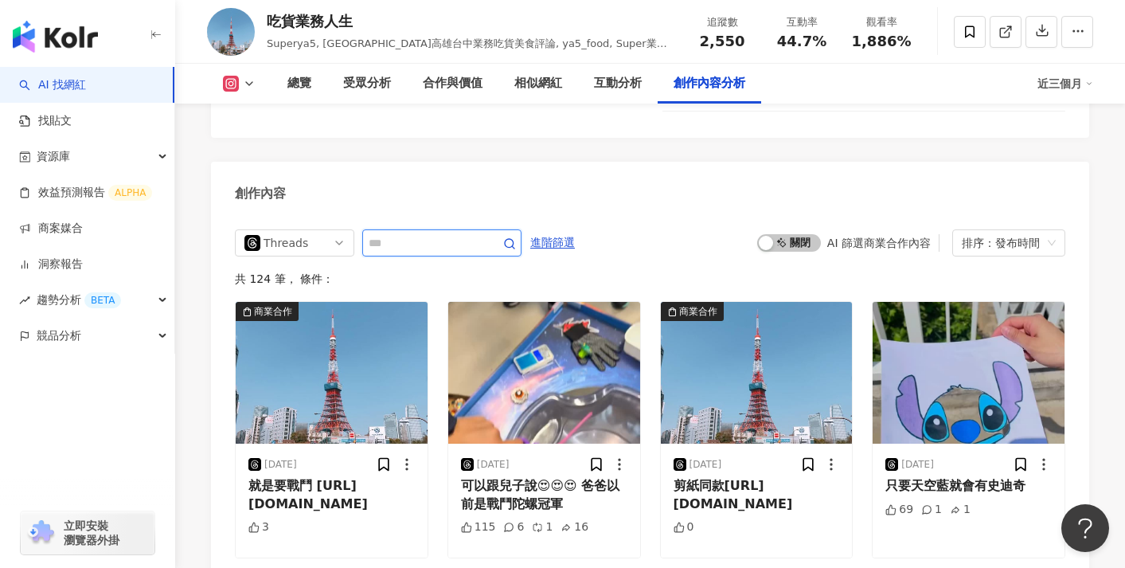
click at [444, 233] on input "text" at bounding box center [424, 242] width 111 height 19
click at [391, 310] on img at bounding box center [332, 373] width 192 height 142
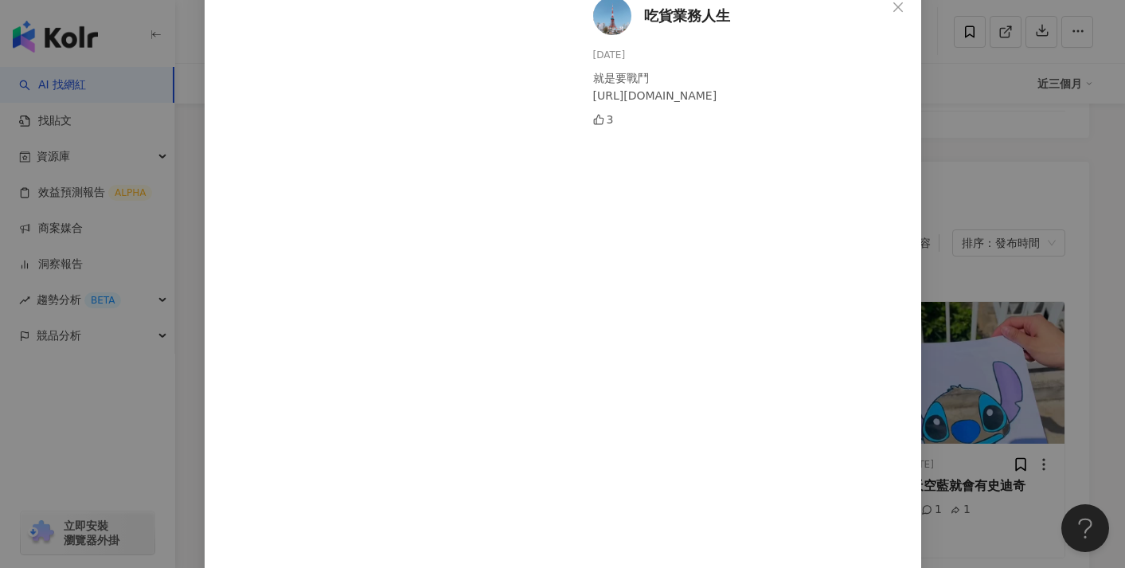
scroll to position [184, 0]
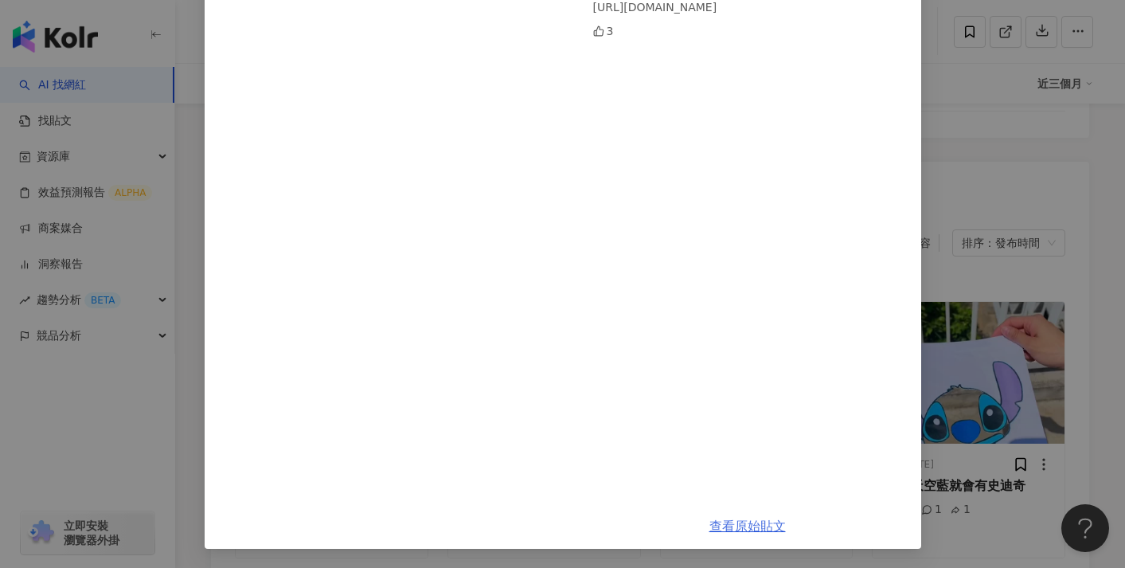
click at [725, 521] on link "查看原始貼文" at bounding box center [748, 525] width 76 height 15
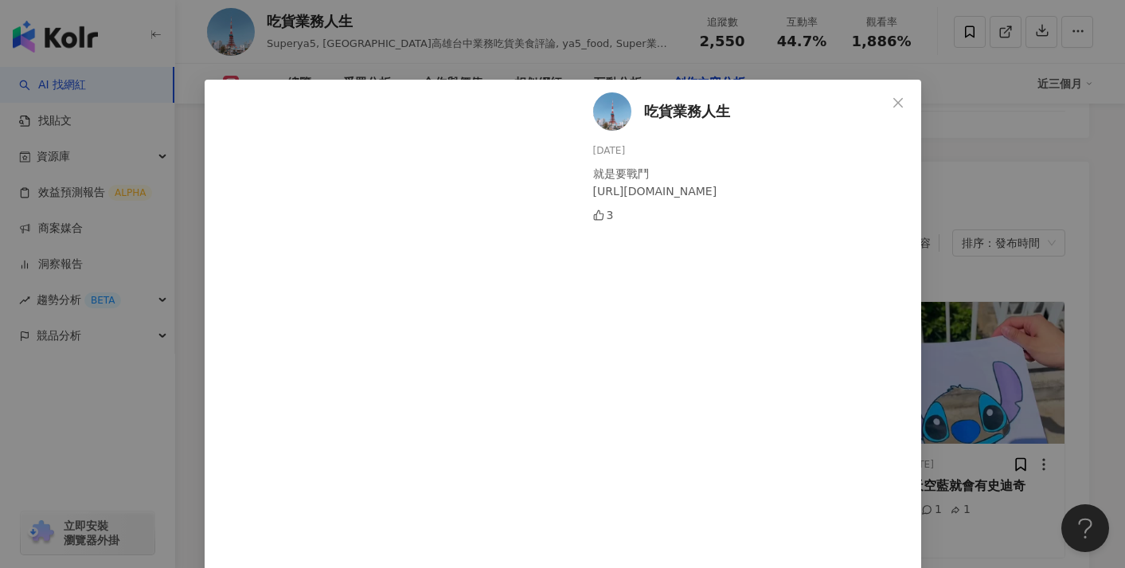
click at [966, 160] on div "吃貨業務人生 2025/8/25 就是要戰鬥 https://s.shopee.tw/9UrYtvTPWP 3 查看原始貼文" at bounding box center [562, 284] width 1125 height 568
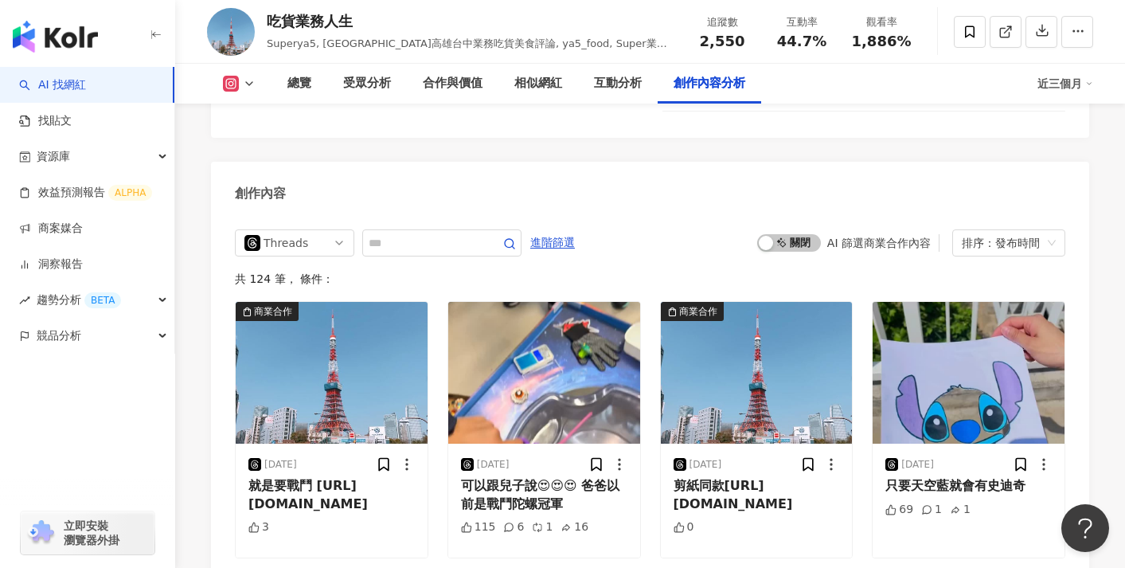
click at [450, 233] on input "text" at bounding box center [424, 242] width 111 height 19
type input "*"
type input "**"
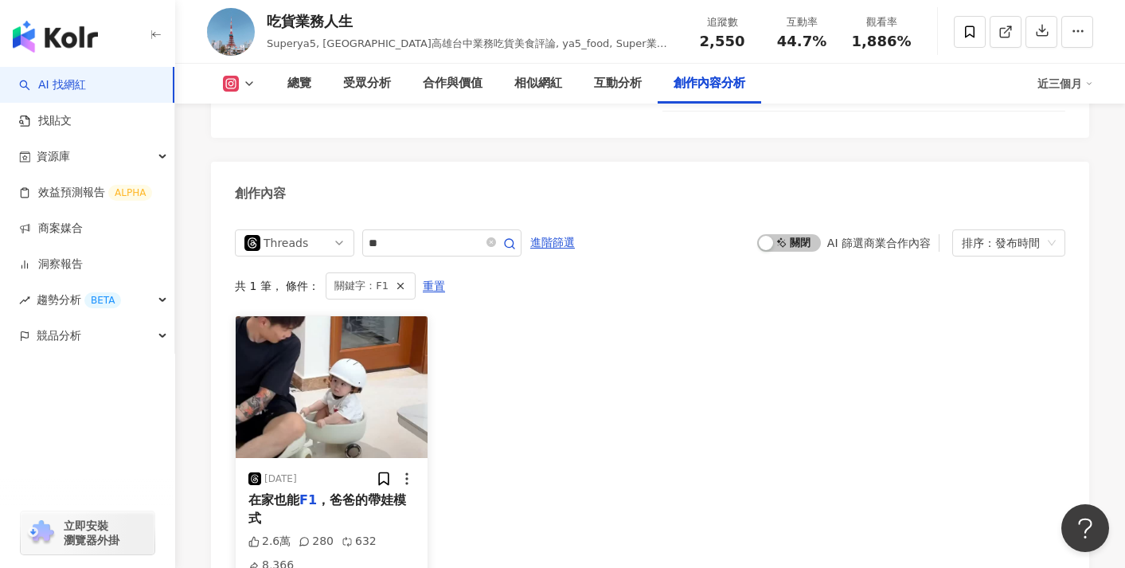
click at [381, 343] on img at bounding box center [332, 387] width 192 height 142
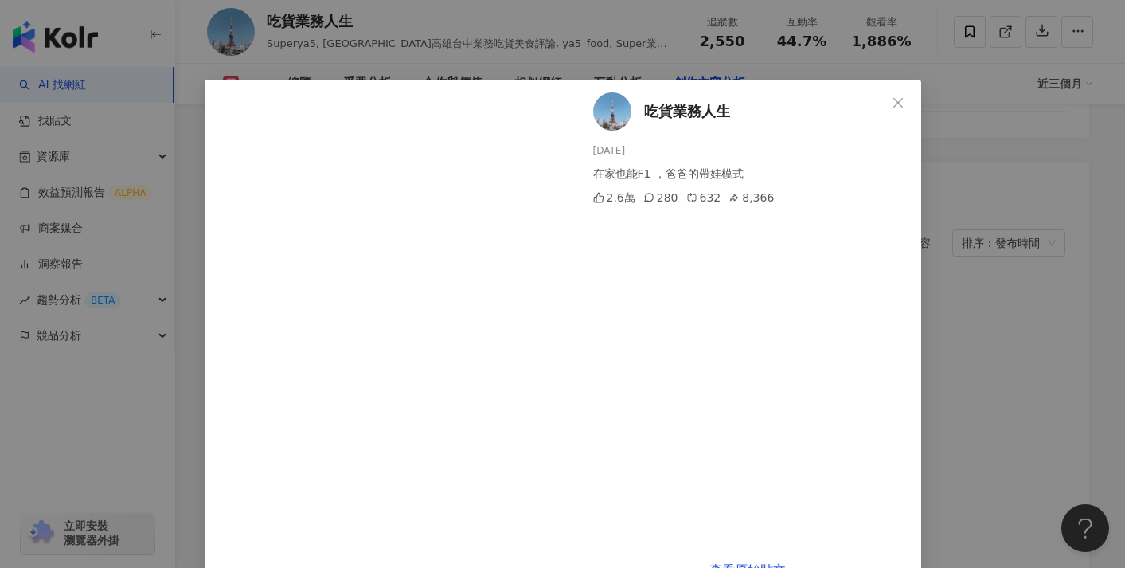
scroll to position [44, 0]
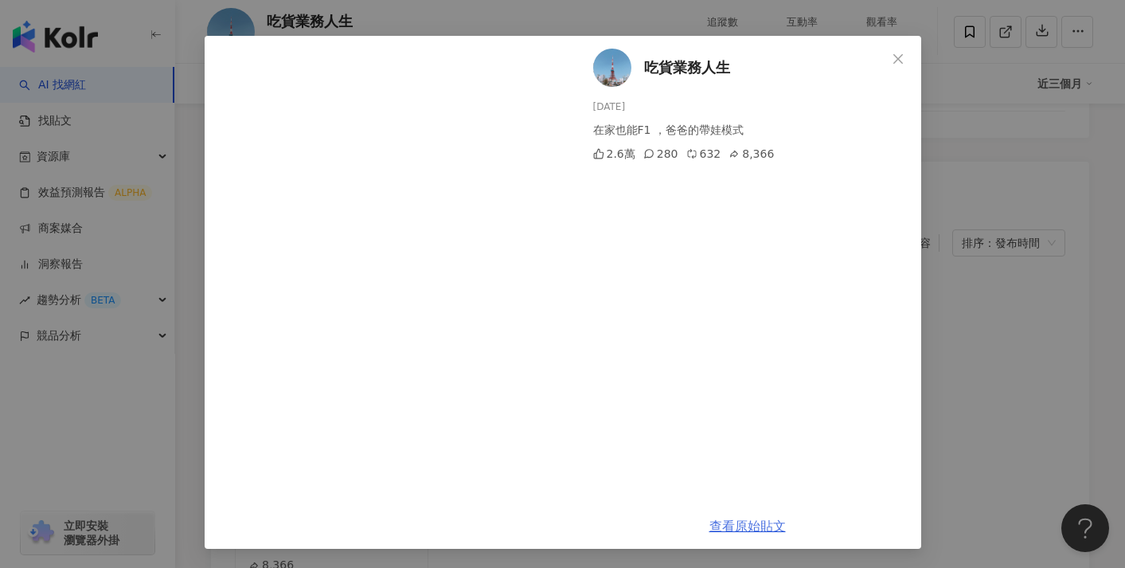
click at [732, 529] on link "查看原始貼文" at bounding box center [748, 525] width 76 height 15
click at [511, 30] on div "吃貨業務人生 2025/8/20 在家也能F1 ，爸爸的帶娃模式 2.6萬 280 632 8,366 查看原始貼文" at bounding box center [562, 284] width 1125 height 568
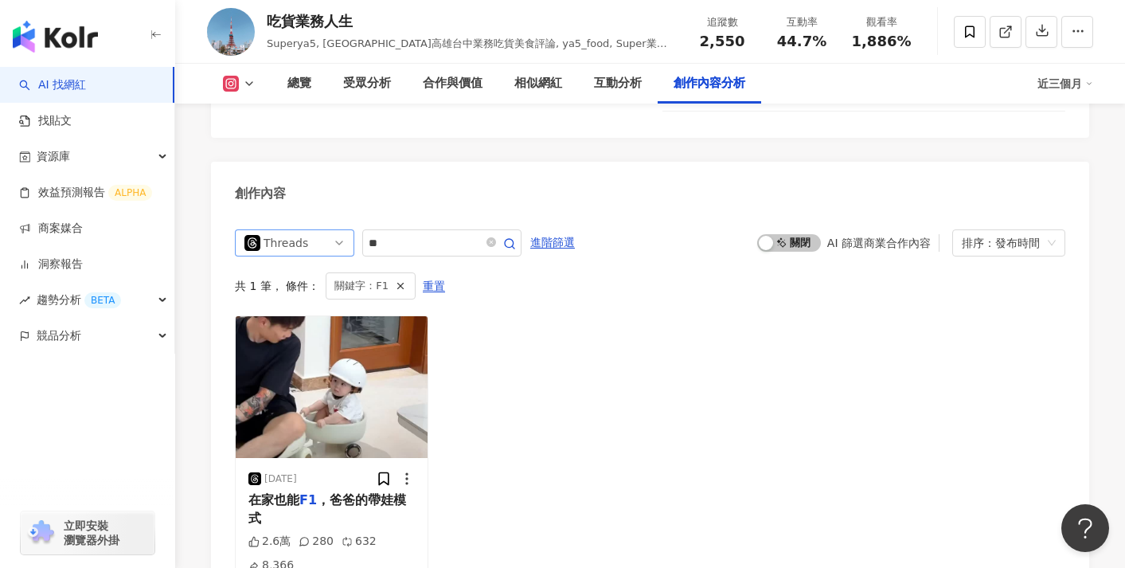
click at [305, 230] on div "Threads" at bounding box center [290, 242] width 52 height 25
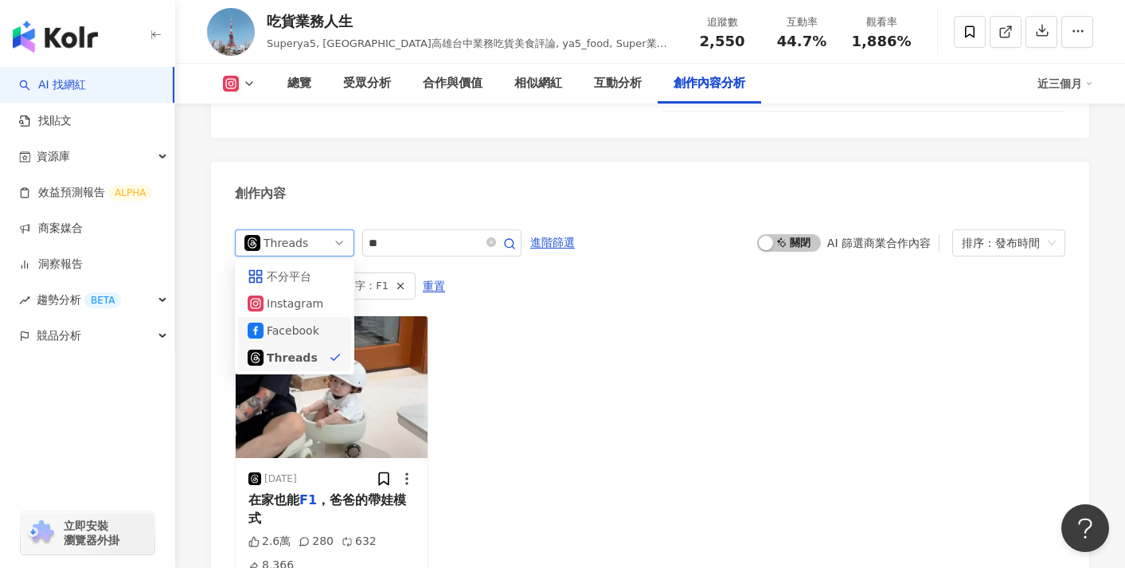
click at [288, 322] on div "Facebook" at bounding box center [293, 331] width 52 height 18
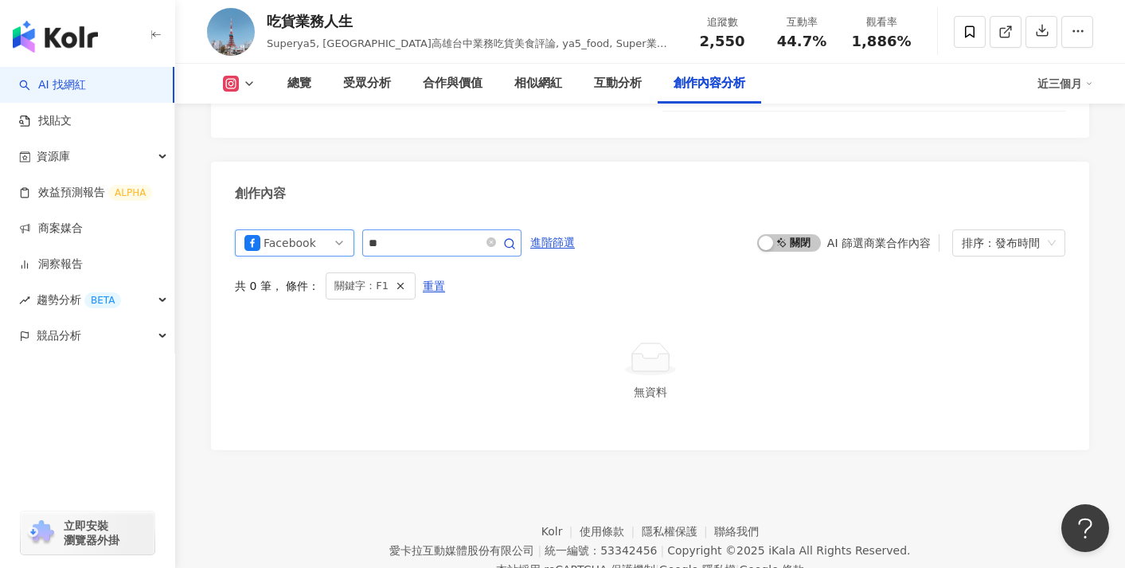
click at [504, 233] on span at bounding box center [499, 242] width 32 height 19
click at [496, 237] on icon "close-circle" at bounding box center [492, 242] width 10 height 10
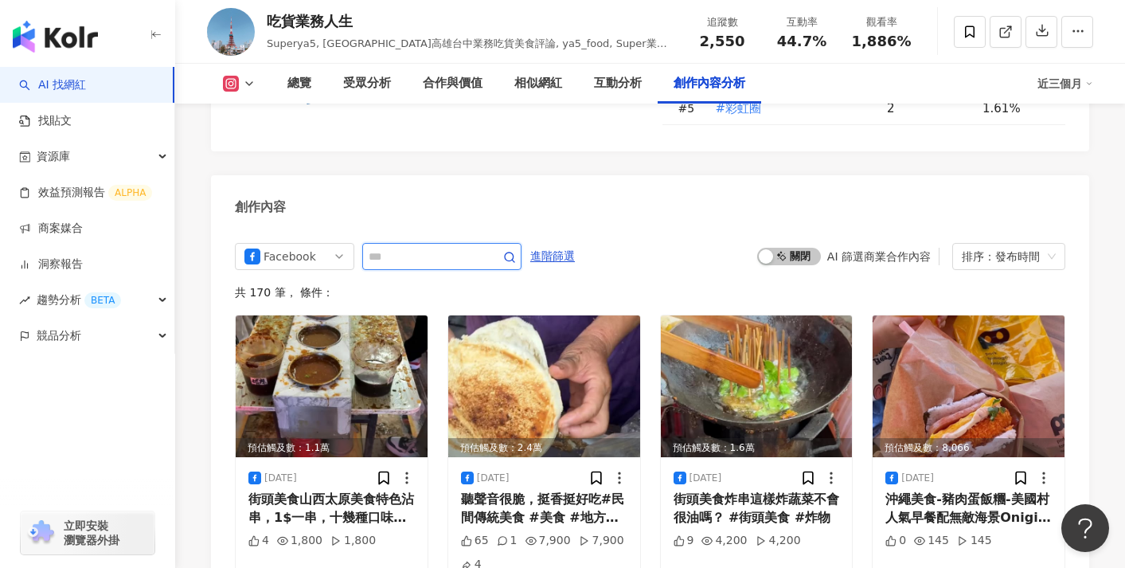
scroll to position [4871, 0]
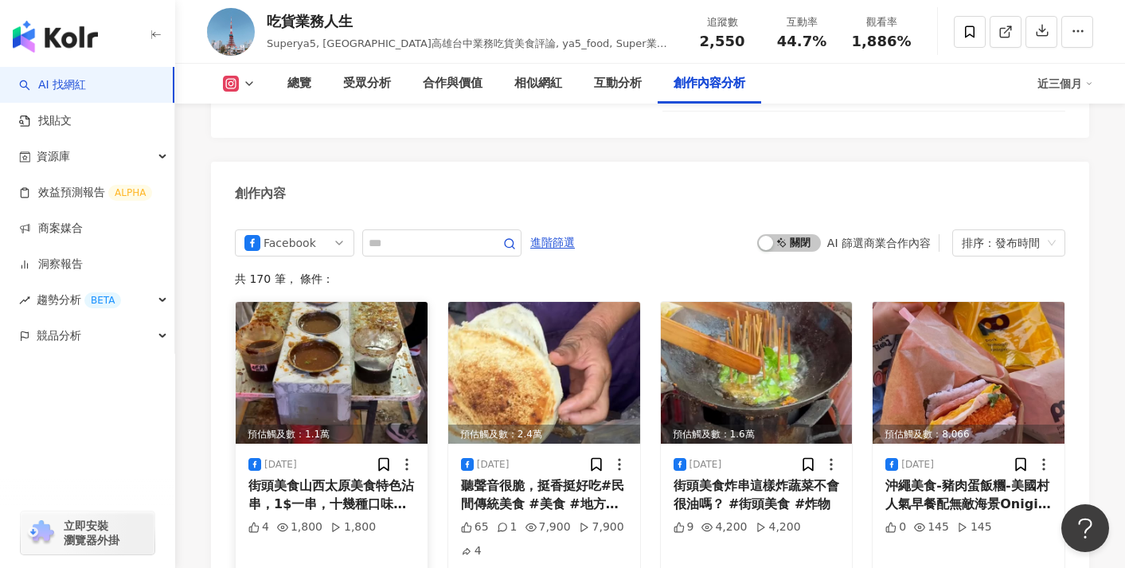
click at [398, 318] on img at bounding box center [332, 373] width 192 height 142
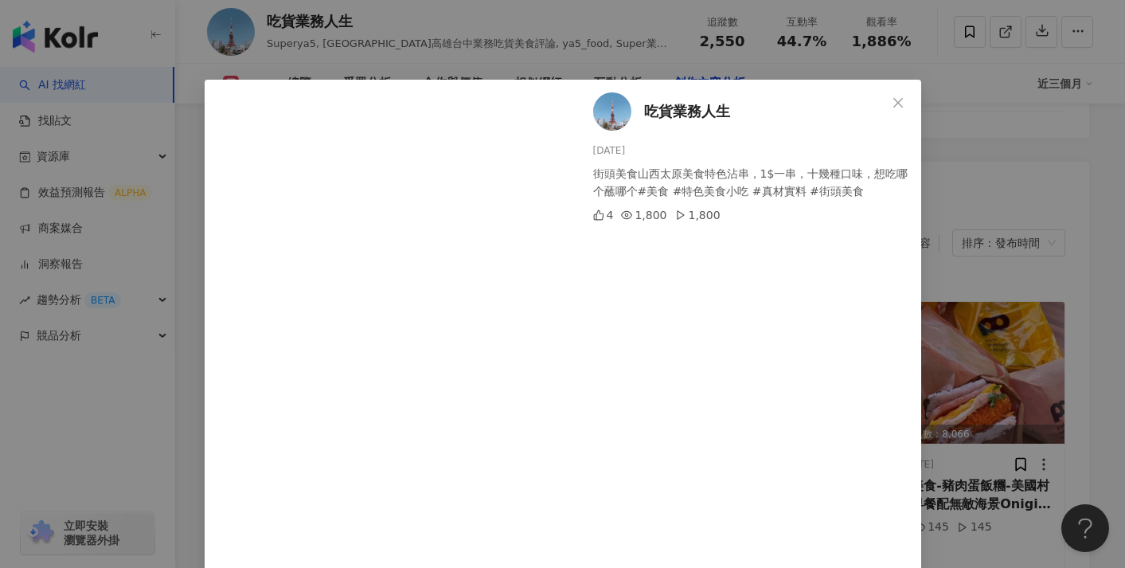
scroll to position [51, 0]
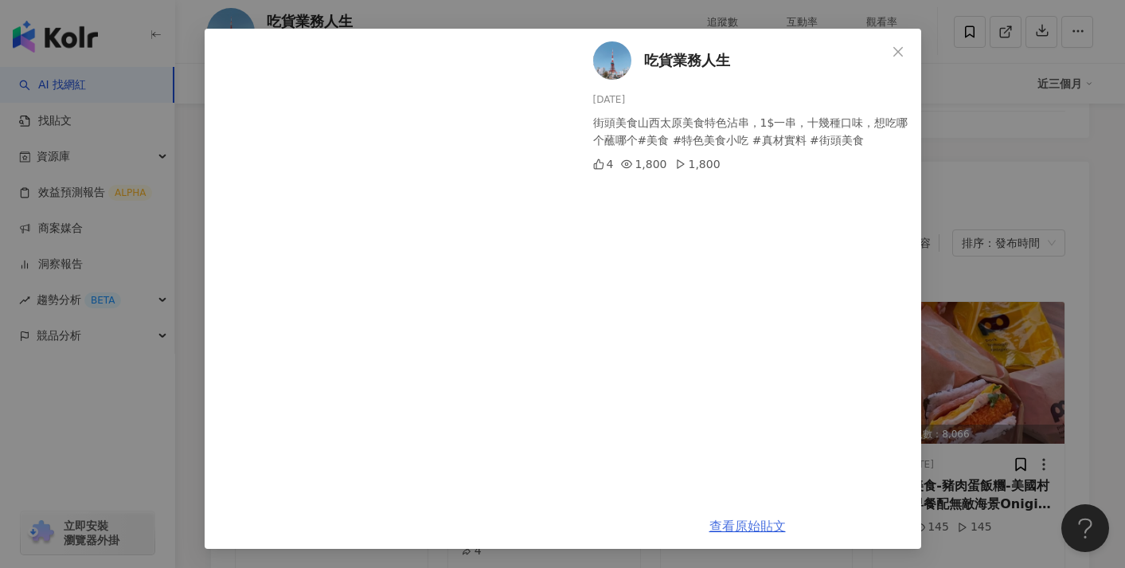
click at [744, 526] on link "查看原始貼文" at bounding box center [748, 525] width 76 height 15
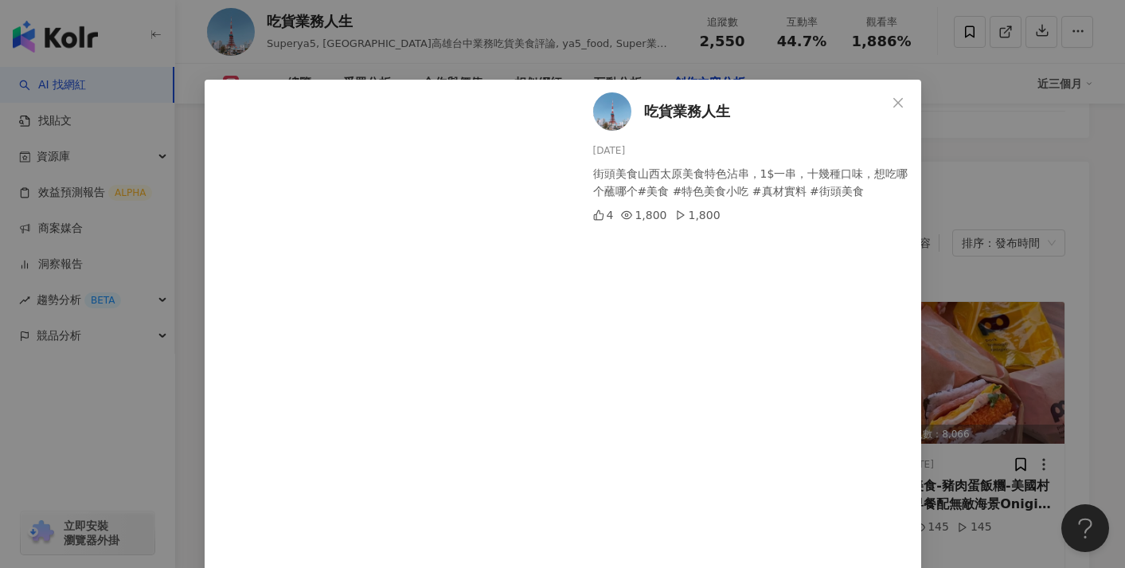
click at [628, 57] on div "吃貨業務人生 2025/8/17 街頭美食山西太原美食特色沾串，1$一串，十幾種口味，想吃哪个蘸哪个#美食 #特色美食小吃 #真材實料 #街頭美食 4 1,8…" at bounding box center [562, 284] width 1125 height 568
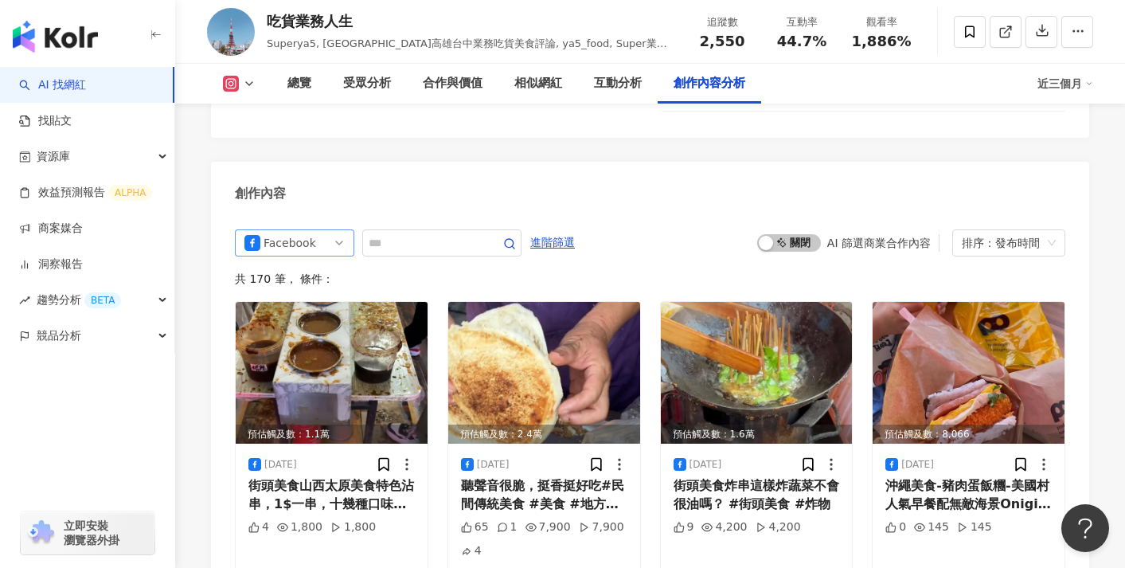
click at [338, 230] on span "Facebook" at bounding box center [295, 242] width 100 height 25
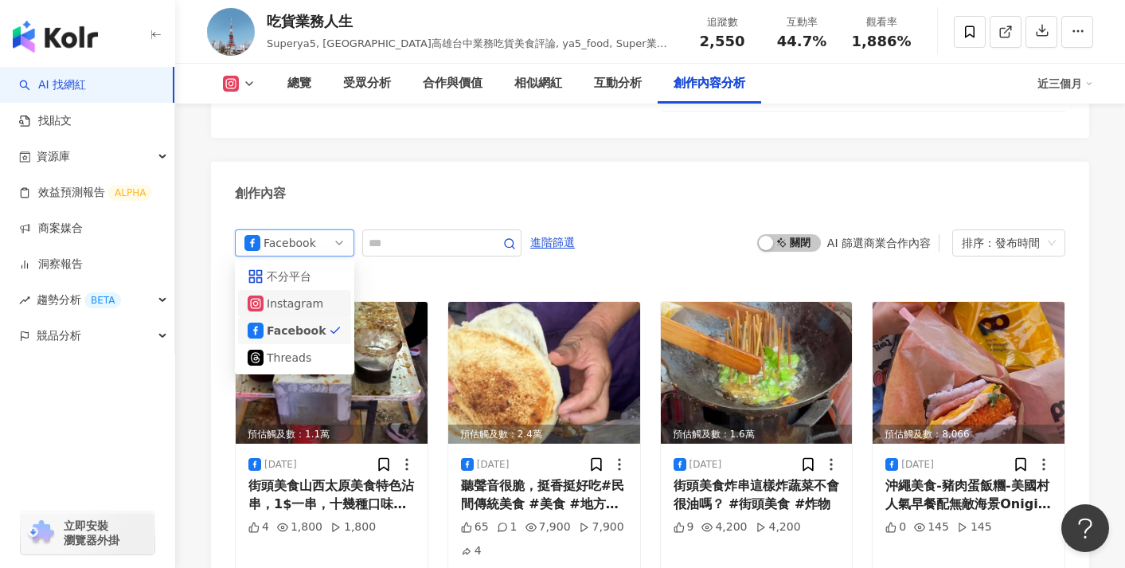
click at [308, 295] on div "Instagram" at bounding box center [293, 304] width 52 height 18
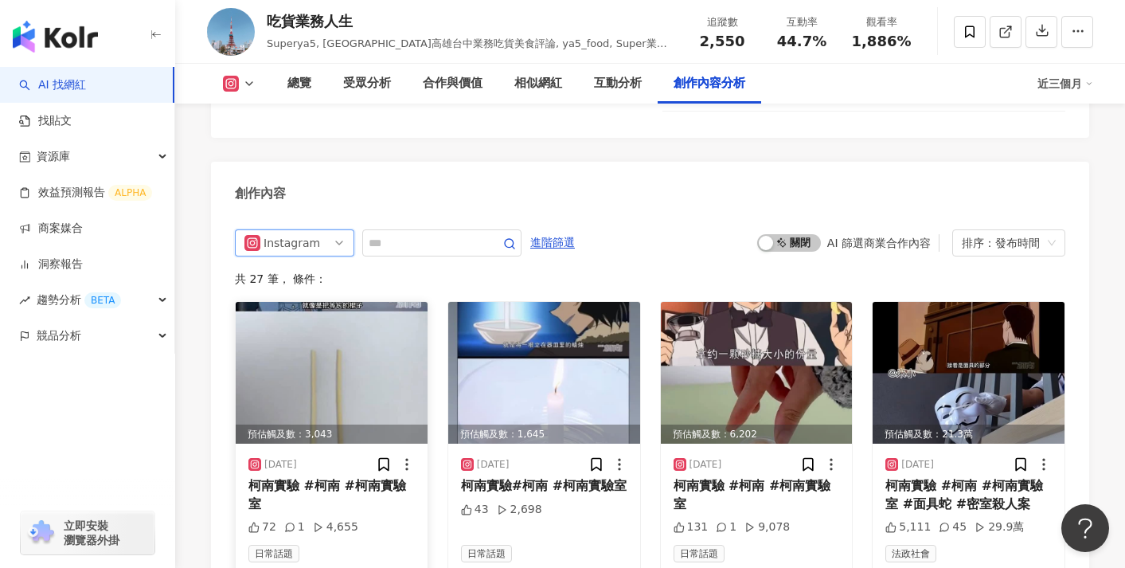
click at [417, 343] on img at bounding box center [332, 373] width 192 height 142
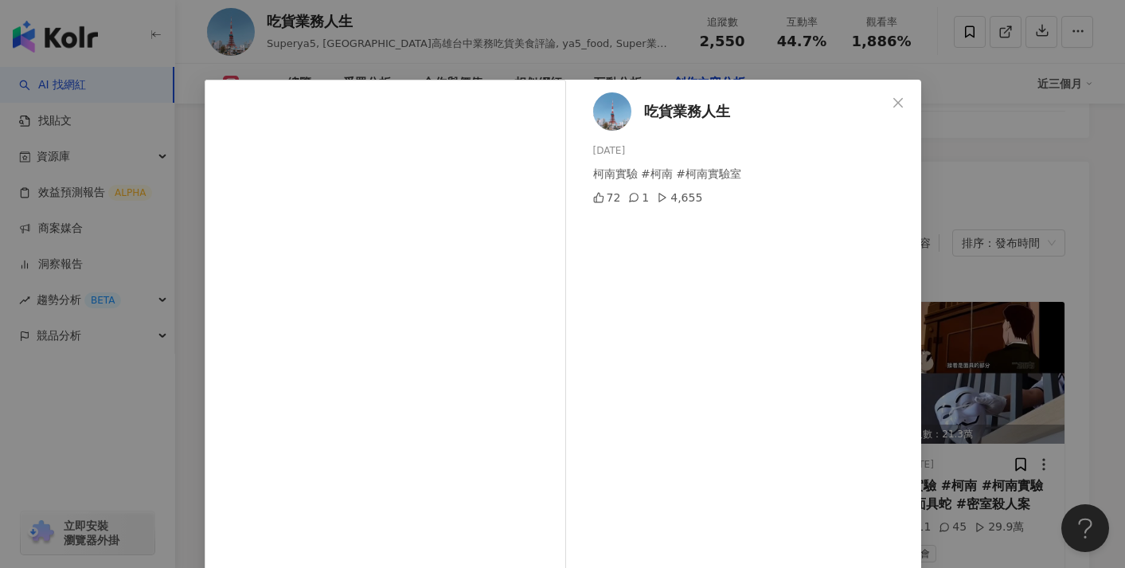
scroll to position [147, 0]
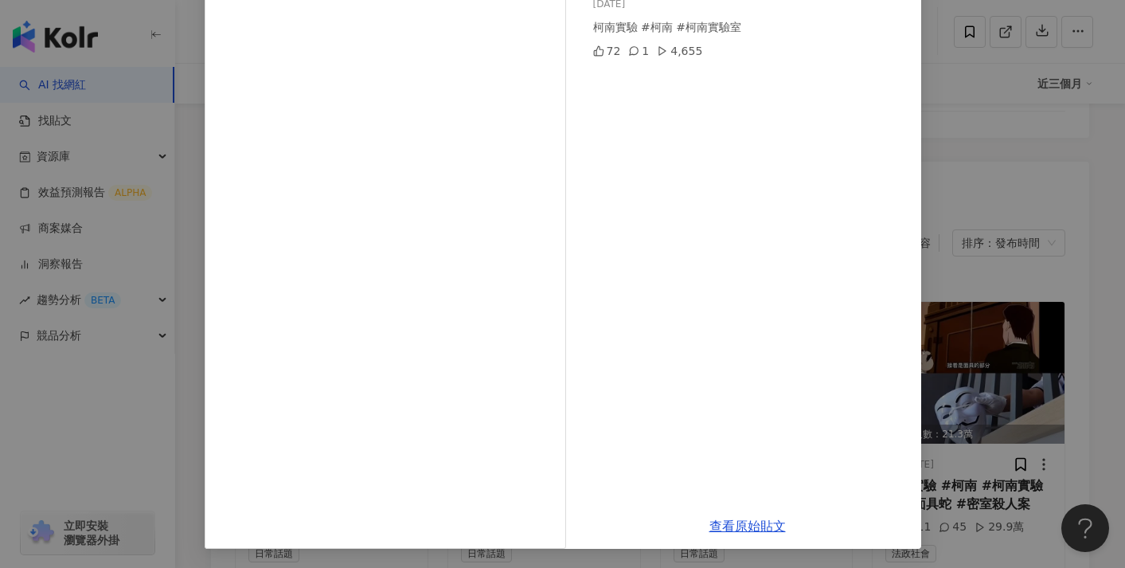
click at [758, 518] on div "查看原始貼文" at bounding box center [747, 525] width 347 height 45
click at [757, 531] on link "查看原始貼文" at bounding box center [748, 525] width 76 height 15
